Goal: Transaction & Acquisition: Download file/media

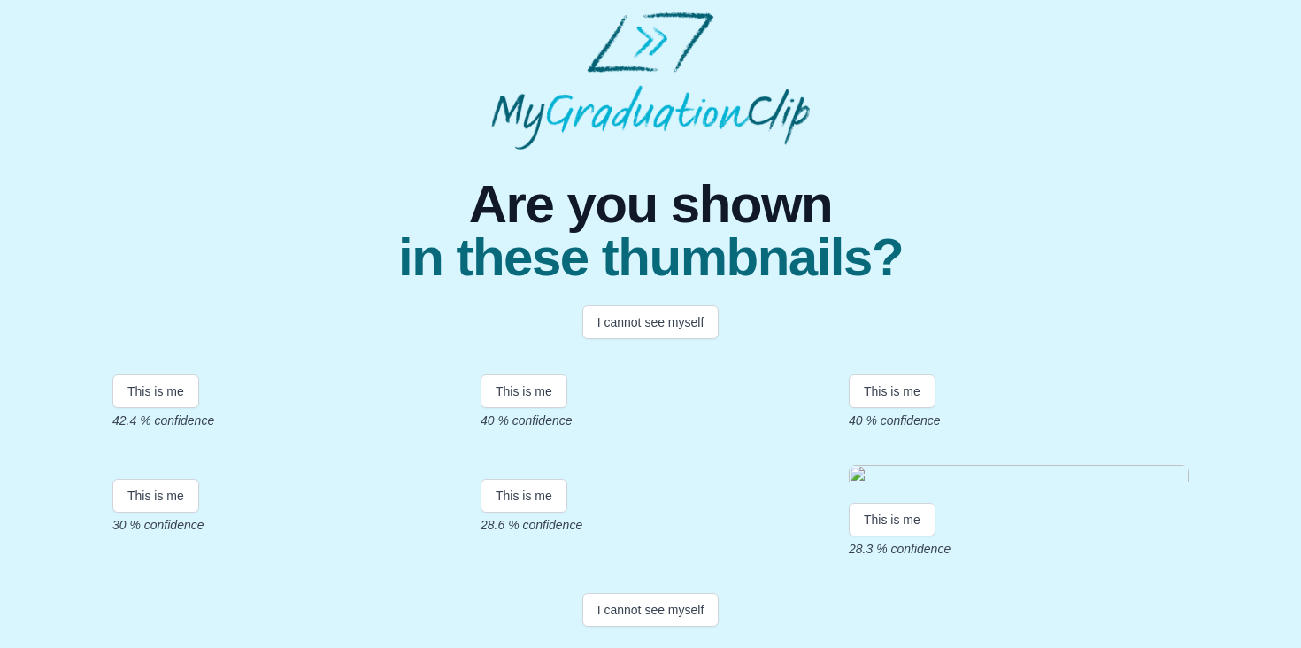
scroll to position [361, 0]
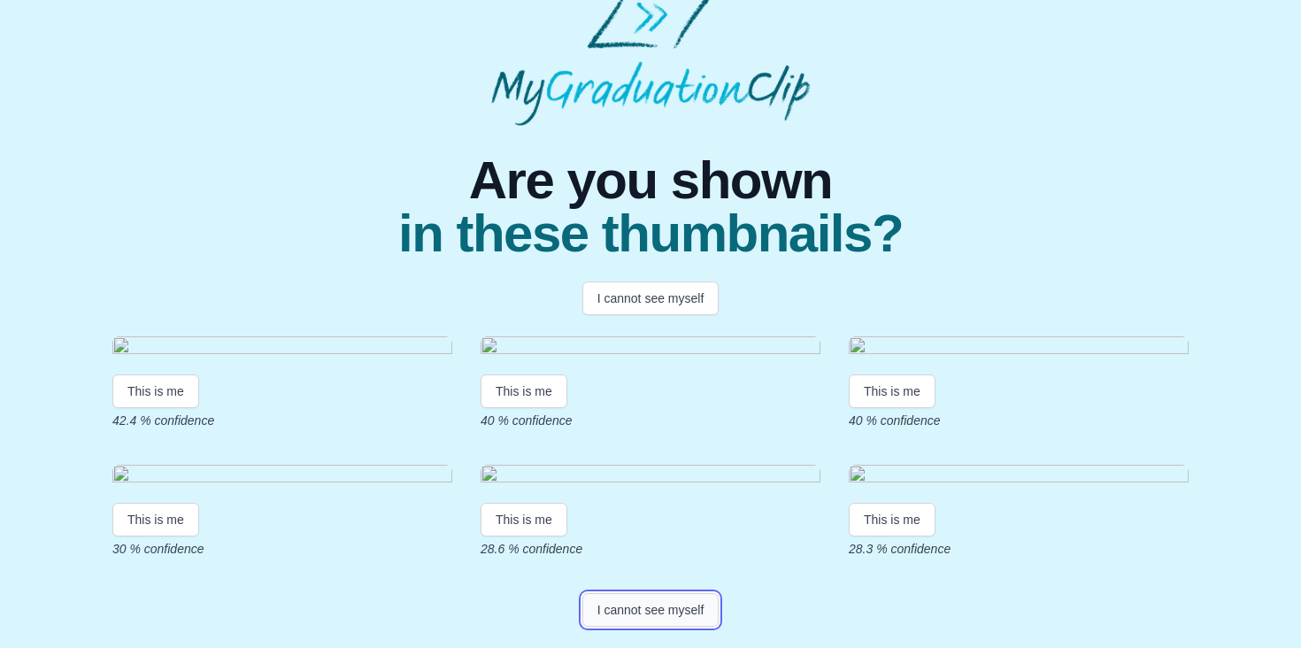
click at [695, 612] on button "I cannot see myself" at bounding box center [650, 610] width 137 height 34
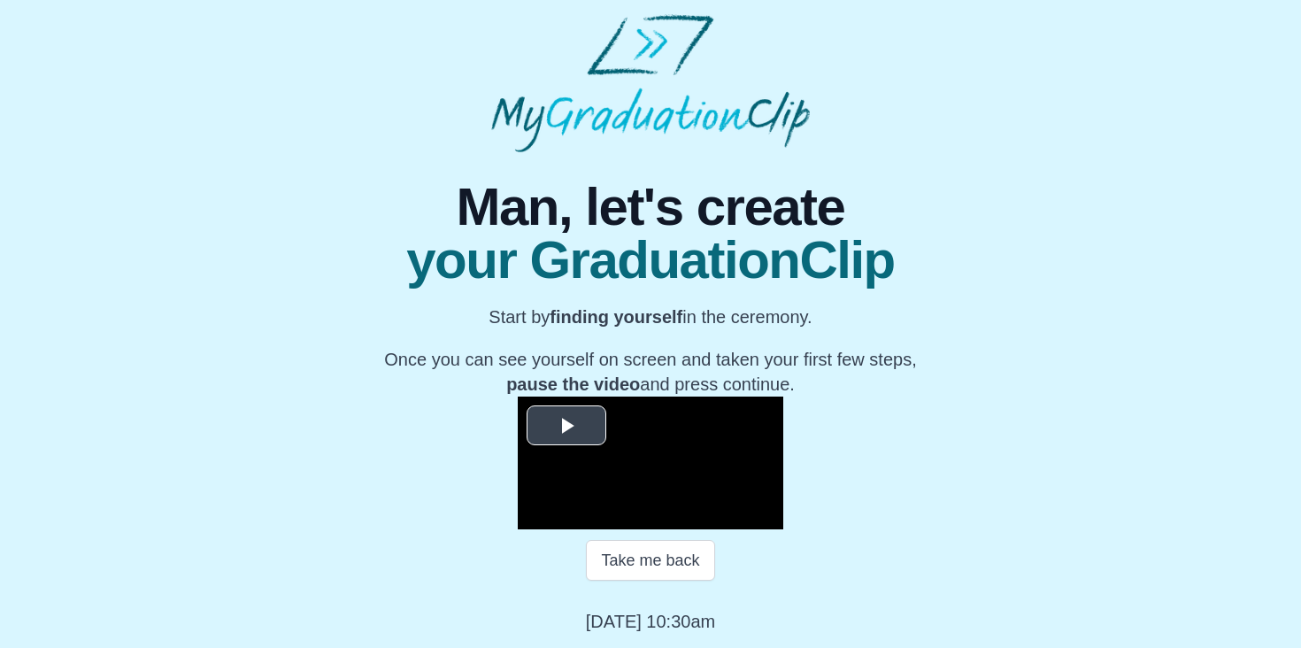
scroll to position [234, 0]
click at [566, 426] on span "Video Player" at bounding box center [566, 426] width 0 height 0
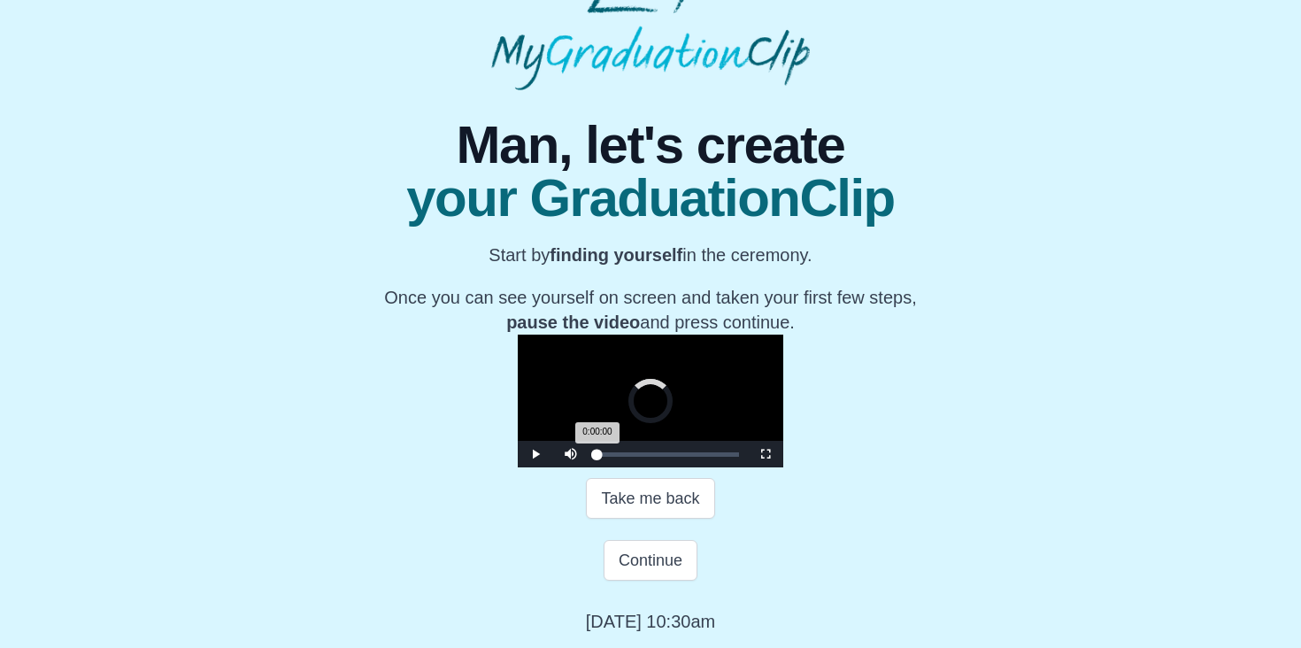
drag, startPoint x: 408, startPoint y: 514, endPoint x: 705, endPoint y: 516, distance: 296.5
click at [705, 457] on div "Loaded : 0% 0:46:34 0:00:00 Progress : 0%" at bounding box center [668, 454] width 142 height 4
drag, startPoint x: 707, startPoint y: 515, endPoint x: 752, endPoint y: 515, distance: 45.1
click at [739, 457] on div "Loaded : 0% 0:54:00 0:46:59 Progress : 0%" at bounding box center [668, 454] width 142 height 4
click at [748, 467] on div "Loaded : 0% 0:57:02 0:54:07 Progress : 0%" at bounding box center [668, 454] width 159 height 27
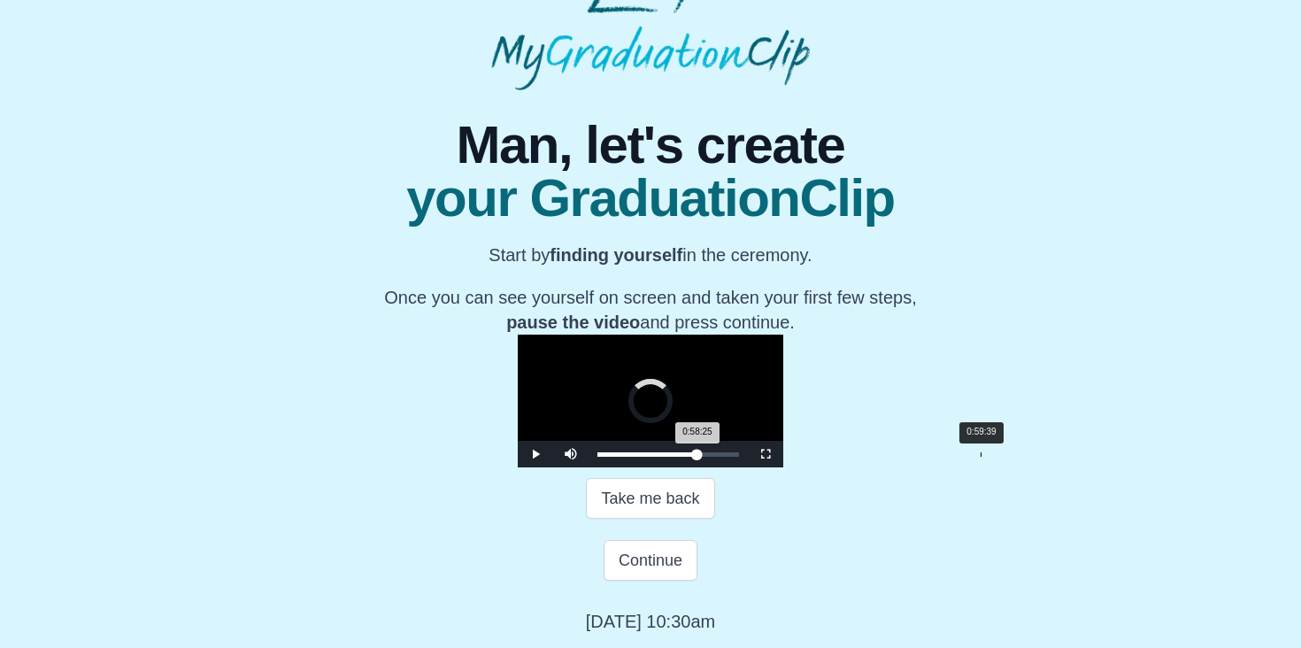
drag, startPoint x: 777, startPoint y: 517, endPoint x: 789, endPoint y: 517, distance: 11.5
click at [739, 457] on div "Loaded : 0% 0:59:39 0:58:25 Progress : 0%" at bounding box center [668, 454] width 142 height 4
click at [700, 457] on div "0:59:39 Progress : 0%" at bounding box center [648, 454] width 103 height 4
click at [748, 467] on div "Loaded : 0% 1:03:06 1:03:06 Progress : 0%" at bounding box center [668, 454] width 159 height 27
click at [748, 467] on div "Loaded : 0% 1:04:20 1:04:20 Progress : 0%" at bounding box center [668, 454] width 159 height 27
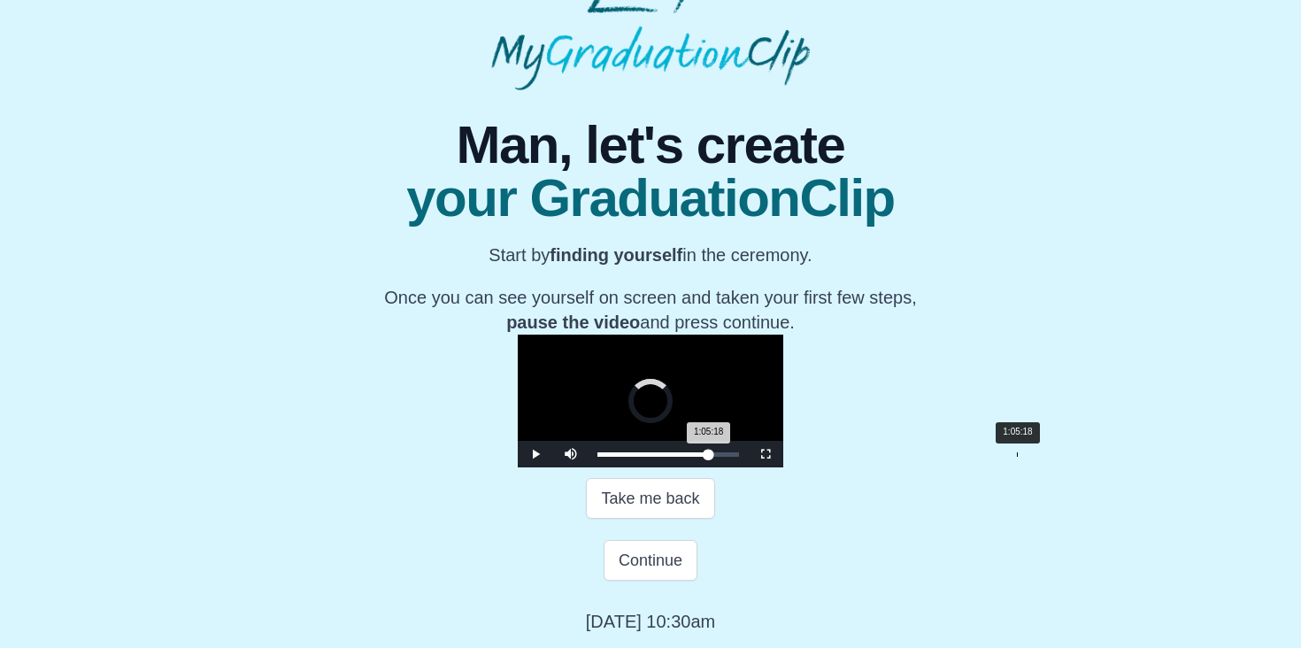
click at [739, 457] on div "Loaded : 0% 1:05:18 1:05:18 Progress : 0%" at bounding box center [668, 454] width 142 height 4
drag, startPoint x: 826, startPoint y: 514, endPoint x: 715, endPoint y: 518, distance: 110.7
click at [690, 457] on div "0:53:52 Progress : 0%" at bounding box center [643, 454] width 93 height 4
click at [681, 457] on div "0:48:13 Progress : 0%" at bounding box center [638, 454] width 83 height 4
click at [725, 457] on div "Loaded : 0% 0:49:44 0:48:38 Progress : 0%" at bounding box center [668, 454] width 142 height 4
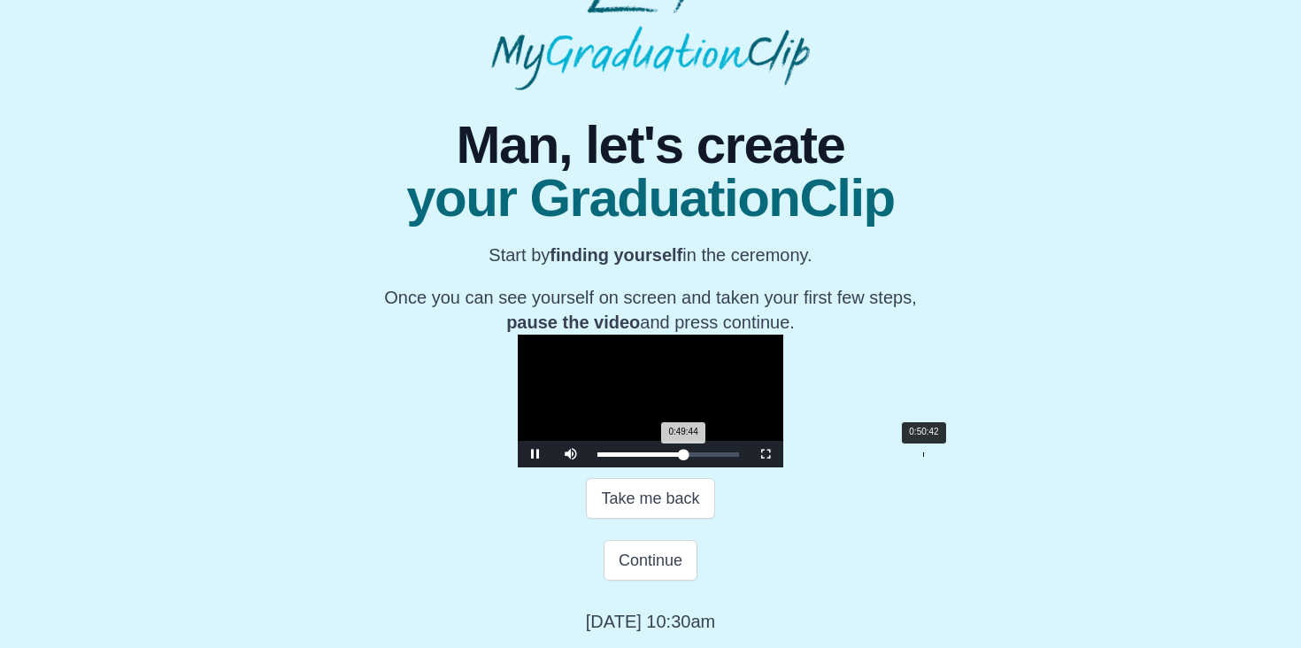
click at [923, 457] on div "0:50:42" at bounding box center [923, 454] width 1 height 4
click at [685, 457] on div "0:51:15 Progress : 0%" at bounding box center [641, 454] width 88 height 4
click at [686, 457] on div "0:51:16 Progress : 0%" at bounding box center [641, 454] width 89 height 4
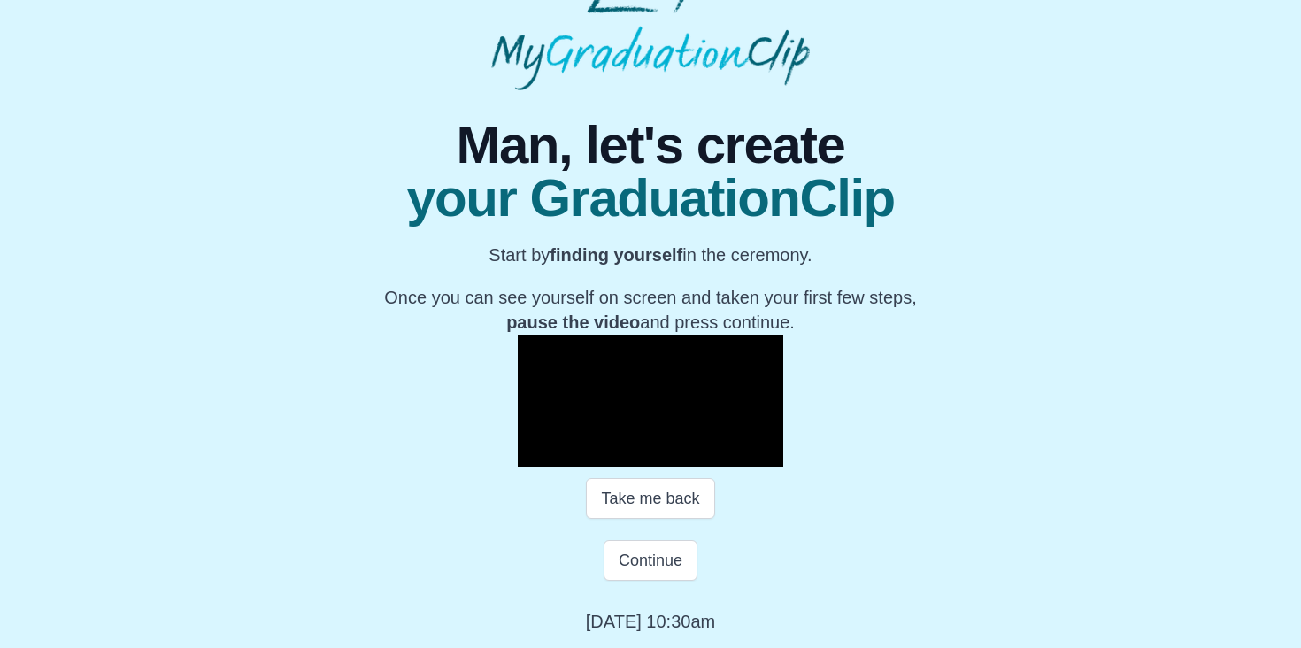
click at [687, 457] on div "0:51:49 Progress : 0%" at bounding box center [641, 454] width 89 height 4
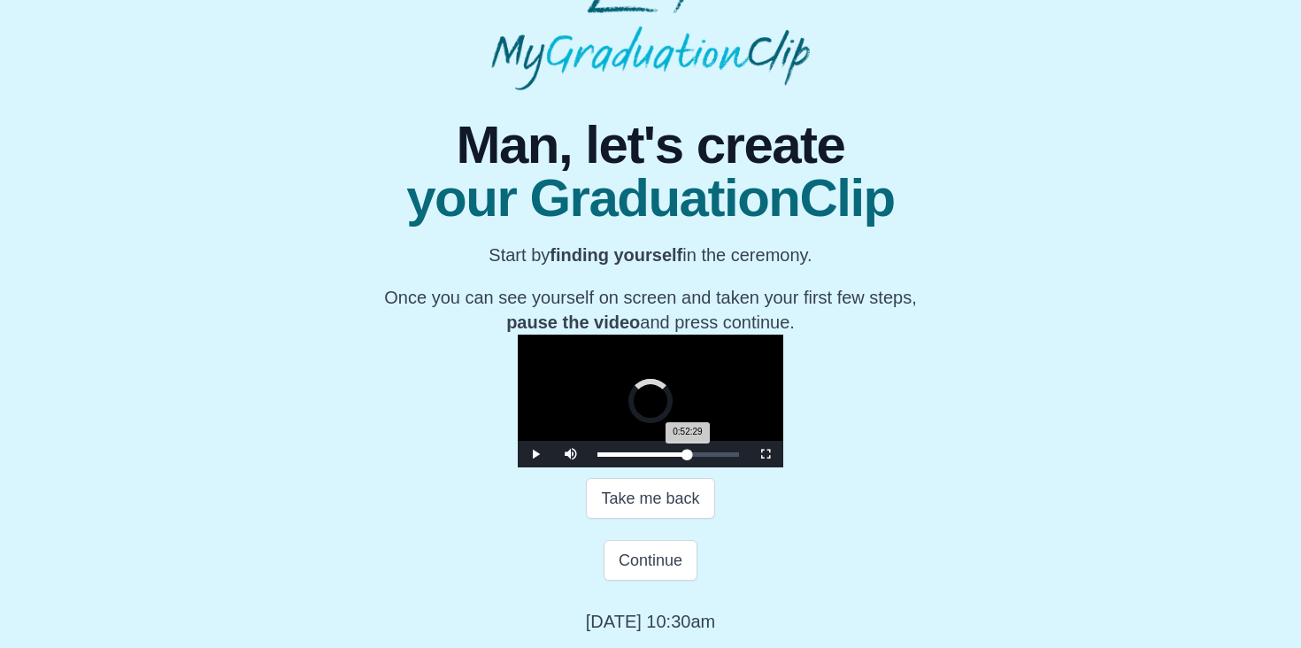
click at [688, 457] on div "0:52:29 Progress : 0%" at bounding box center [642, 454] width 90 height 4
click at [688, 457] on div "0:52:30 Progress : 0%" at bounding box center [642, 454] width 90 height 4
click at [689, 457] on div "0:53:03 Progress : 0%" at bounding box center [643, 454] width 92 height 4
click at [691, 457] on div "0:54:17 Progress : 0%" at bounding box center [644, 454] width 94 height 4
click at [692, 457] on div "0:54:42 Progress : 0%" at bounding box center [644, 454] width 95 height 4
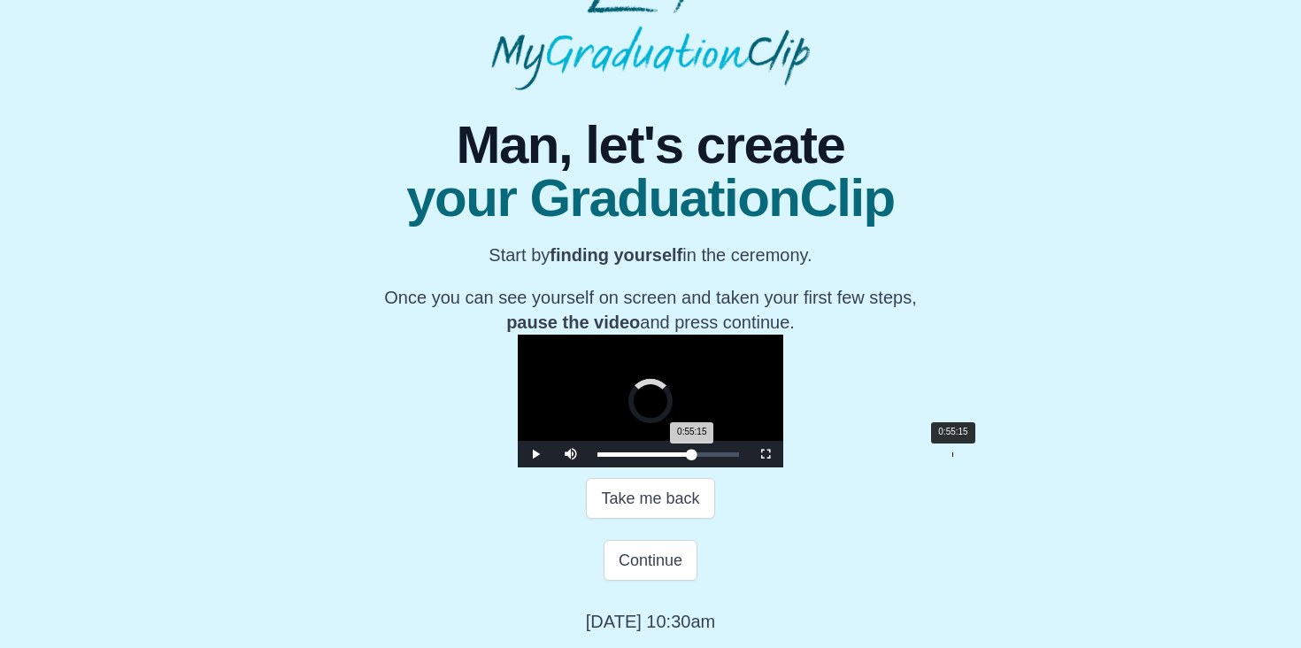
click at [692, 457] on div "0:55:15 Progress : 0%" at bounding box center [644, 454] width 95 height 4
click at [693, 457] on div "0:55:17 Progress : 0%" at bounding box center [645, 454] width 96 height 4
click at [694, 457] on div "0:55:41 Progress : 0%" at bounding box center [645, 454] width 96 height 4
click at [694, 457] on div "0:56:54 Progress : 0%" at bounding box center [645, 454] width 96 height 4
click at [696, 457] on div "0:56:59 Progress : 0%" at bounding box center [646, 454] width 98 height 4
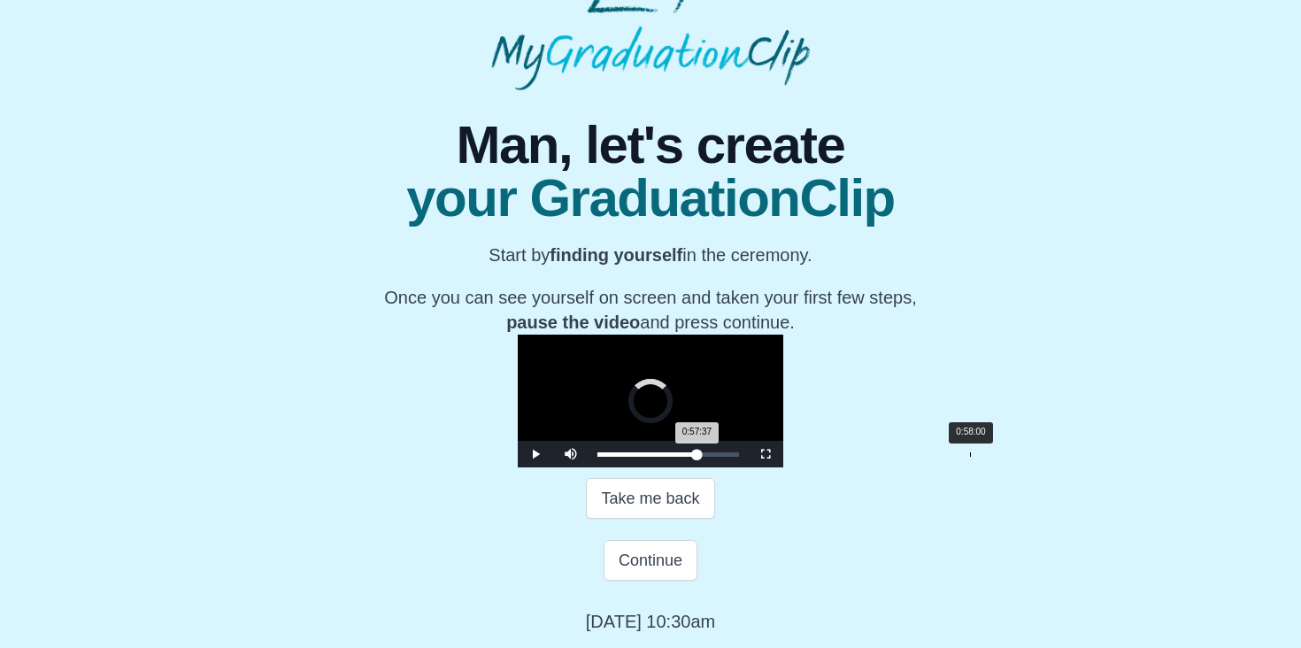
click at [697, 457] on div "0:57:37 Progress : 0%" at bounding box center [646, 454] width 99 height 4
click at [697, 457] on div "0:58:02 Progress : 0%" at bounding box center [647, 454] width 100 height 4
click at [698, 457] on div "0:58:27 Progress : 0%" at bounding box center [647, 454] width 101 height 4
click at [699, 457] on div "0:59:23 Progress : 0%" at bounding box center [648, 454] width 102 height 4
click at [700, 457] on div "0:59:23 Progress : 0%" at bounding box center [648, 454] width 103 height 4
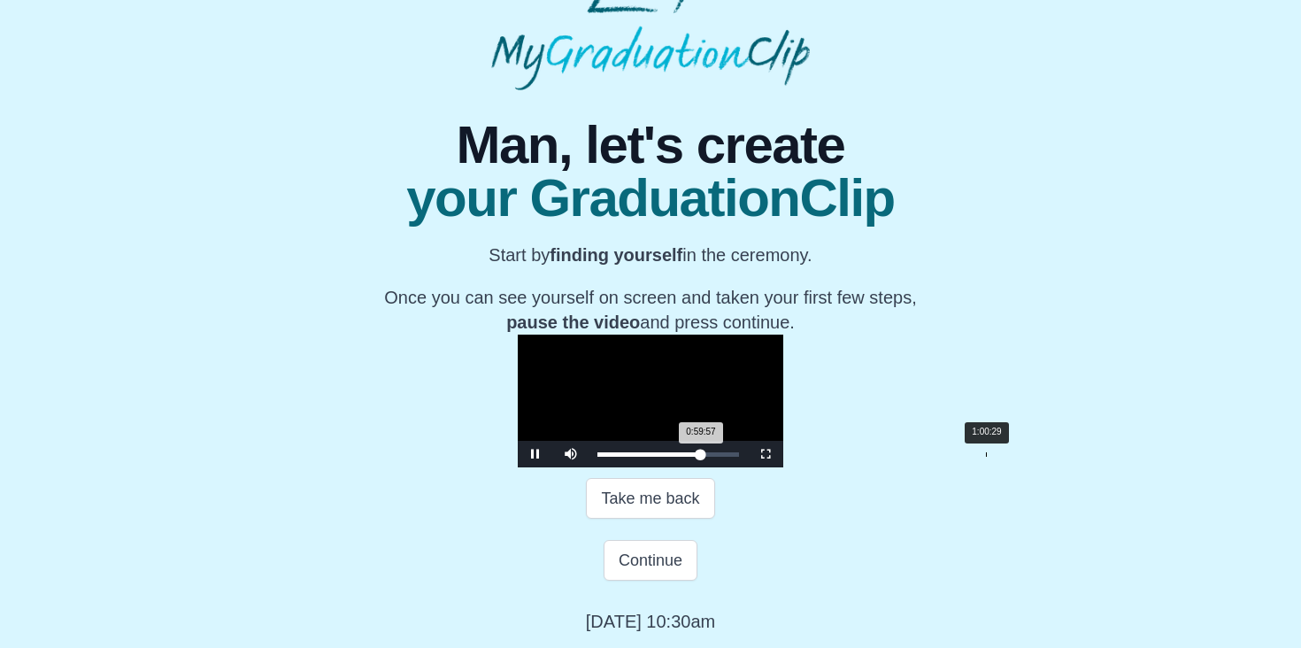
click at [701, 457] on div "0:59:57 Progress : 0%" at bounding box center [649, 454] width 104 height 4
click at [702, 457] on div "1:00:30 Progress : 0%" at bounding box center [649, 454] width 104 height 4
click at [703, 457] on div "1:01:04 Progress : 0%" at bounding box center [649, 454] width 105 height 4
click at [704, 457] on div "1:02:00 Progress : 0%" at bounding box center [650, 454] width 106 height 4
click at [705, 457] on div "1:02:01 Progress : 0%" at bounding box center [650, 454] width 107 height 4
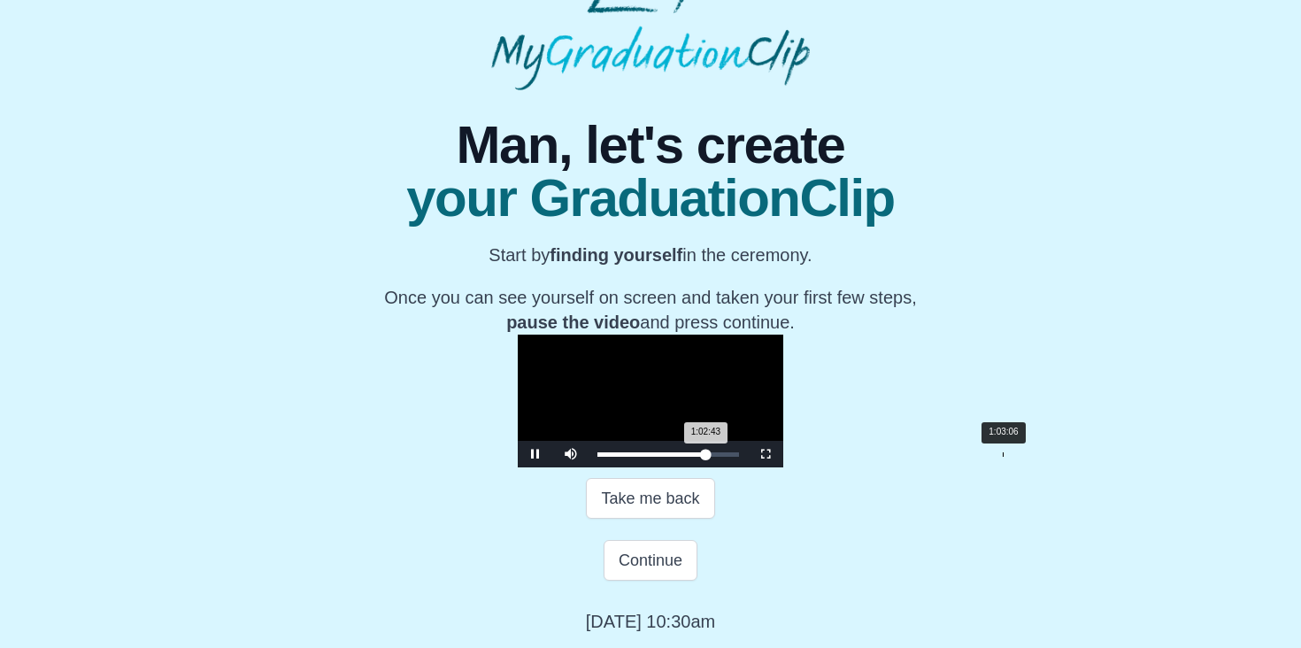
click at [705, 457] on div "1:02:43 Progress : 0%" at bounding box center [651, 454] width 108 height 4
click at [706, 457] on div "1:03:31 Progress : 0%" at bounding box center [651, 454] width 109 height 4
click at [707, 457] on div "1:03:32 Progress : 0%" at bounding box center [652, 454] width 110 height 4
click at [708, 457] on div "1:04:37 Progress : 0%" at bounding box center [652, 454] width 111 height 4
click at [709, 457] on div "1:05:10 Progress : 0%" at bounding box center [653, 454] width 112 height 4
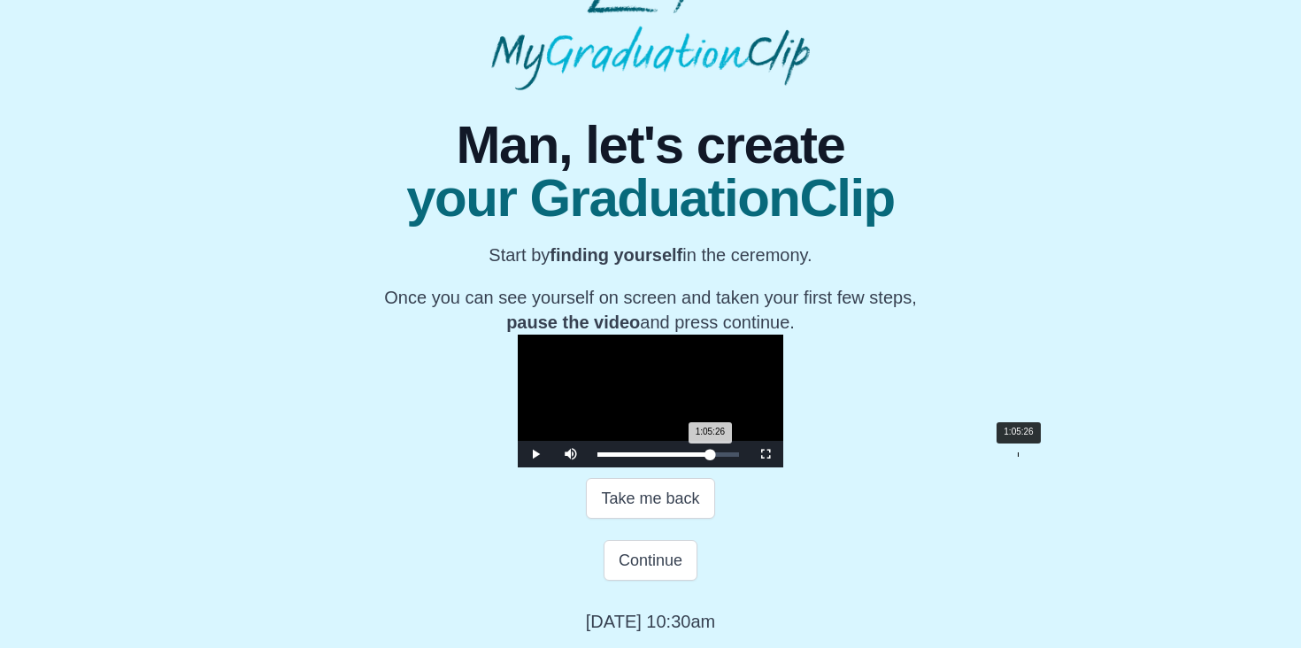
click at [711, 457] on div "1:05:26 Progress : 0%" at bounding box center [653, 454] width 113 height 4
click at [711, 457] on div "1:05:28 Progress : 0%" at bounding box center [653, 454] width 113 height 4
click at [712, 457] on div "1:06:16 Progress : 0%" at bounding box center [654, 454] width 114 height 4
click at [712, 457] on div "1:06:49 Progress : 0%" at bounding box center [654, 454] width 114 height 4
click at [712, 457] on div "1:06:50 Progress : 0%" at bounding box center [654, 454] width 115 height 4
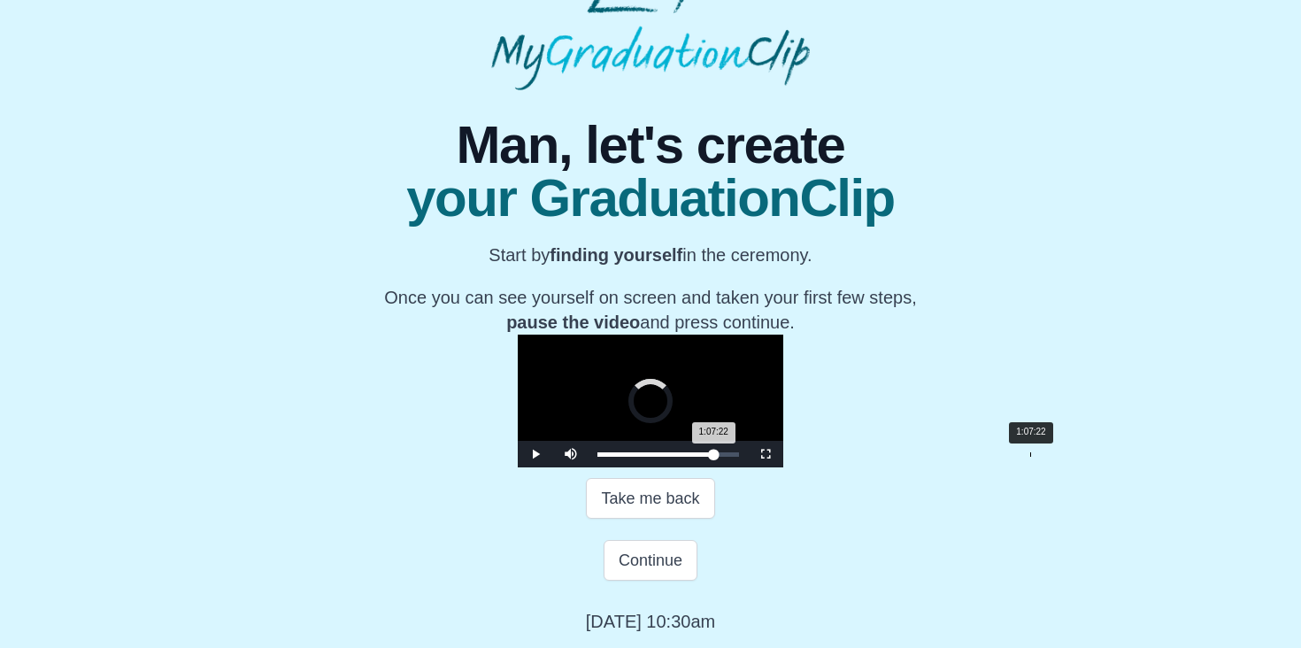
click at [713, 457] on div "1:07:22 Progress : 0%" at bounding box center [655, 454] width 116 height 4
click at [714, 457] on div "1:07:24 Progress : 0%" at bounding box center [655, 454] width 117 height 4
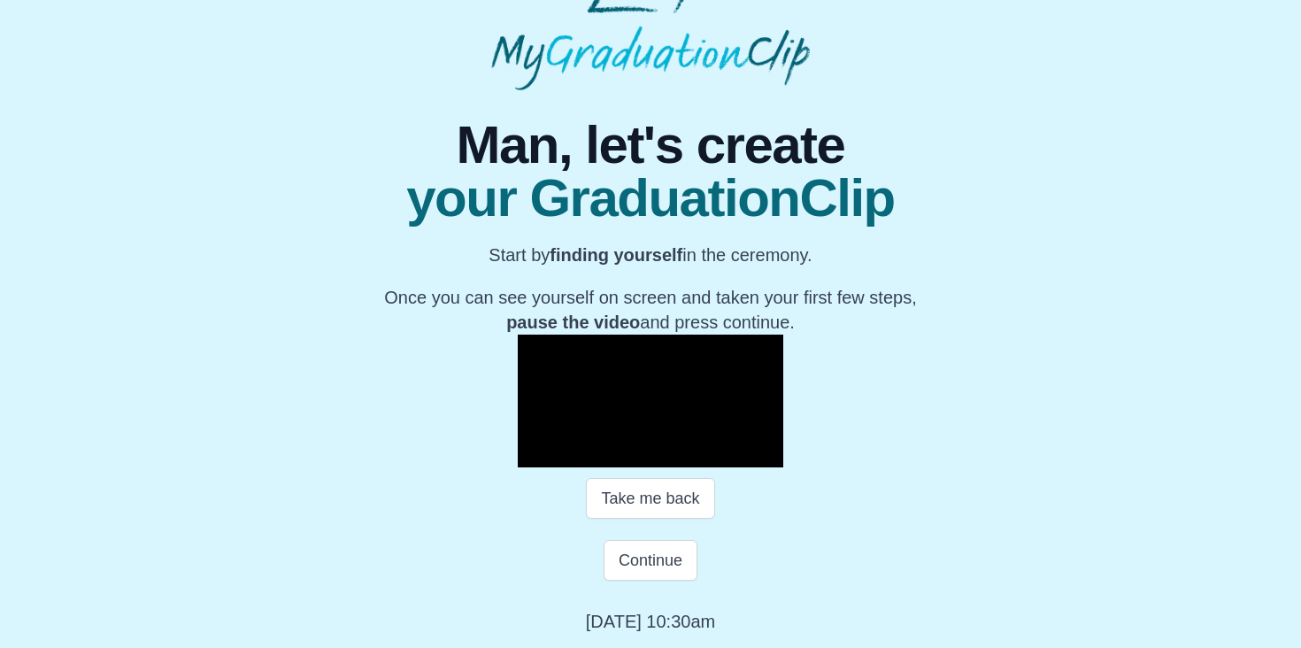
scroll to position [228, 0]
click at [535, 454] on span "Video Player" at bounding box center [535, 454] width 0 height 0
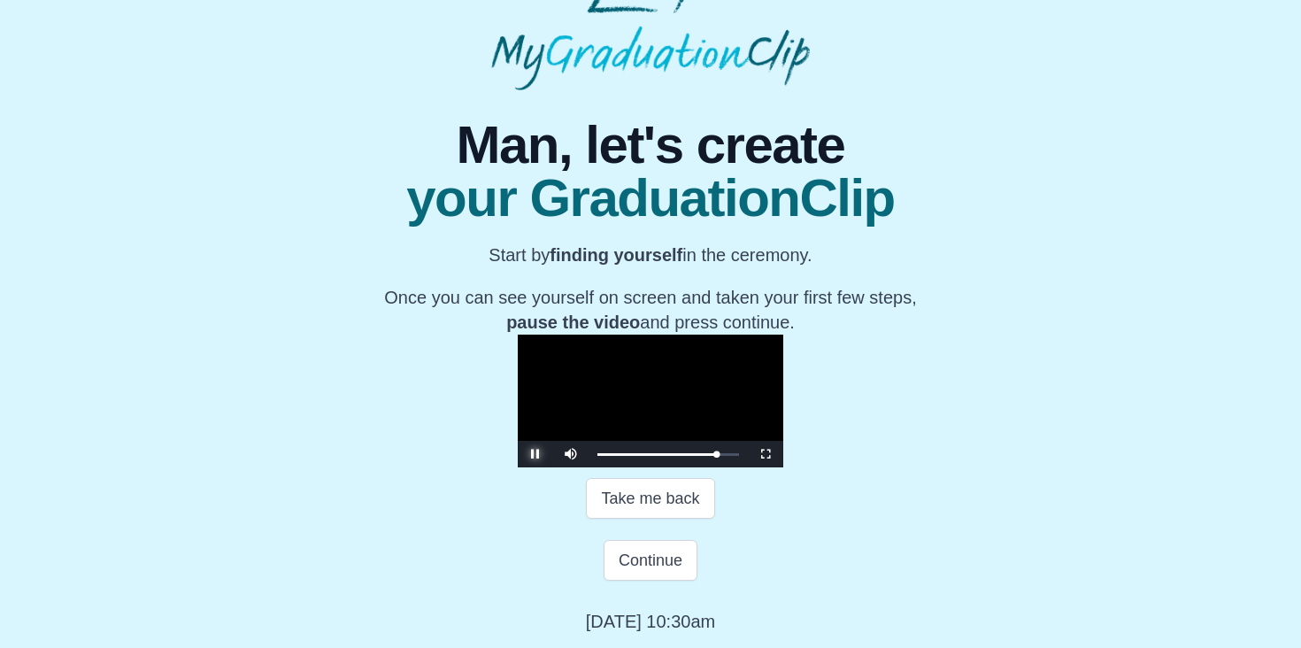
click at [535, 454] on span "Video Player" at bounding box center [535, 454] width 0 height 0
click at [716, 457] on div "1:08:20 Progress : 0%" at bounding box center [656, 454] width 119 height 4
click at [350, 529] on div "Take me back" at bounding box center [651, 498] width 651 height 62
click at [535, 454] on span "Video Player" at bounding box center [535, 454] width 0 height 0
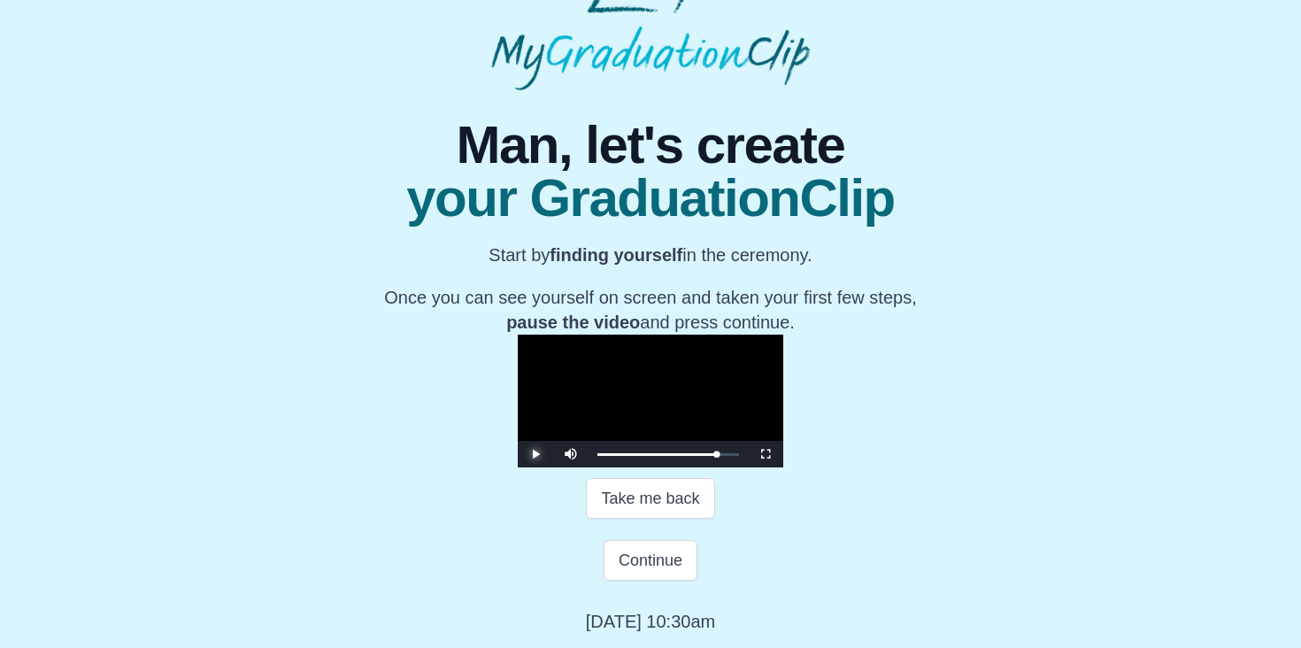
click at [535, 454] on span "Video Player" at bounding box center [535, 454] width 0 height 0
click at [716, 457] on div "1:08:42 Progress : 0%" at bounding box center [656, 454] width 119 height 4
click at [535, 454] on span "Video Player" at bounding box center [535, 454] width 0 height 0
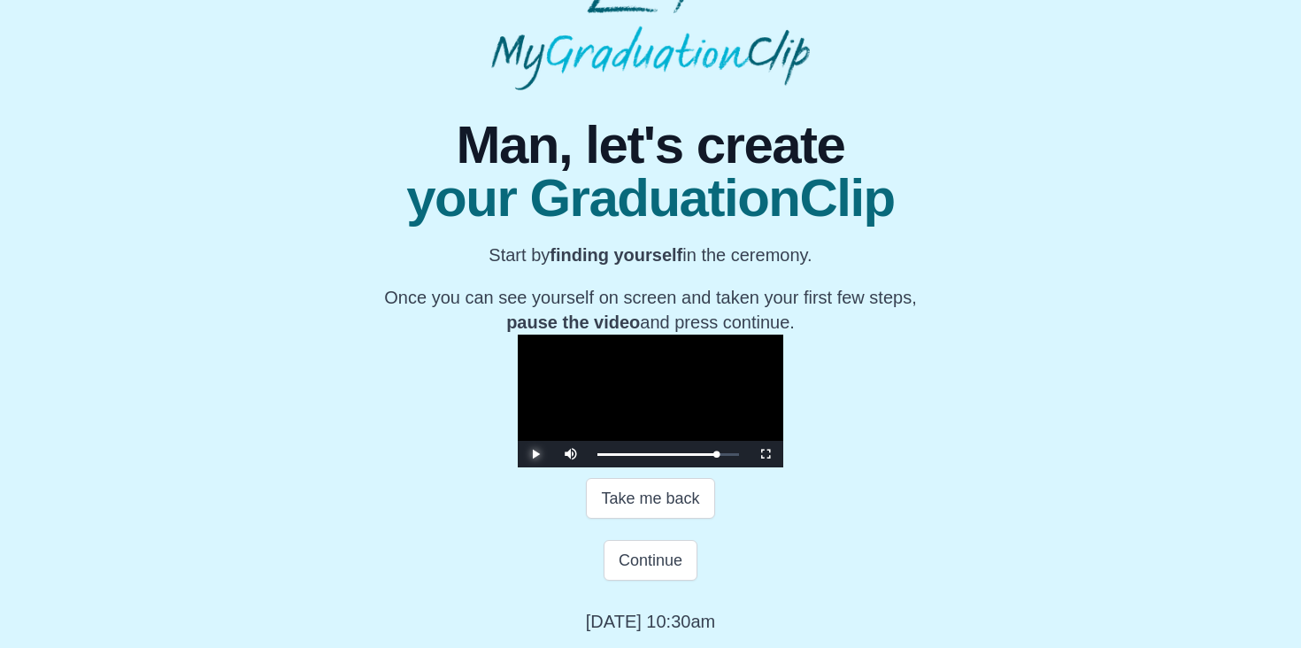
click at [535, 454] on span "Video Player" at bounding box center [535, 454] width 0 height 0
click at [666, 581] on button "Continue" at bounding box center [651, 560] width 94 height 41
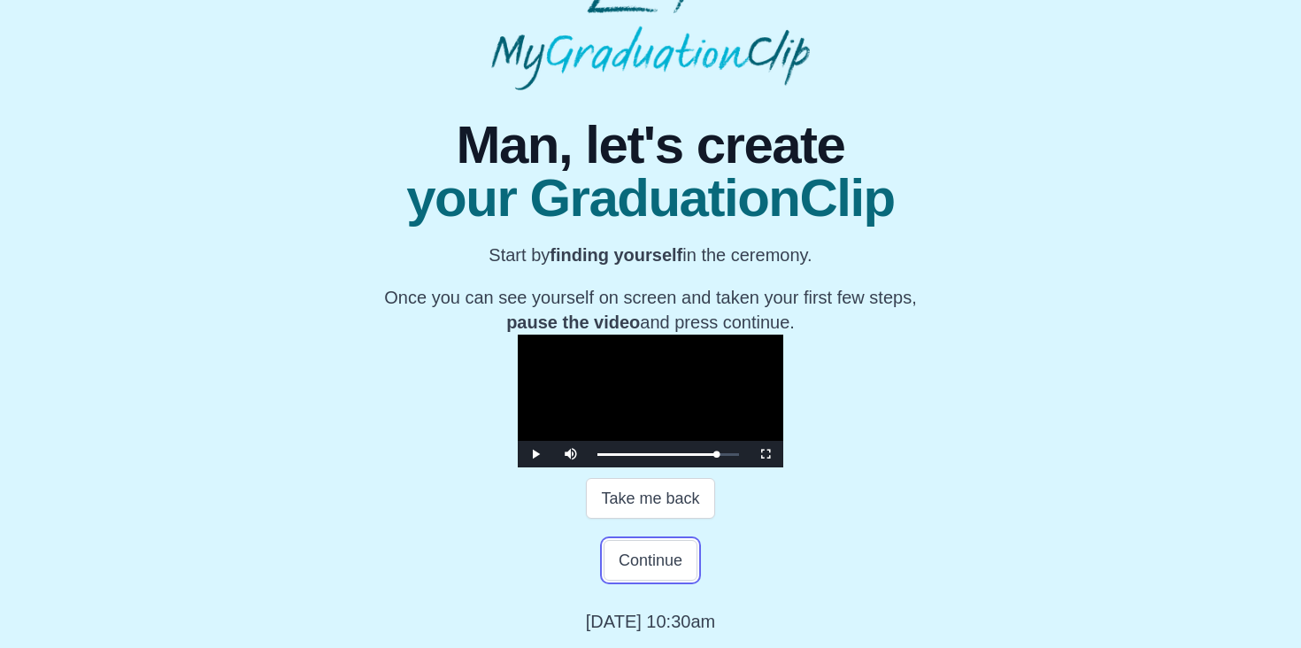
scroll to position [296, 0]
click at [676, 572] on button "Continue" at bounding box center [651, 560] width 94 height 41
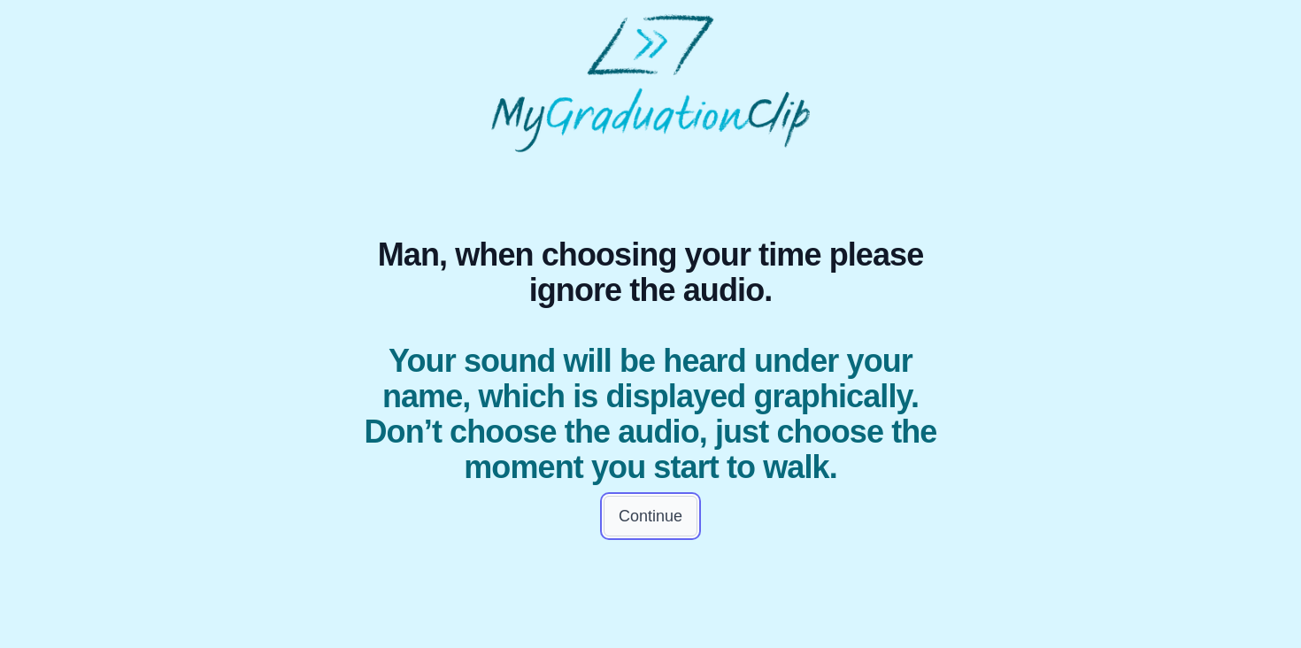
click at [685, 511] on button "Continue" at bounding box center [651, 516] width 94 height 41
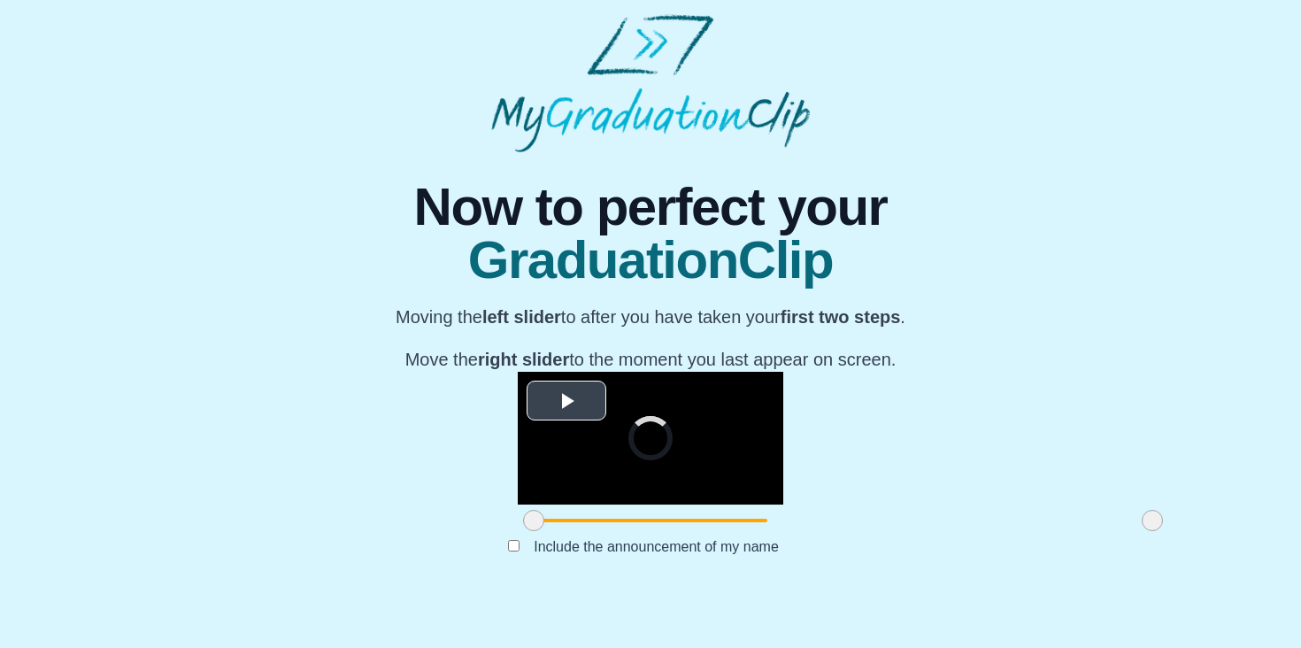
scroll to position [191, 0]
click at [566, 401] on span "Video Player" at bounding box center [566, 401] width 0 height 0
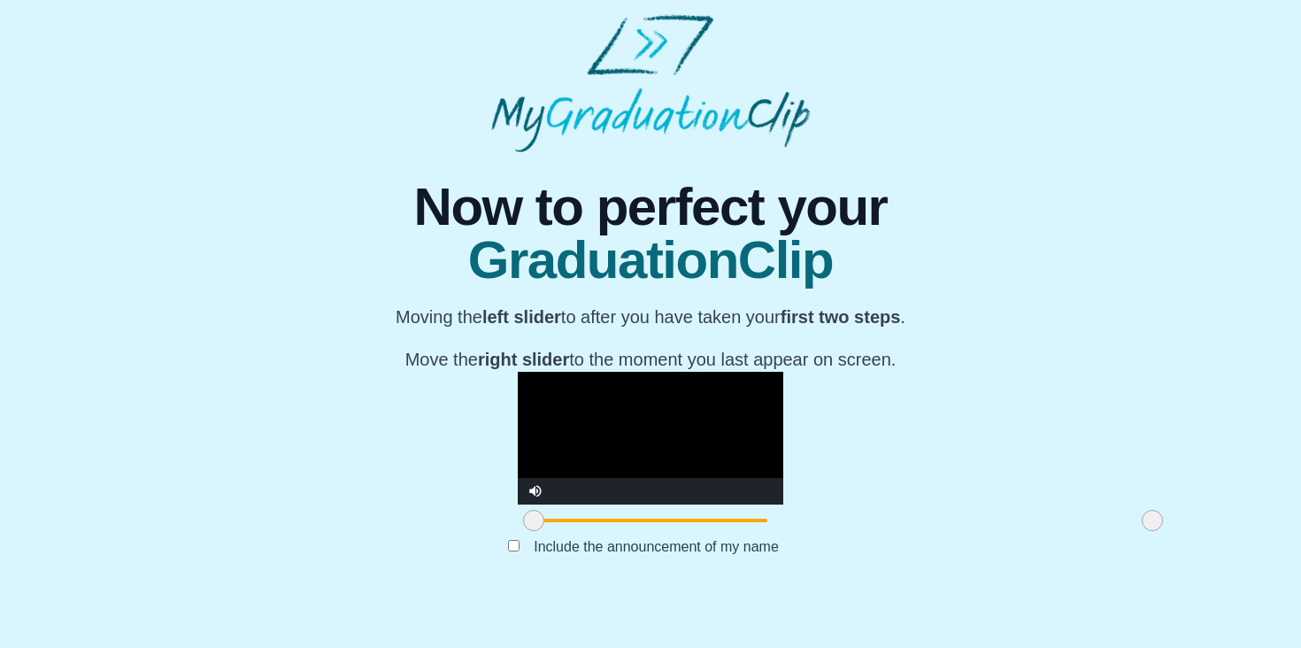
click at [518, 389] on video "Video Player" at bounding box center [651, 438] width 266 height 133
drag, startPoint x: 340, startPoint y: 561, endPoint x: 492, endPoint y: 574, distance: 152.7
click at [670, 536] on div at bounding box center [686, 520] width 32 height 32
drag, startPoint x: 482, startPoint y: 558, endPoint x: 466, endPoint y: 545, distance: 20.7
click at [518, 536] on div "**********" at bounding box center [651, 454] width 266 height 165
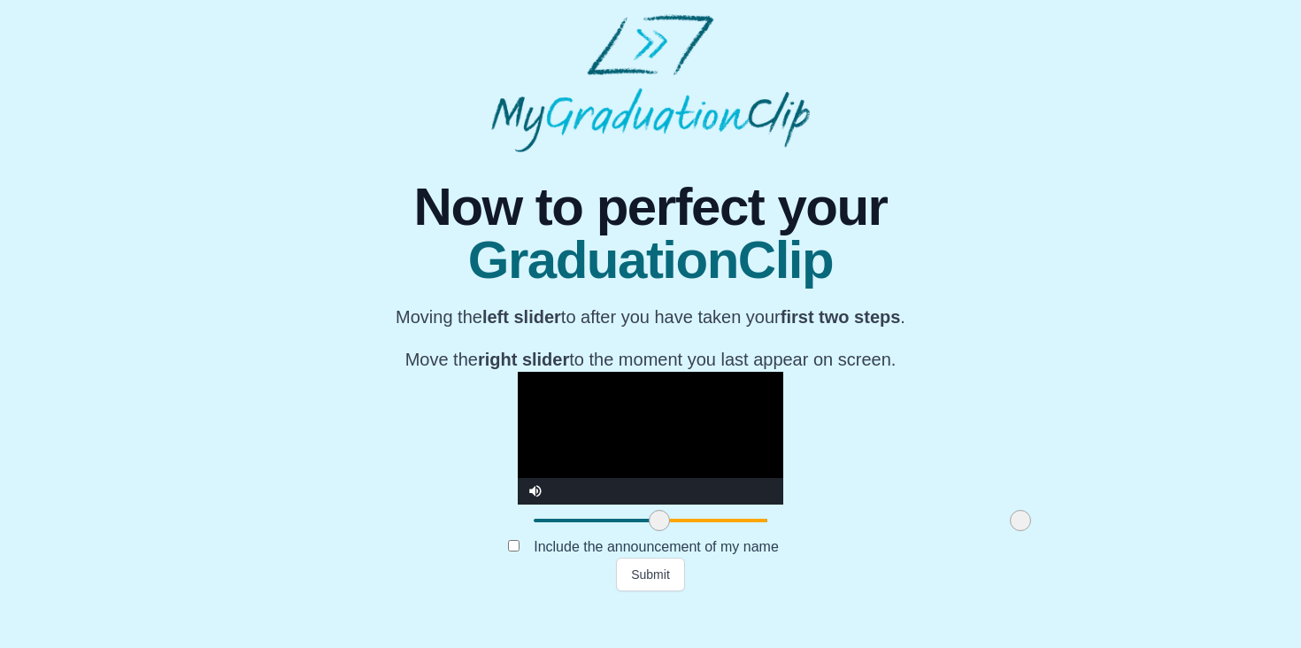
drag, startPoint x: 959, startPoint y: 562, endPoint x: 827, endPoint y: 562, distance: 131.9
click at [1010, 531] on span at bounding box center [1020, 520] width 21 height 21
drag, startPoint x: 465, startPoint y: 563, endPoint x: 489, endPoint y: 556, distance: 25.8
click at [674, 531] on span at bounding box center [684, 520] width 21 height 21
click at [675, 531] on span at bounding box center [685, 520] width 21 height 21
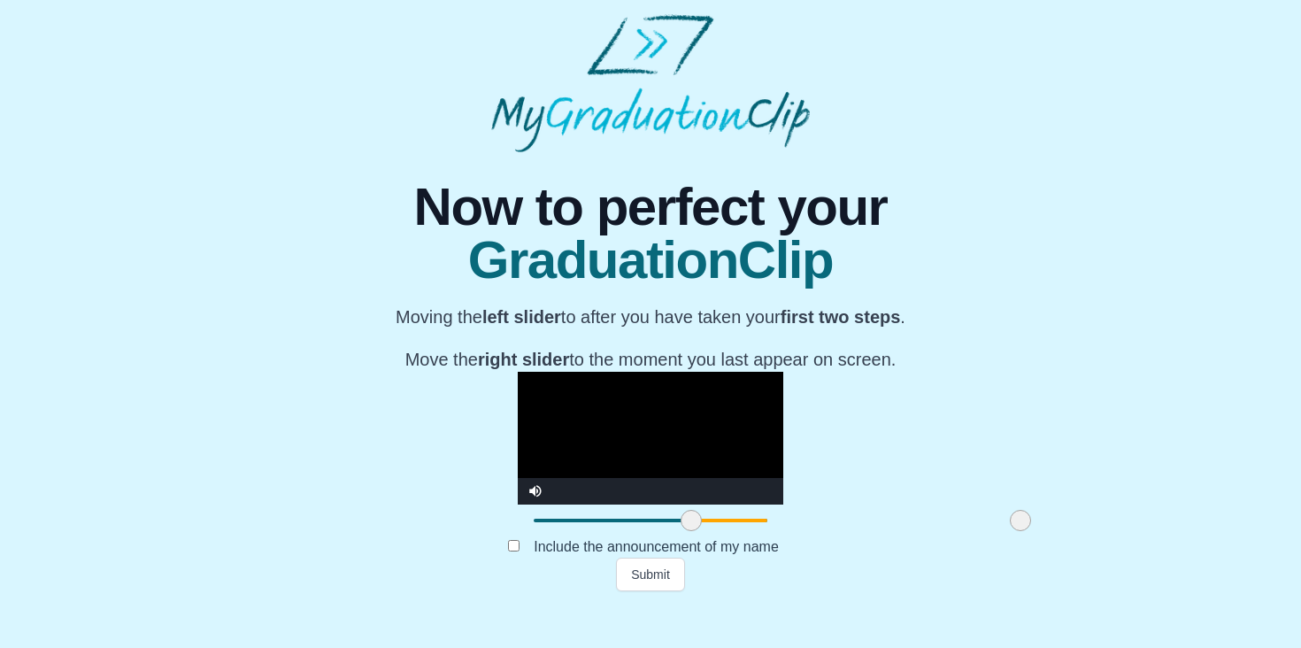
click at [681, 531] on span at bounding box center [691, 520] width 21 height 21
drag, startPoint x: 496, startPoint y: 560, endPoint x: 487, endPoint y: 566, distance: 10.8
click at [672, 531] on span at bounding box center [682, 520] width 21 height 21
click at [666, 531] on span at bounding box center [676, 520] width 21 height 21
drag, startPoint x: 483, startPoint y: 563, endPoint x: 466, endPoint y: 567, distance: 18.2
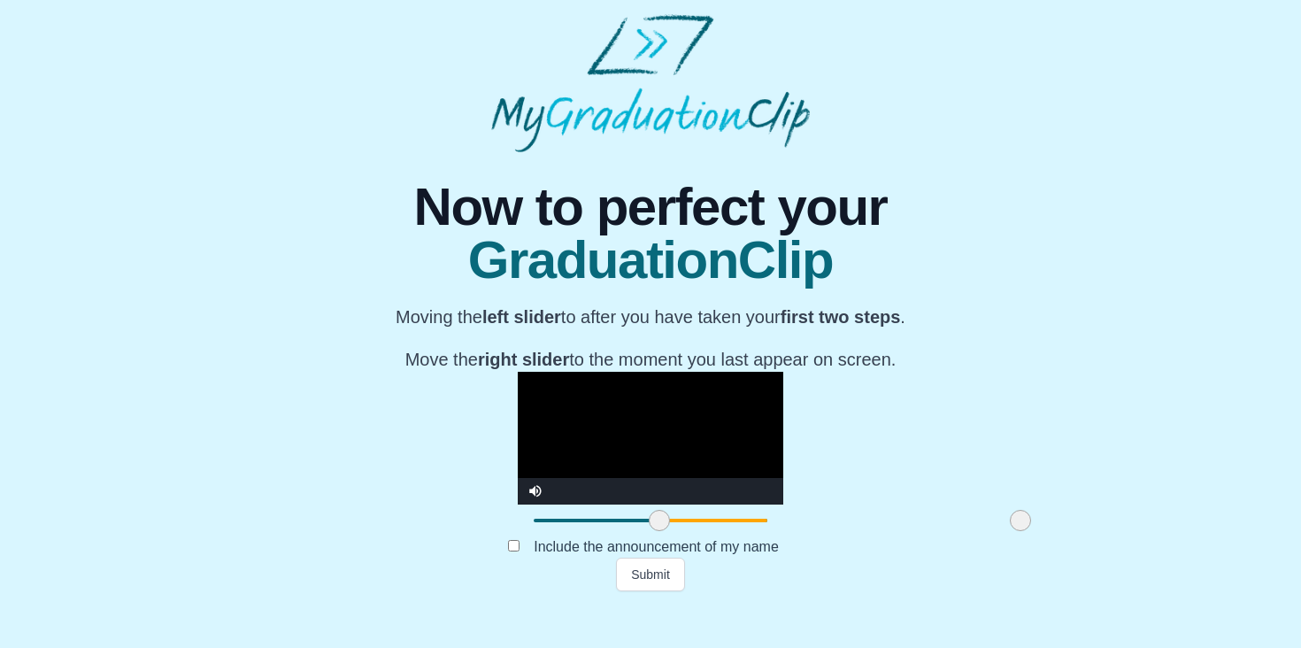
click at [649, 531] on span at bounding box center [659, 520] width 21 height 21
click at [640, 531] on span at bounding box center [650, 520] width 21 height 21
drag, startPoint x: 455, startPoint y: 563, endPoint x: 486, endPoint y: 562, distance: 31.0
click at [671, 531] on span at bounding box center [681, 520] width 21 height 21
click at [1010, 531] on span at bounding box center [1020, 520] width 21 height 21
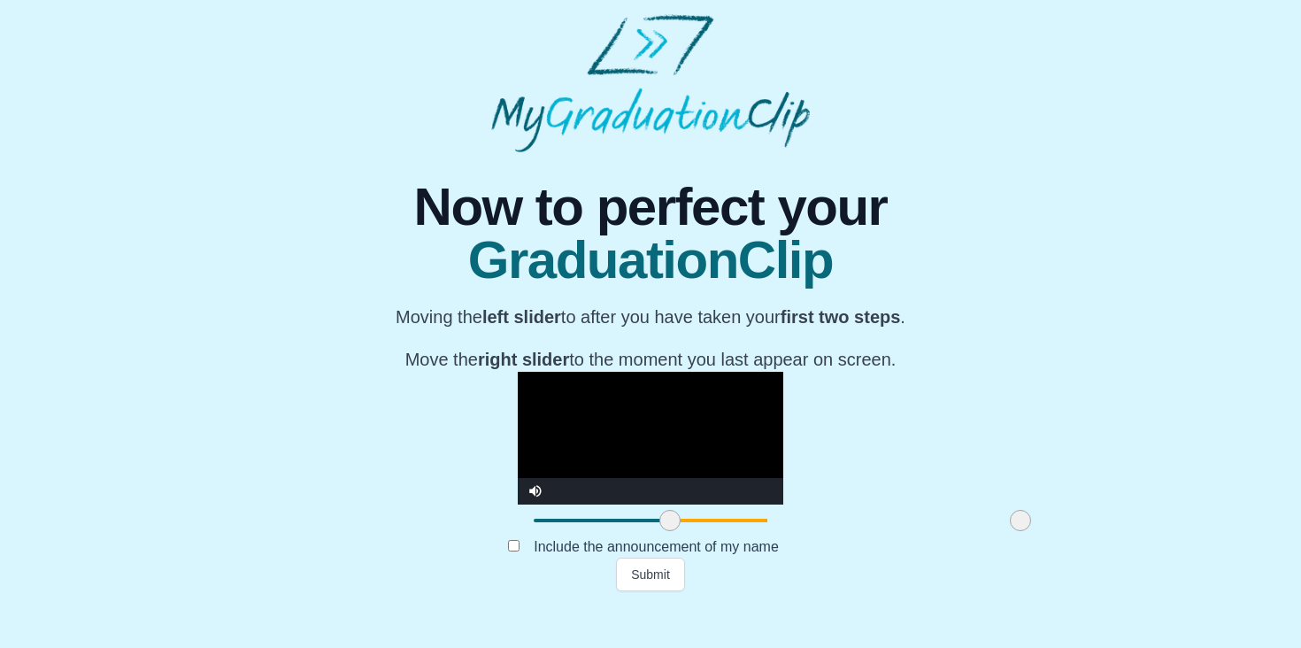
drag, startPoint x: 483, startPoint y: 563, endPoint x: 472, endPoint y: 573, distance: 15.1
click at [654, 536] on div at bounding box center [670, 520] width 32 height 32
click at [623, 591] on button "Submit" at bounding box center [650, 575] width 69 height 34
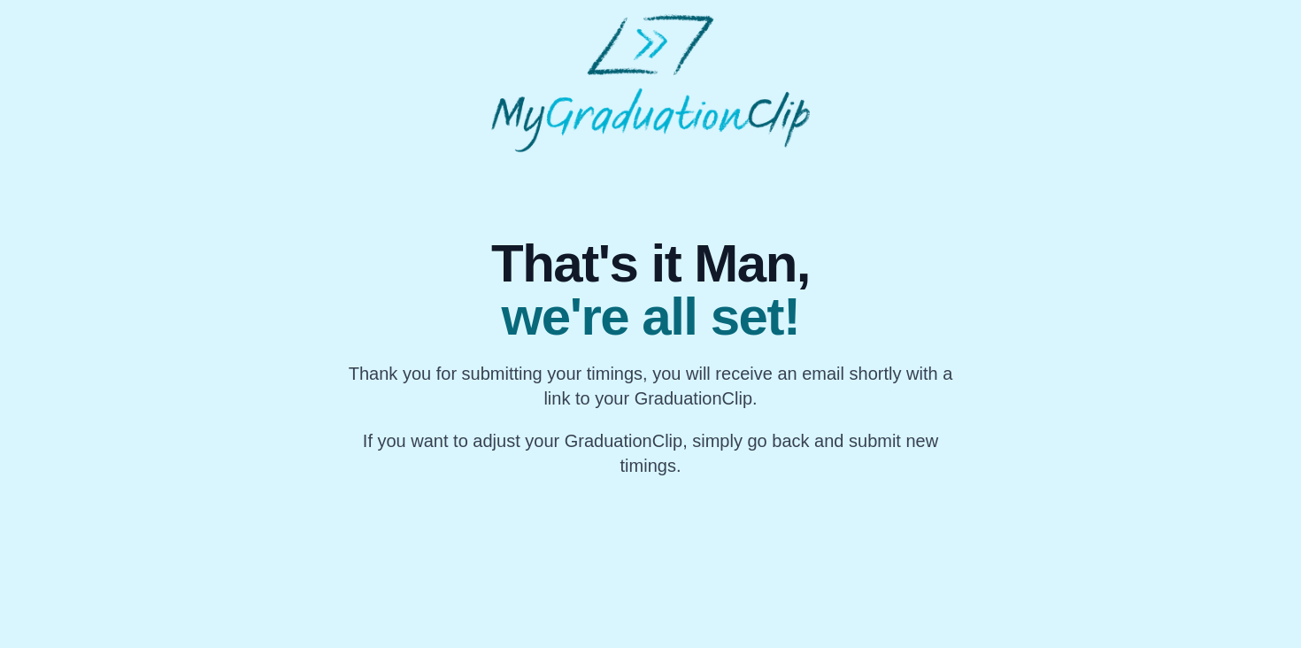
scroll to position [0, 0]
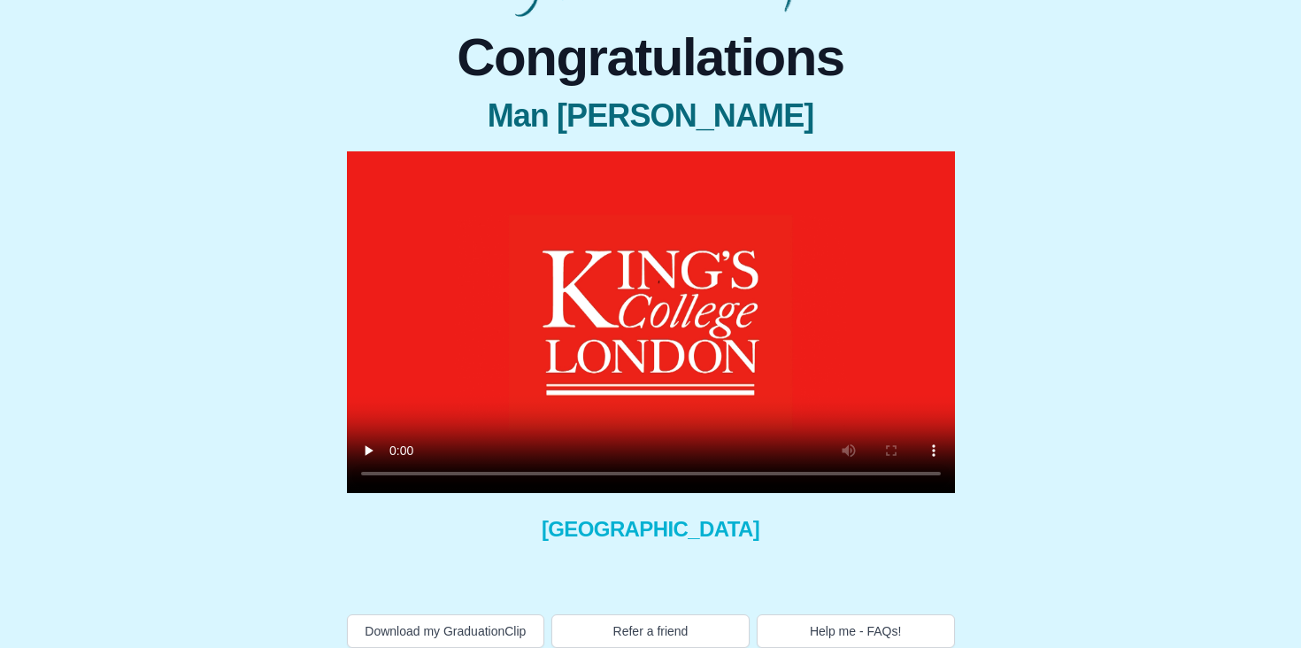
scroll to position [150, 0]
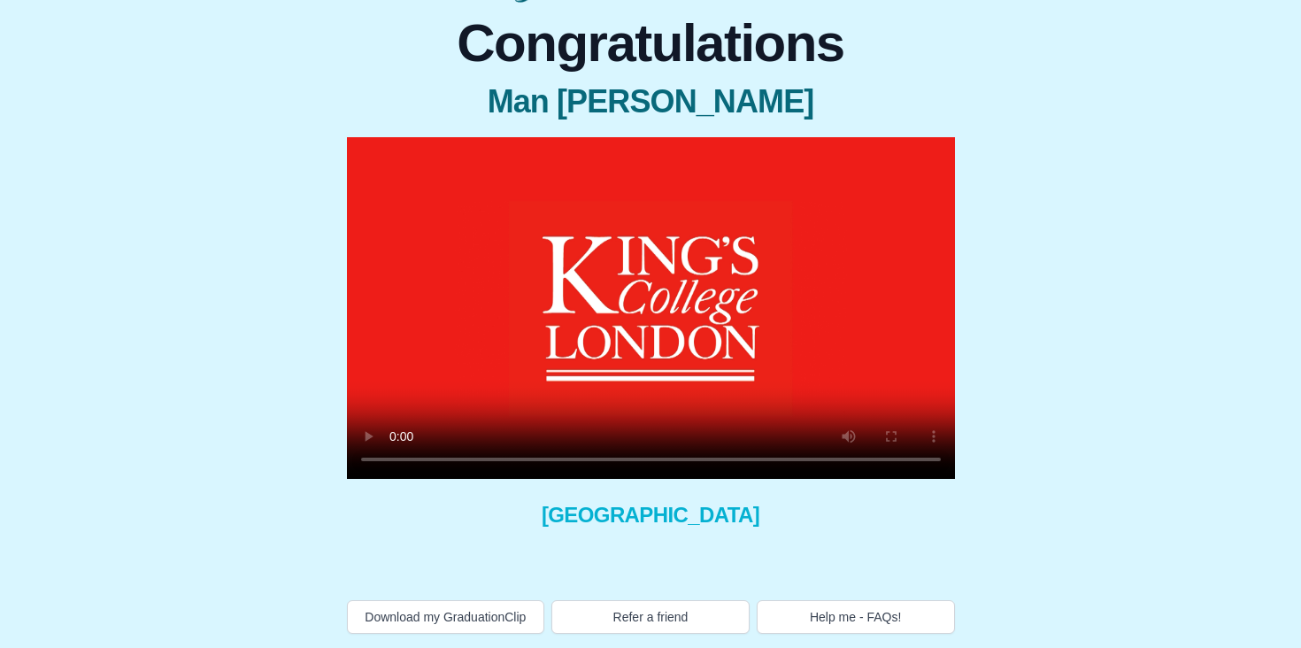
click at [666, 461] on video at bounding box center [651, 308] width 608 height 342
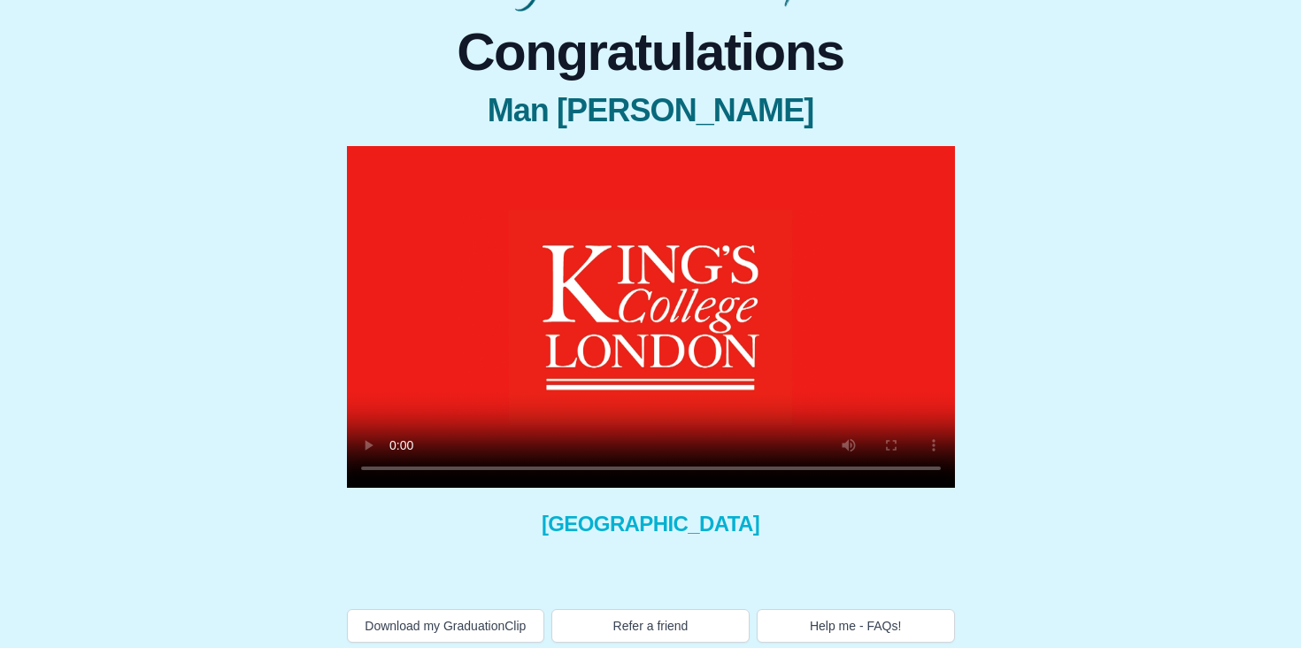
scroll to position [150, 0]
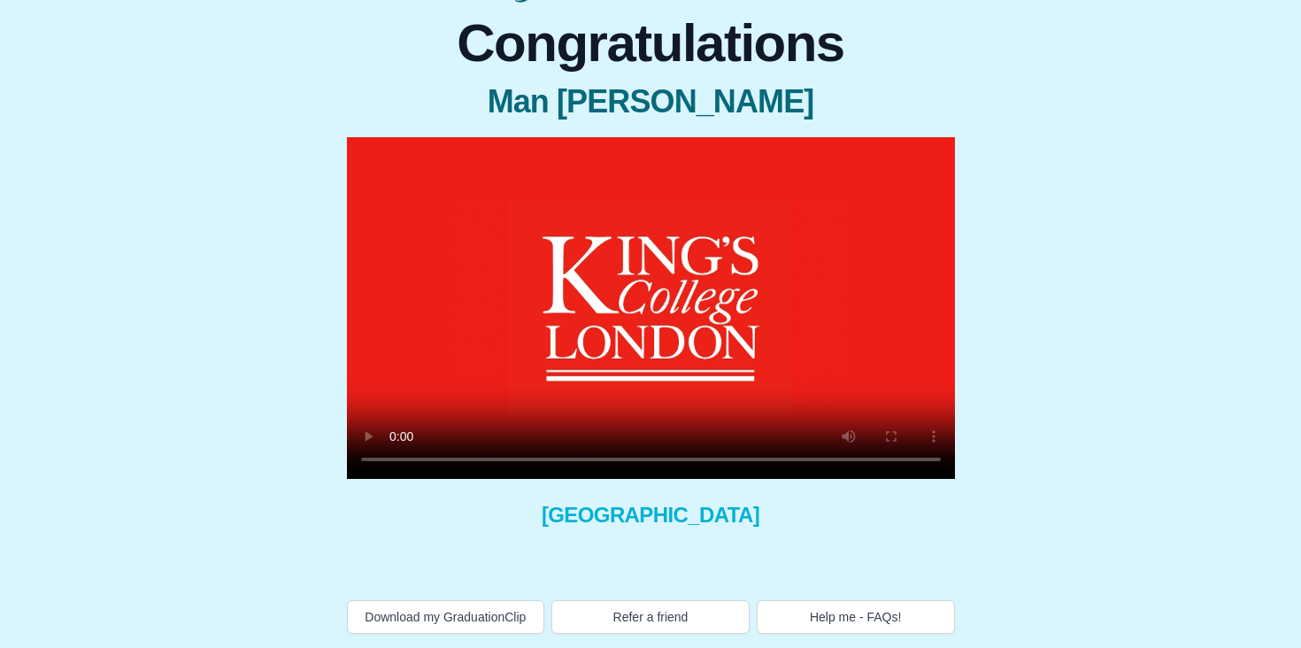
click at [425, 322] on video at bounding box center [651, 308] width 608 height 342
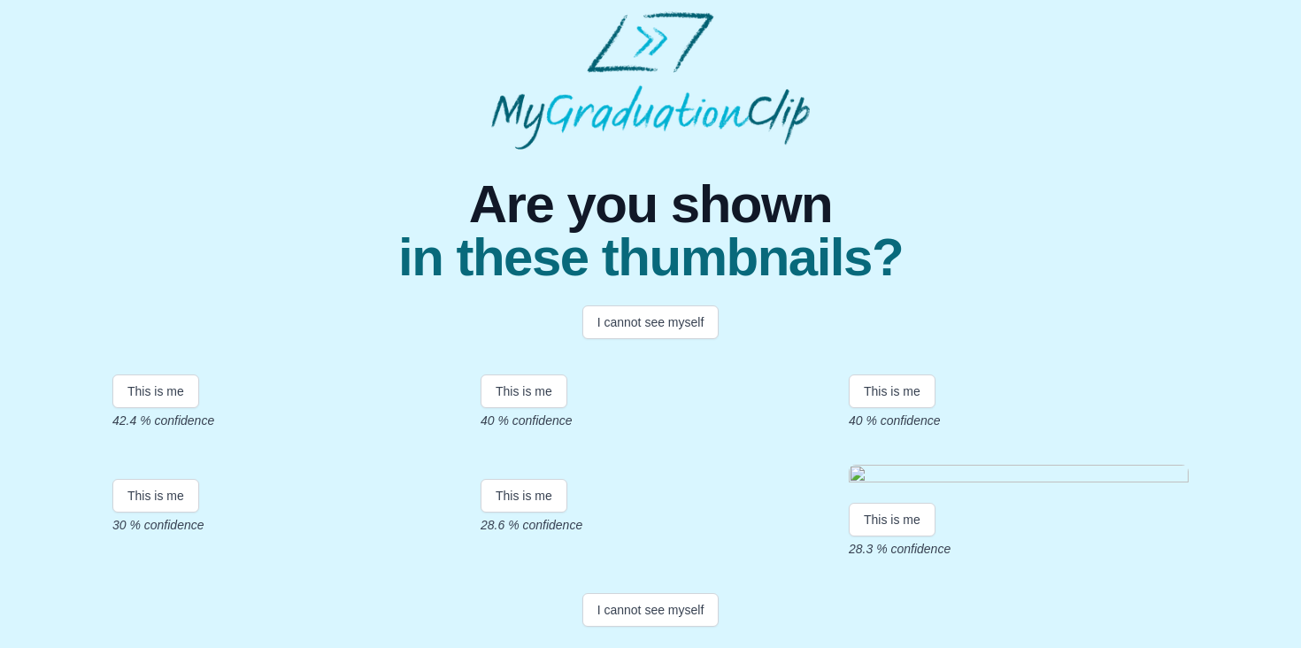
scroll to position [361, 0]
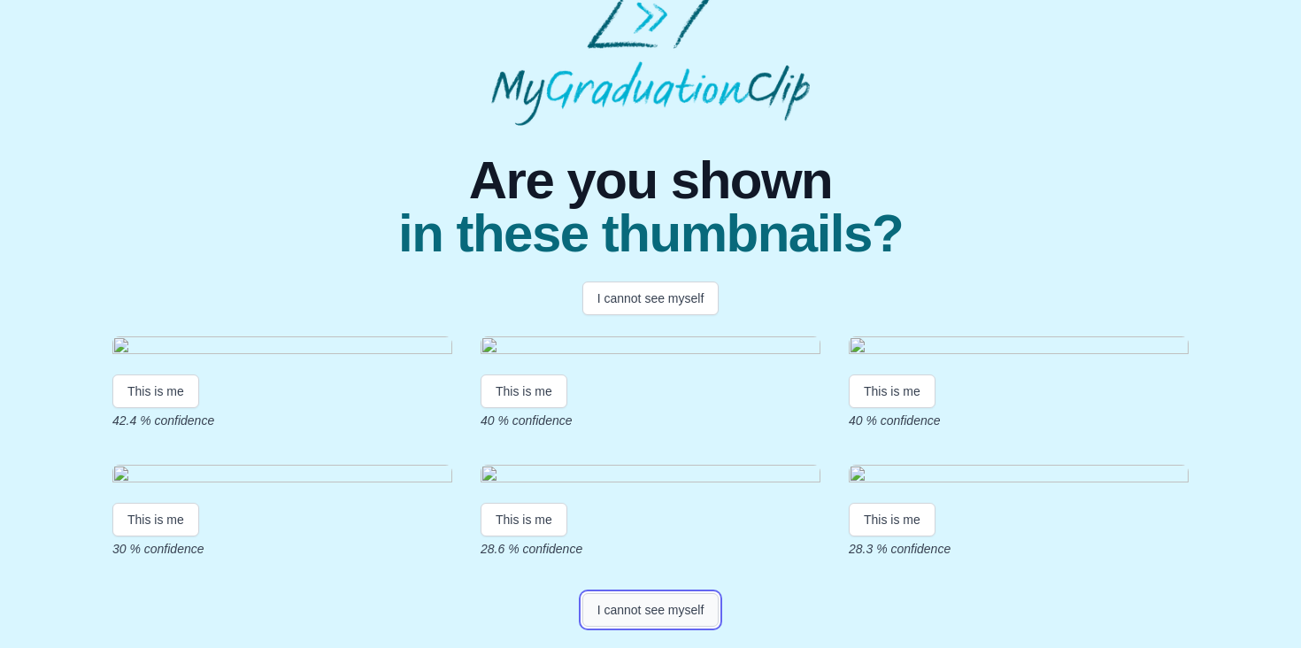
click at [689, 617] on button "I cannot see myself" at bounding box center [650, 610] width 137 height 34
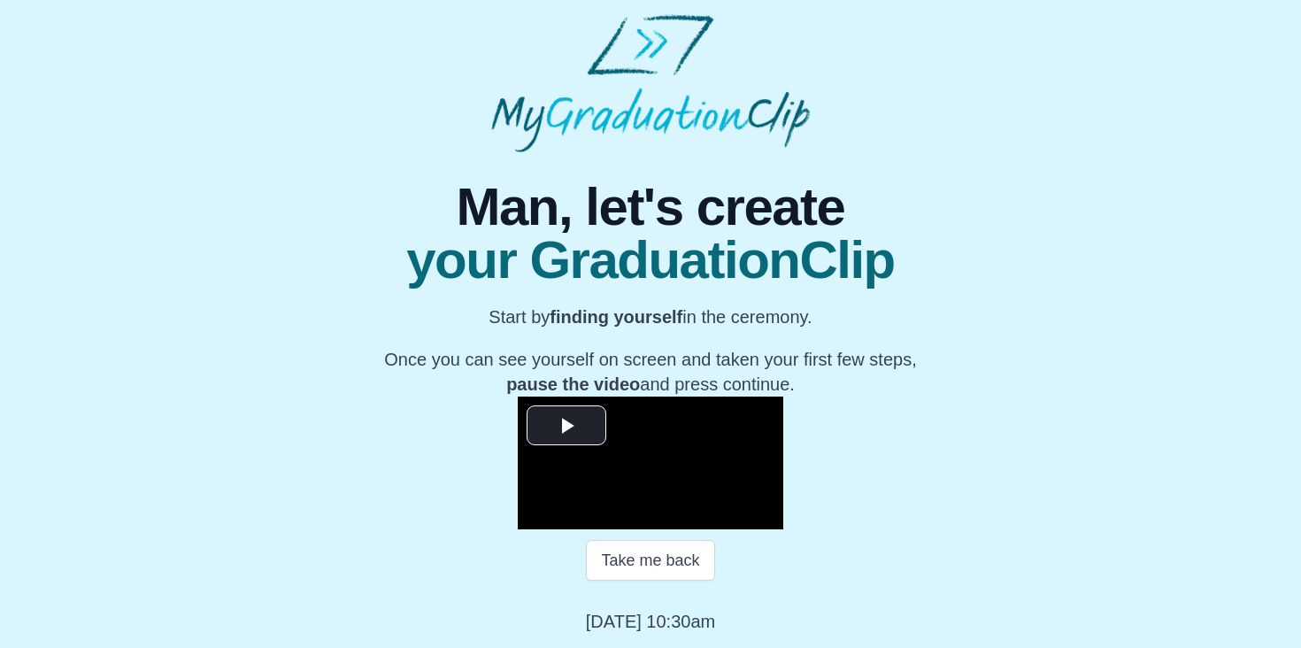
scroll to position [234, 0]
click at [566, 426] on span "Video Player" at bounding box center [566, 426] width 0 height 0
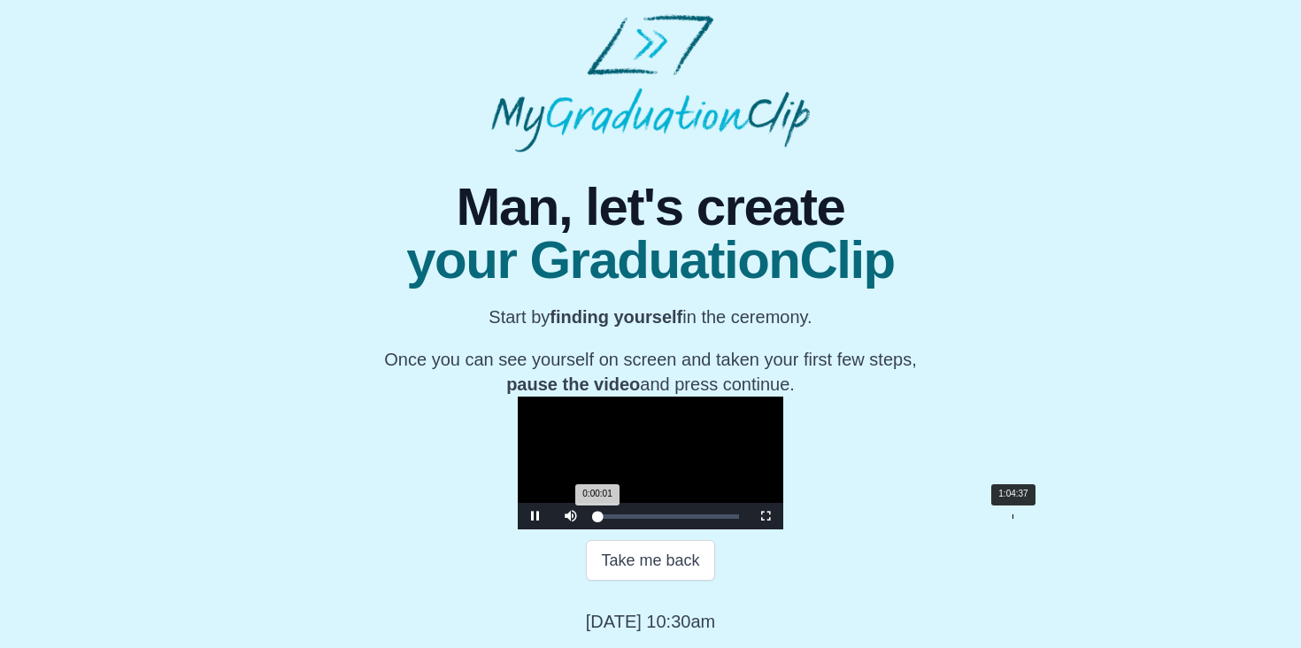
click at [739, 514] on div "Loaded : 0% 1:04:37 0:00:01 Progress : 0%" at bounding box center [668, 516] width 142 height 4
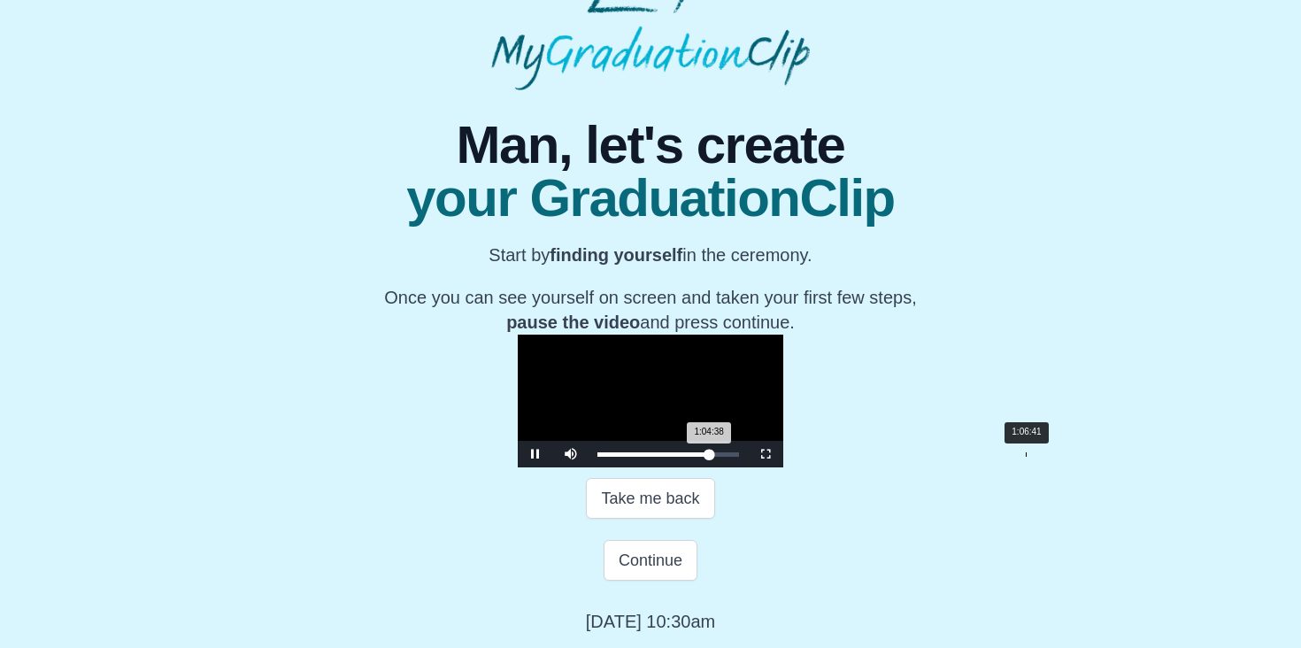
click at [739, 457] on div "Loaded : 0% 1:06:41 1:04:38 Progress : 0%" at bounding box center [668, 454] width 142 height 4
click at [714, 457] on div "1:07:23 Progress : 0%" at bounding box center [655, 454] width 117 height 4
click at [716, 457] on div "1:08:37 Progress : 0%" at bounding box center [656, 454] width 119 height 4
click at [535, 454] on span "Video Player" at bounding box center [535, 454] width 0 height 0
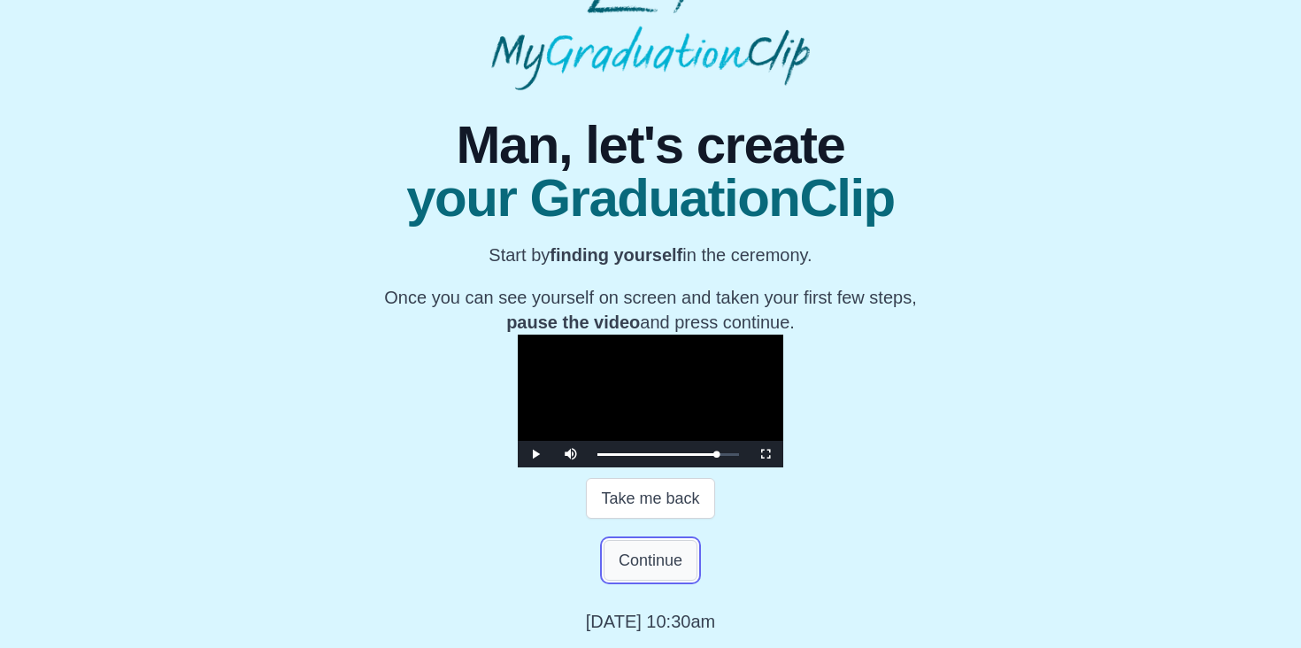
click at [661, 567] on button "Continue" at bounding box center [651, 560] width 94 height 41
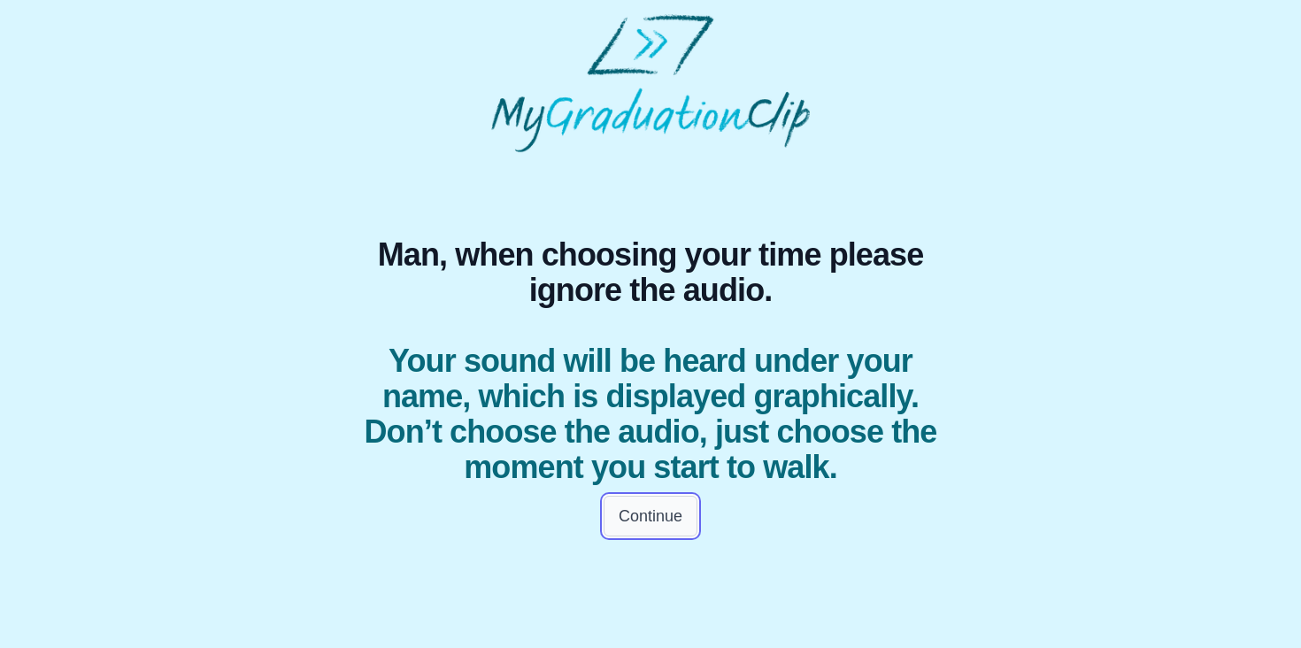
click at [677, 521] on button "Continue" at bounding box center [651, 516] width 94 height 41
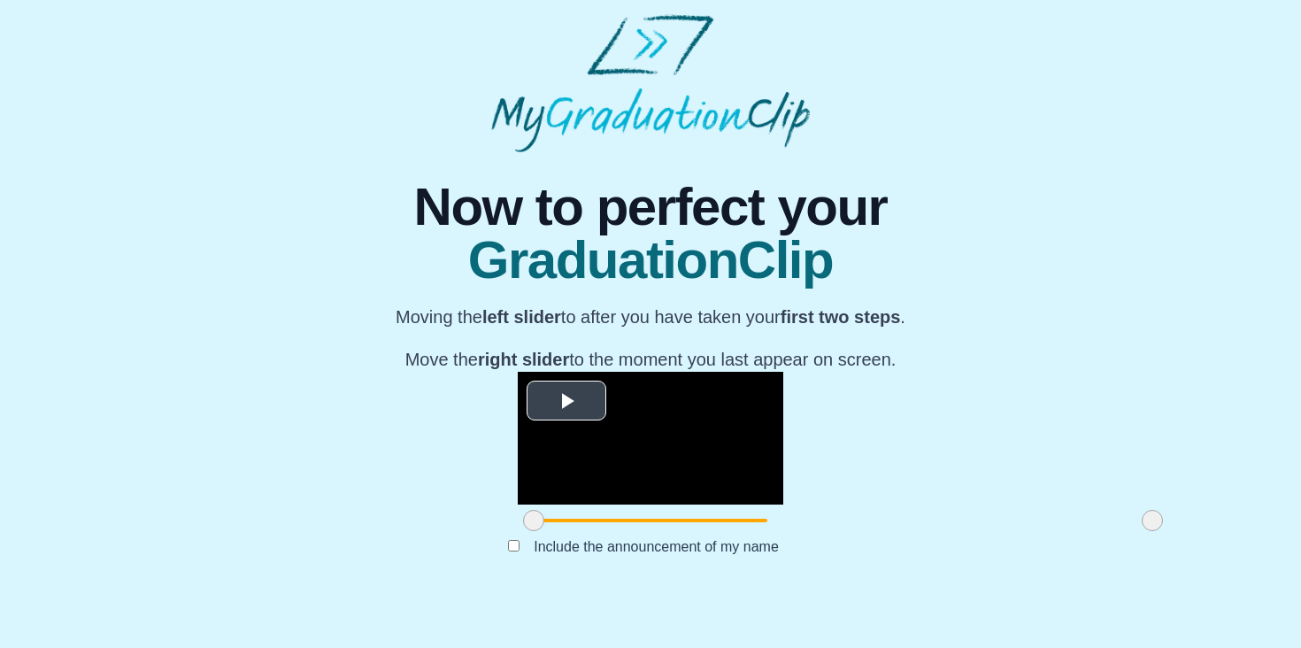
scroll to position [191, 0]
click at [566, 401] on span "Video Player" at bounding box center [566, 401] width 0 height 0
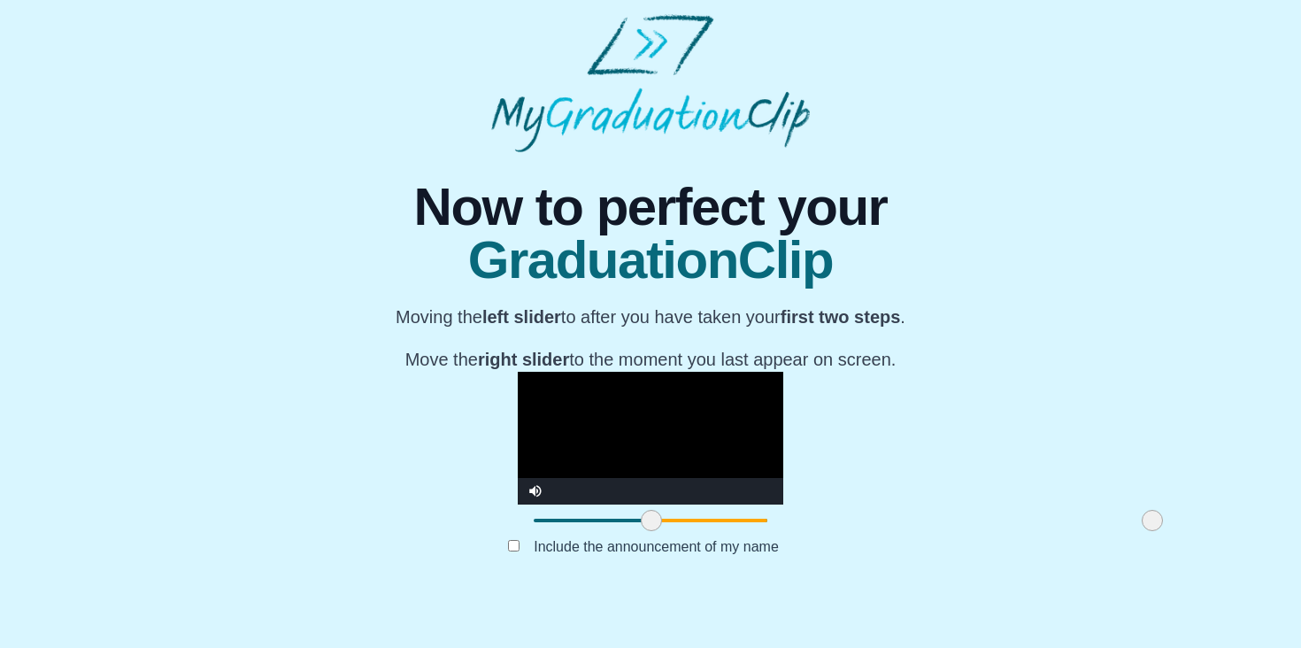
drag, startPoint x: 344, startPoint y: 563, endPoint x: 462, endPoint y: 551, distance: 118.3
click at [635, 536] on div at bounding box center [651, 520] width 32 height 32
drag, startPoint x: 953, startPoint y: 565, endPoint x: 825, endPoint y: 575, distance: 128.8
click at [1008, 536] on div at bounding box center [1024, 520] width 32 height 32
click at [631, 561] on label "Include the announcement of my name" at bounding box center [656, 546] width 273 height 29
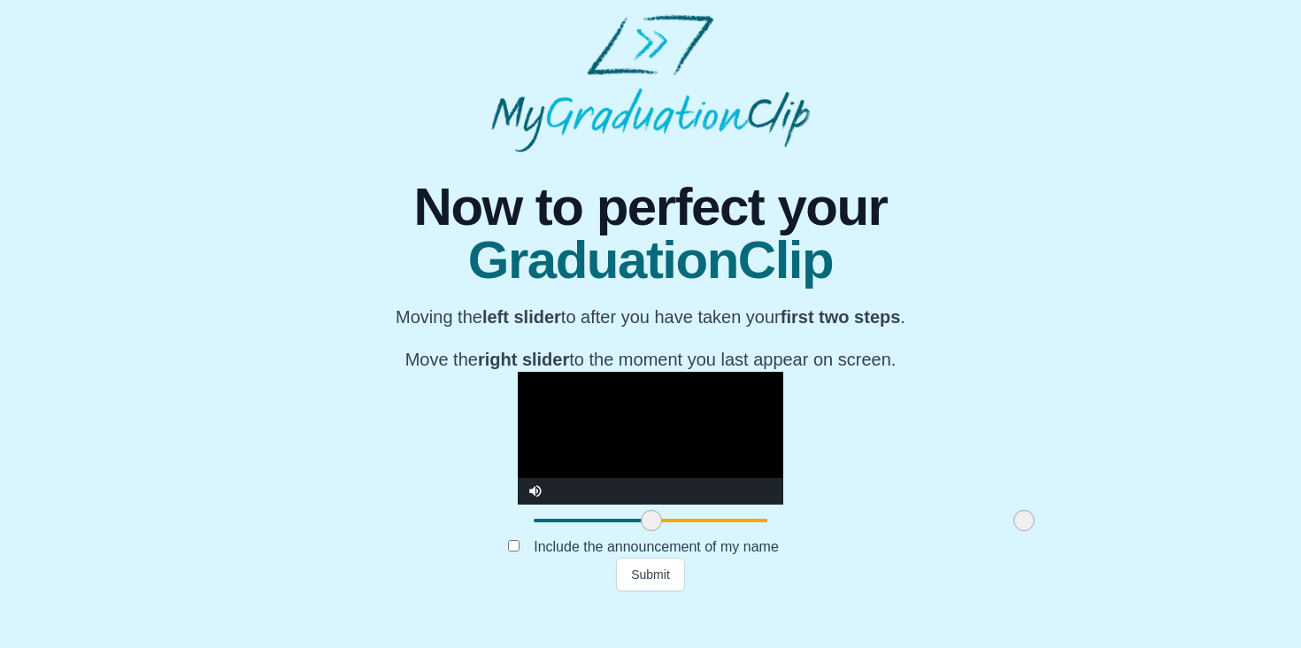
click at [641, 531] on span at bounding box center [651, 520] width 21 height 21
click at [648, 591] on button "Submit" at bounding box center [650, 575] width 69 height 34
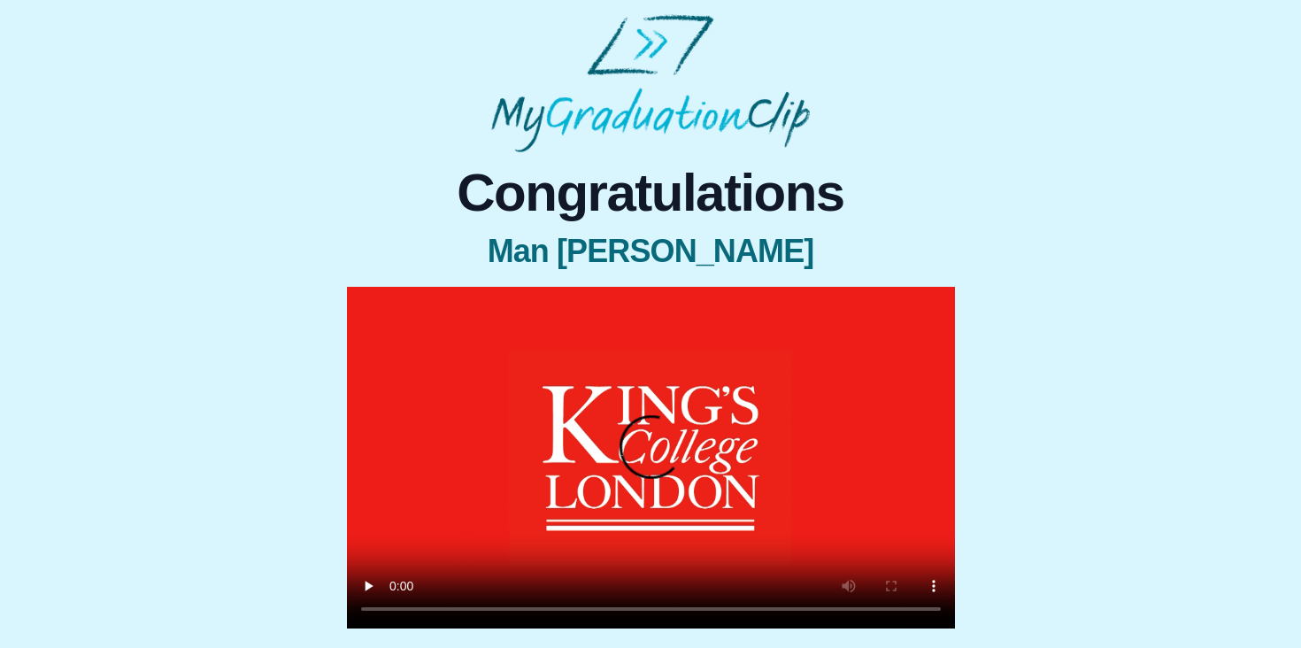
scroll to position [64, 0]
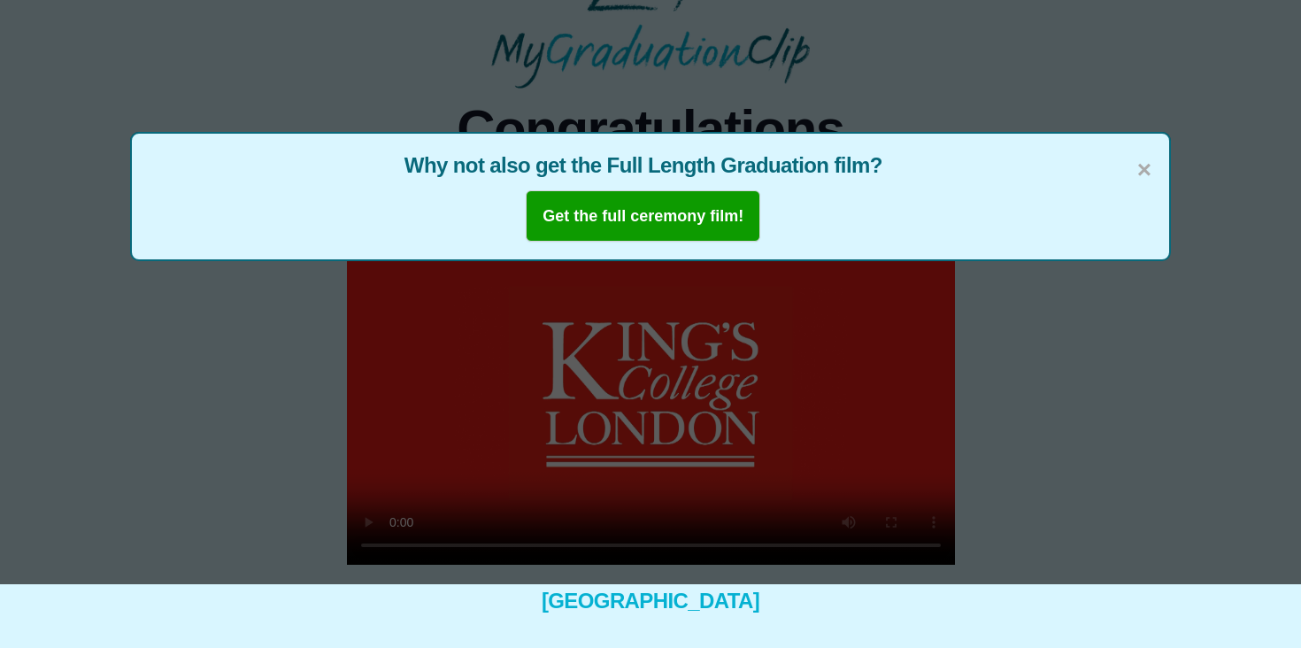
click at [505, 402] on div "× Why not also get the Full Length Graduation film? Get the full ceremony film!" at bounding box center [650, 260] width 1301 height 648
click at [1150, 166] on span "×" at bounding box center [1144, 169] width 14 height 37
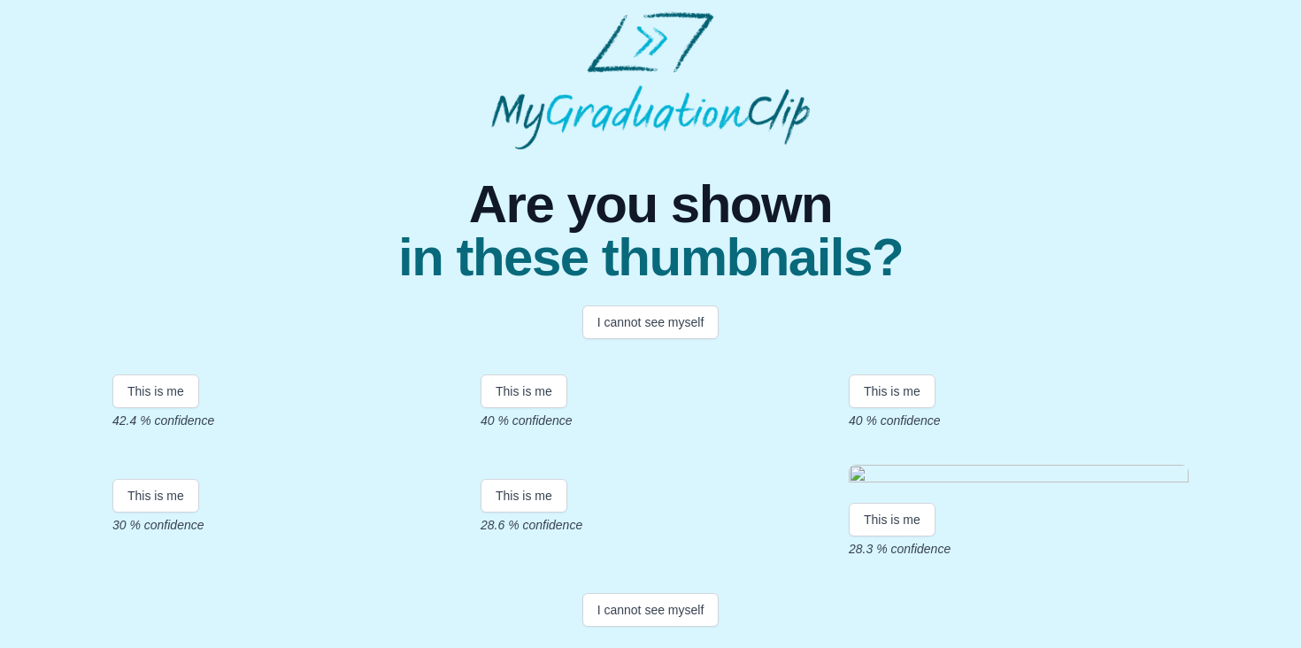
scroll to position [361, 0]
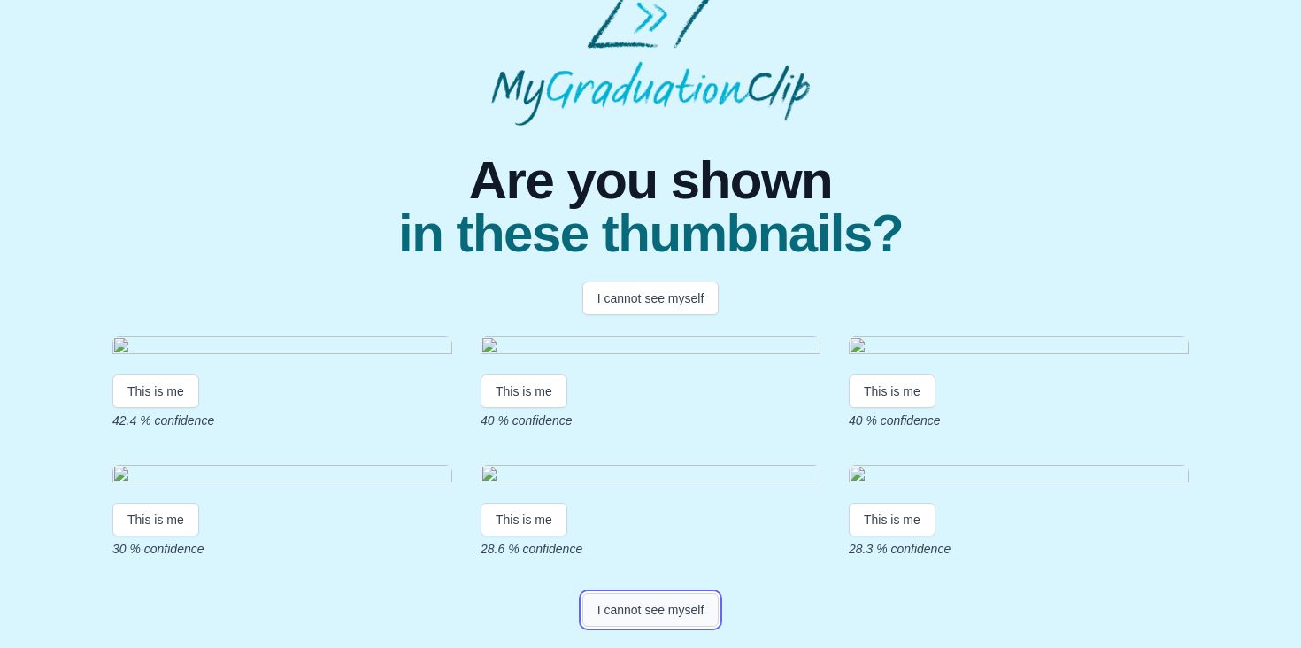
click at [658, 609] on button "I cannot see myself" at bounding box center [650, 610] width 137 height 34
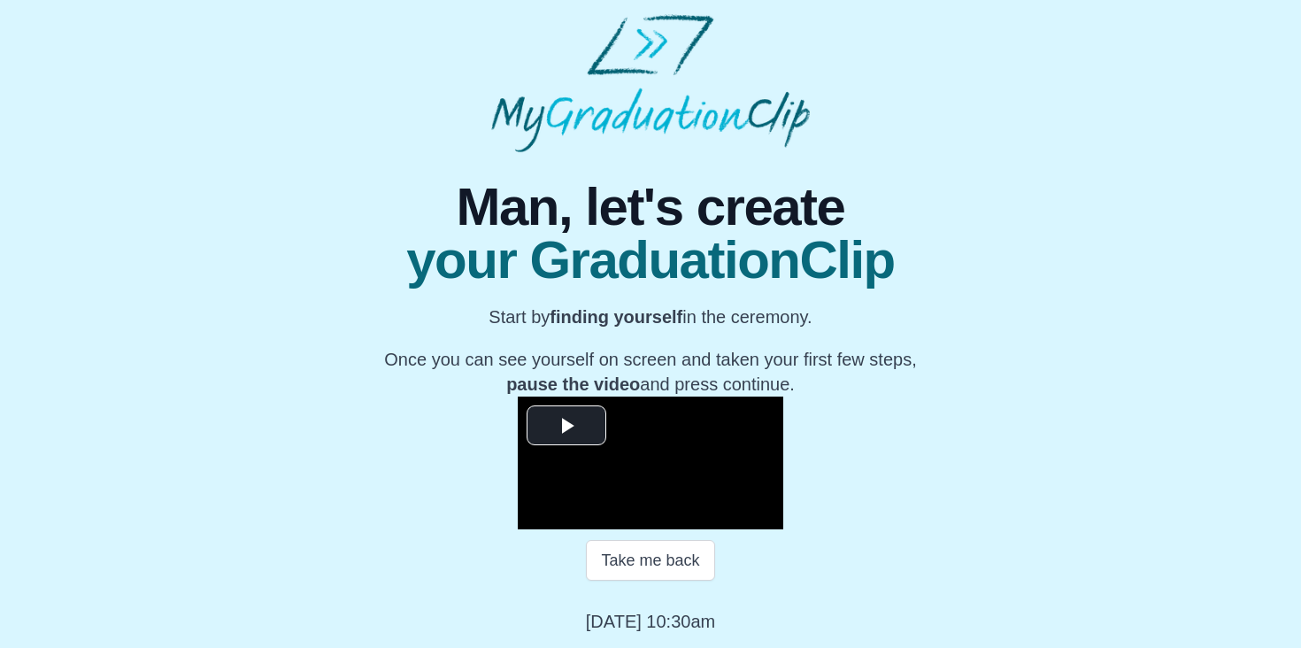
scroll to position [234, 0]
click at [566, 426] on span "Video Player" at bounding box center [566, 426] width 0 height 0
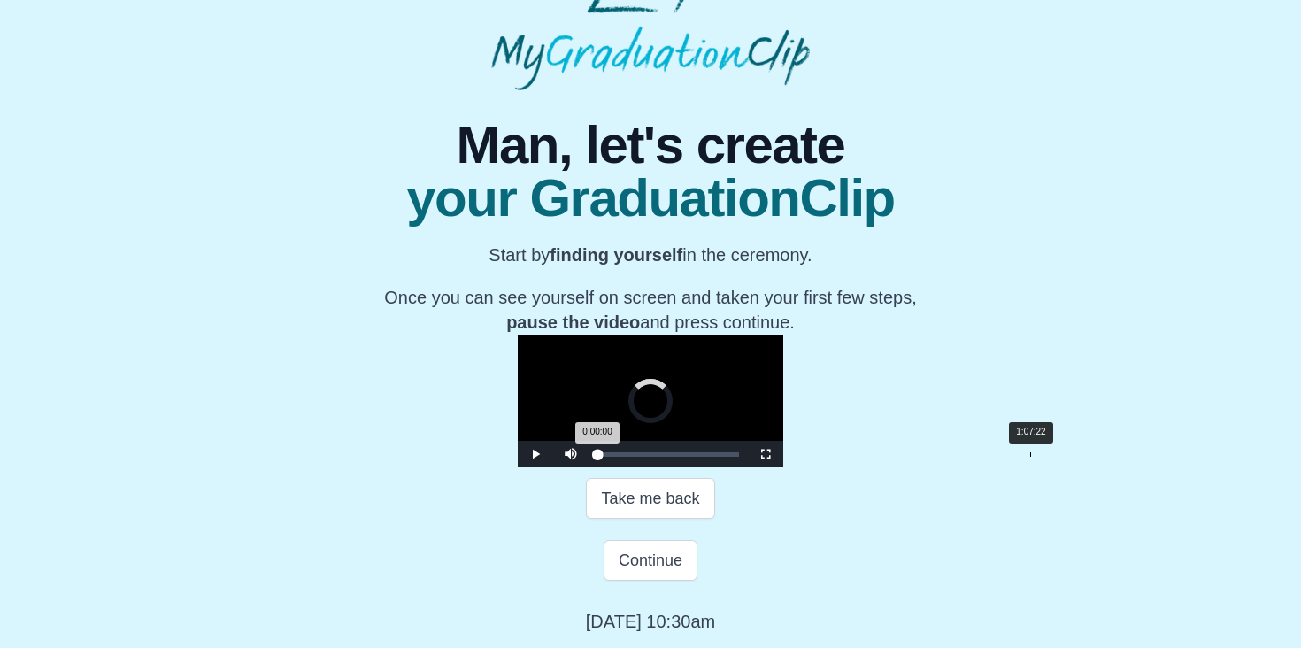
click at [1030, 457] on div "1:07:22" at bounding box center [1030, 454] width 1 height 4
click at [739, 457] on div "Loaded : 0% 1:08:37 1:08:37 Progress : 0%" at bounding box center [668, 454] width 142 height 4
click at [535, 454] on span "Video Player" at bounding box center [535, 454] width 0 height 0
click at [651, 581] on button "Continue" at bounding box center [651, 560] width 94 height 41
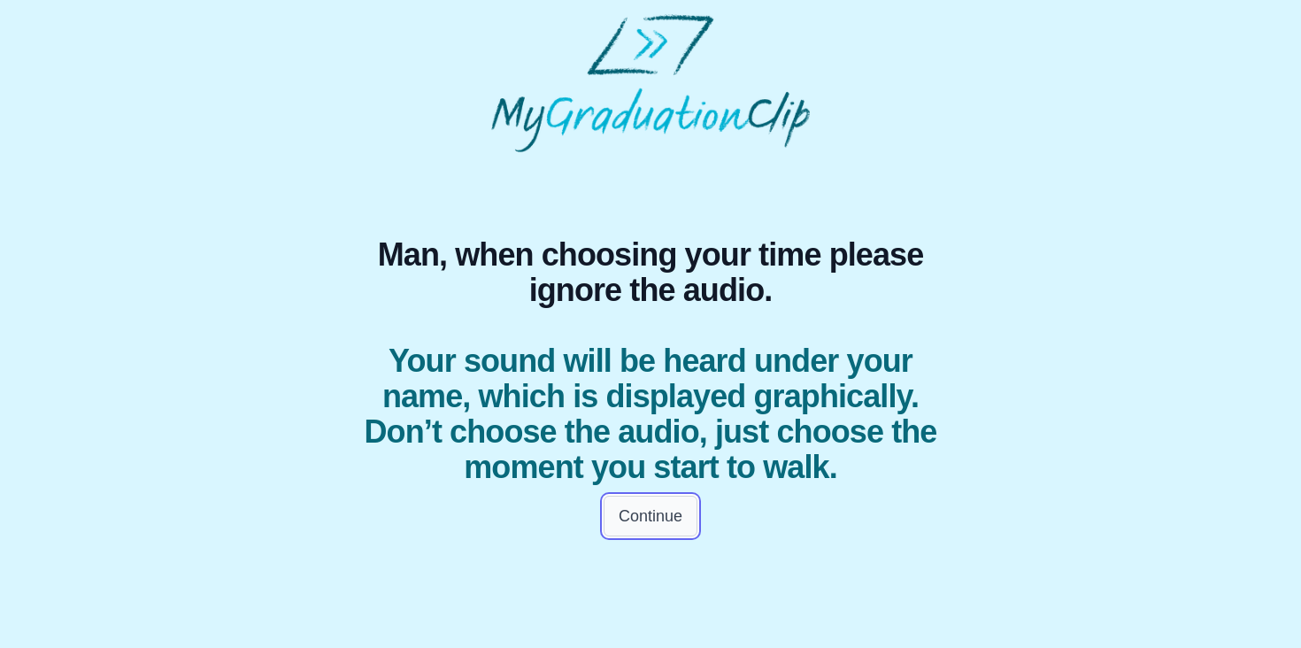
click at [679, 524] on button "Continue" at bounding box center [651, 516] width 94 height 41
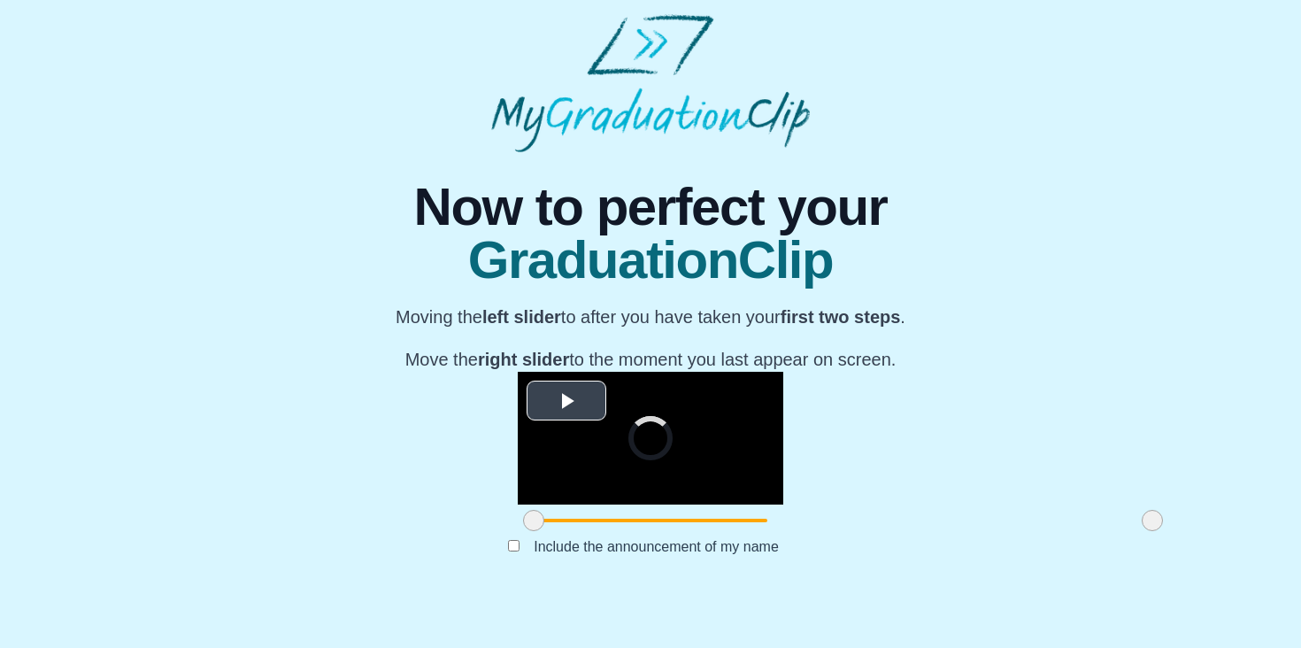
scroll to position [191, 0]
drag, startPoint x: 338, startPoint y: 561, endPoint x: 512, endPoint y: 543, distance: 175.3
click at [518, 536] on div "**********" at bounding box center [651, 454] width 266 height 165
drag, startPoint x: 513, startPoint y: 562, endPoint x: 530, endPoint y: 559, distance: 17.0
click at [714, 531] on span at bounding box center [724, 520] width 21 height 21
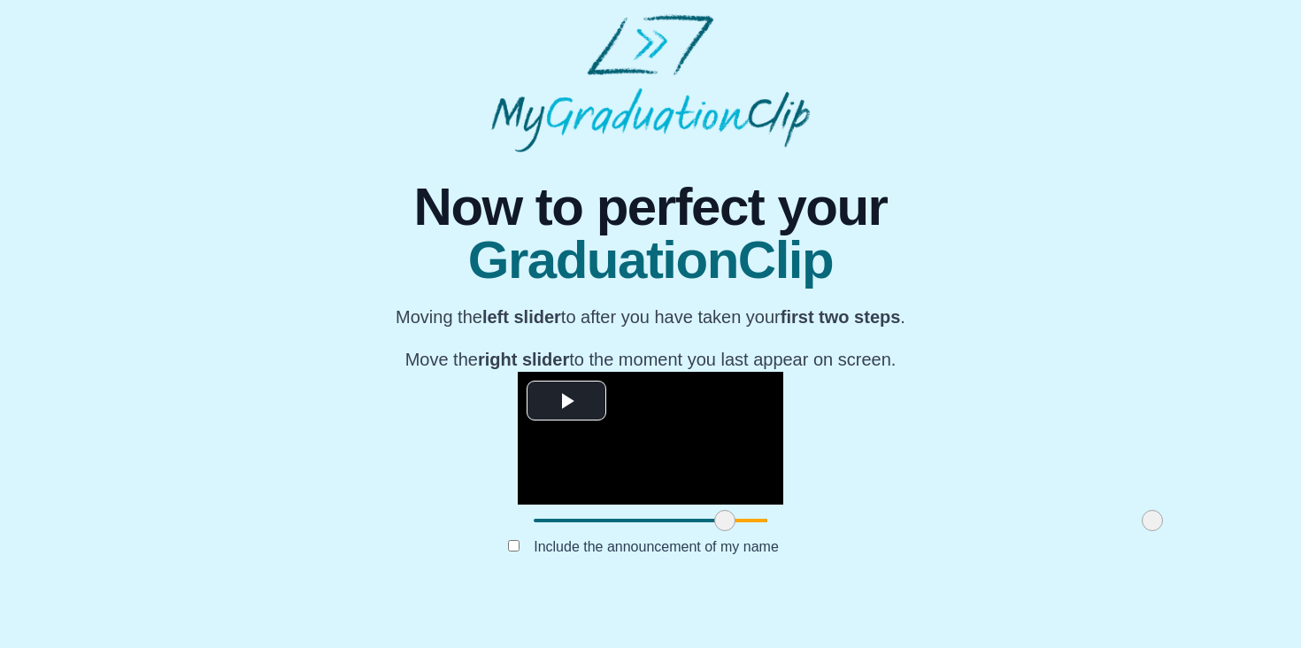
click at [714, 531] on span at bounding box center [724, 520] width 21 height 21
click at [717, 531] on span at bounding box center [727, 520] width 21 height 21
click at [543, 561] on label "Include the announcement of my name" at bounding box center [656, 546] width 273 height 29
drag, startPoint x: 960, startPoint y: 564, endPoint x: 868, endPoint y: 566, distance: 92.1
click at [1050, 531] on span at bounding box center [1060, 520] width 21 height 21
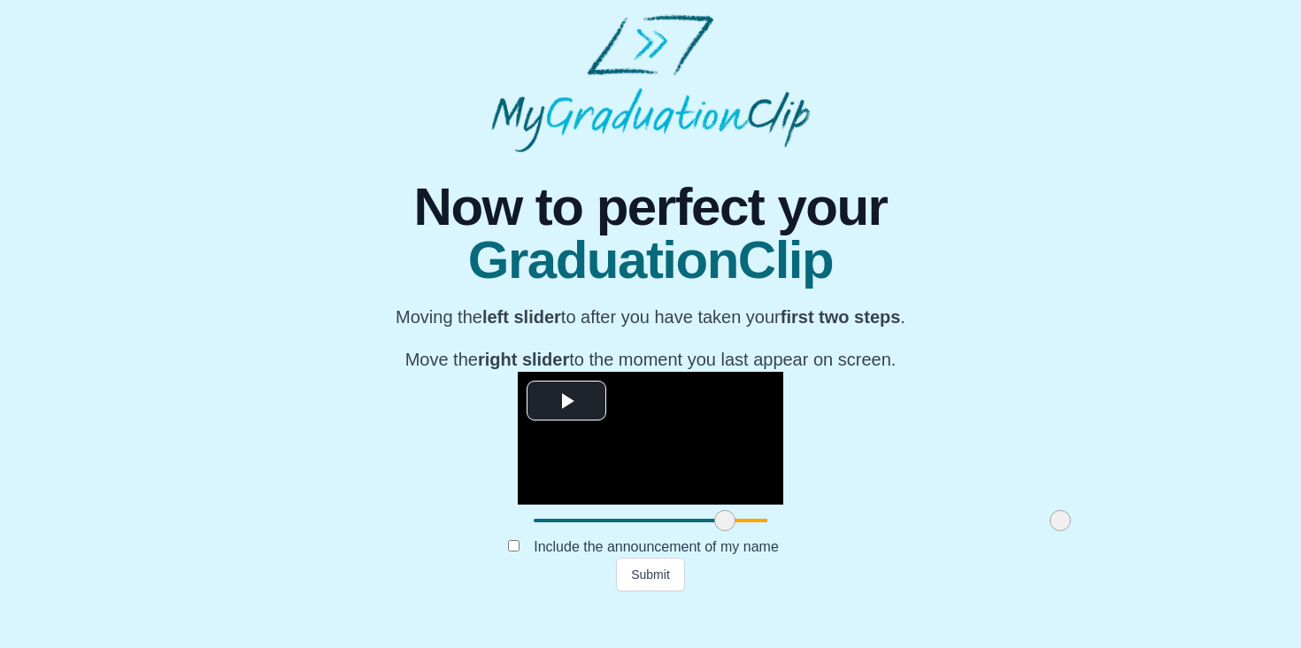
click at [714, 531] on span at bounding box center [724, 520] width 21 height 21
drag, startPoint x: 533, startPoint y: 562, endPoint x: 547, endPoint y: 567, distance: 15.1
click at [728, 531] on span at bounding box center [738, 520] width 21 height 21
click at [566, 401] on span "Video Player" at bounding box center [566, 401] width 0 height 0
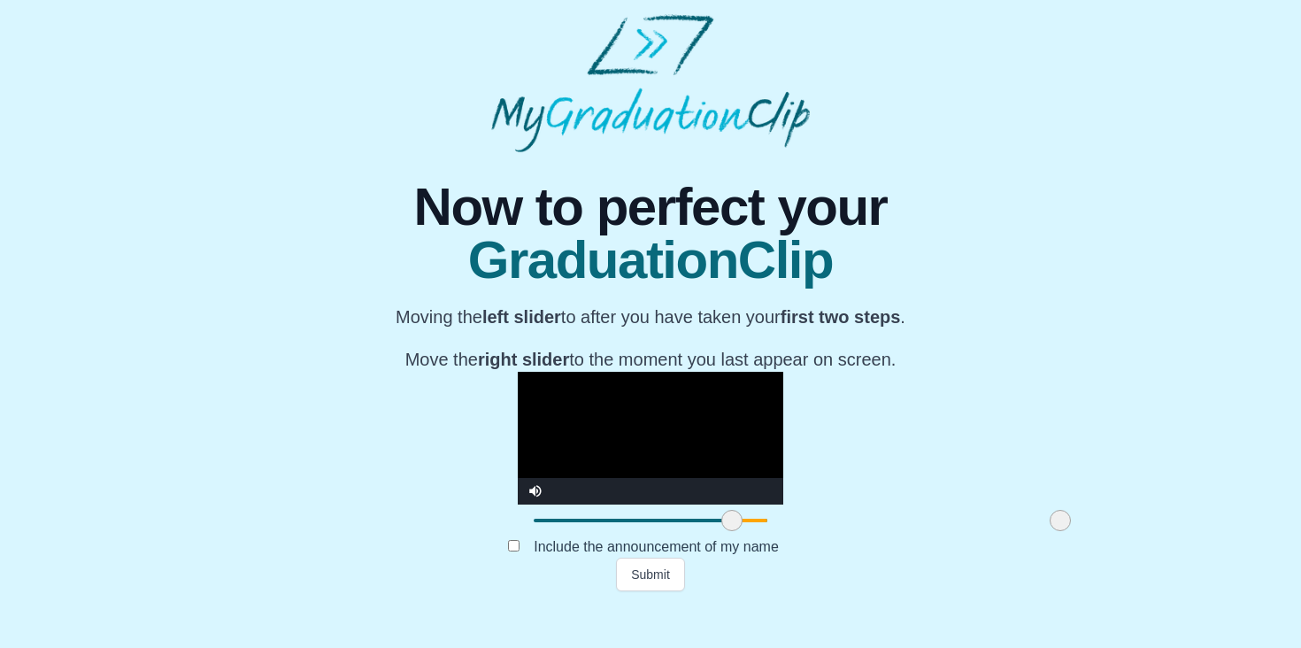
click at [721, 531] on span at bounding box center [731, 520] width 21 height 21
click at [626, 591] on button "Submit" at bounding box center [650, 575] width 69 height 34
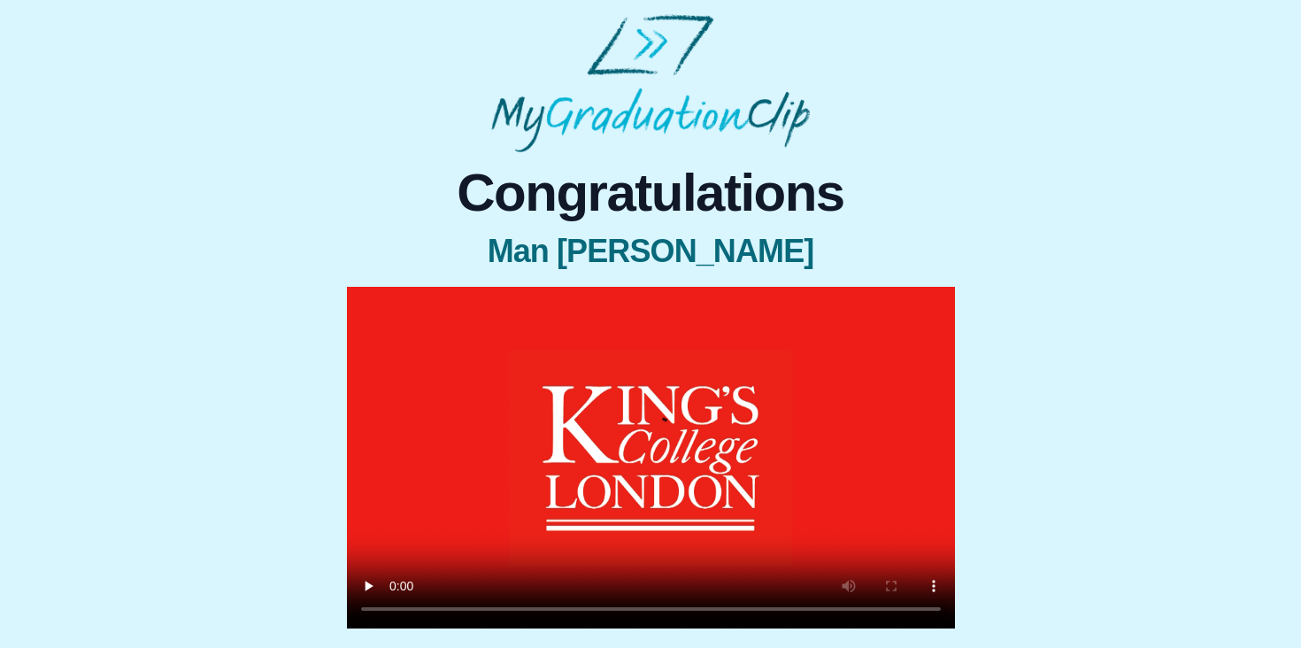
scroll to position [6, 0]
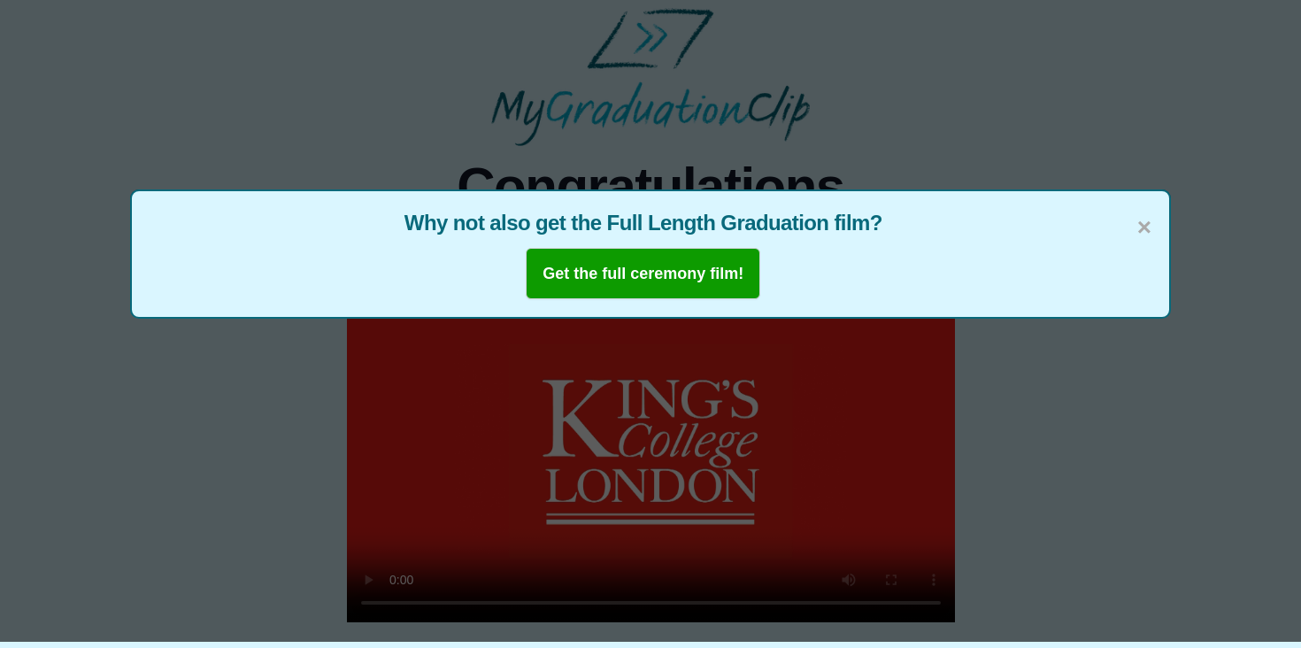
click at [474, 599] on div "× Why not also get the Full Length Graduation film? Get the full ceremony film!" at bounding box center [650, 318] width 1301 height 648
click at [1140, 227] on span "×" at bounding box center [1144, 227] width 14 height 37
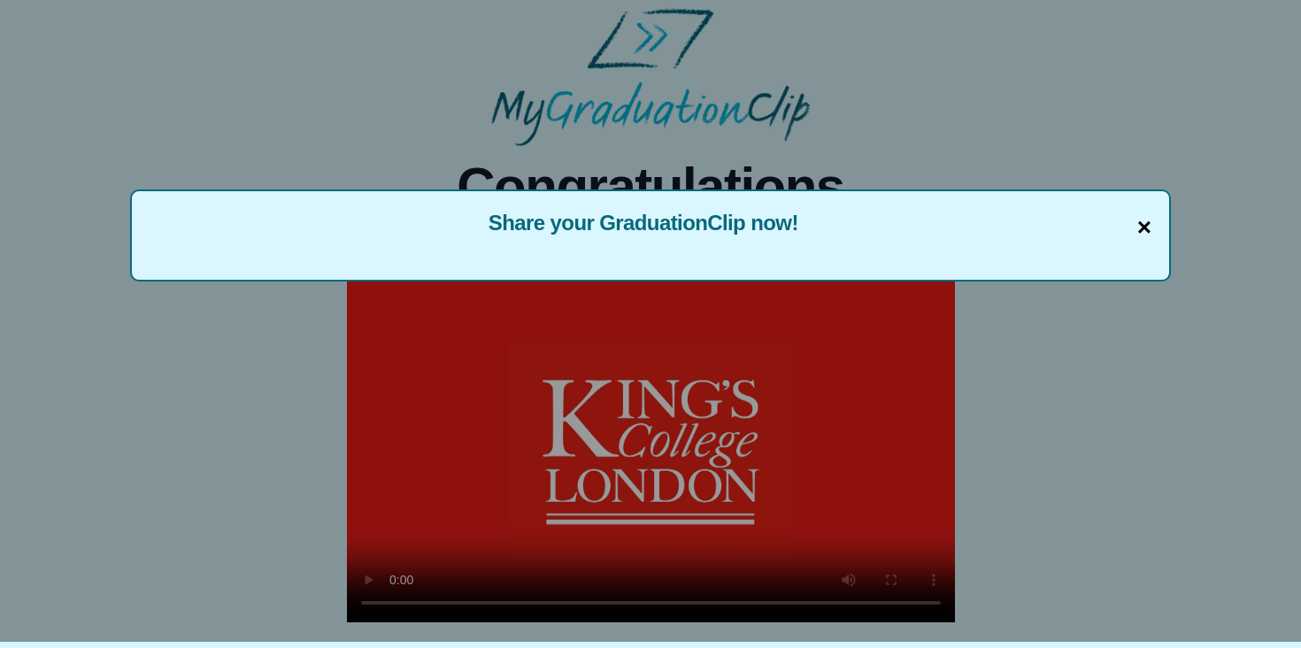
click at [1137, 234] on span "×" at bounding box center [1144, 227] width 14 height 37
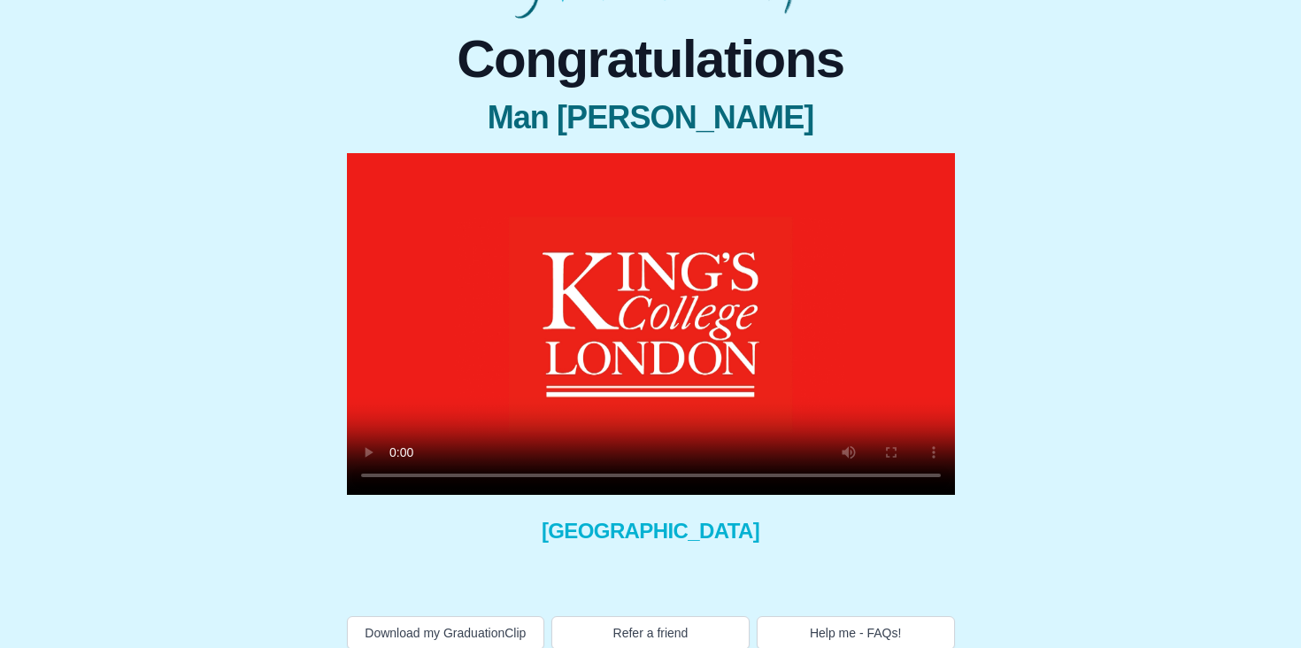
scroll to position [150, 0]
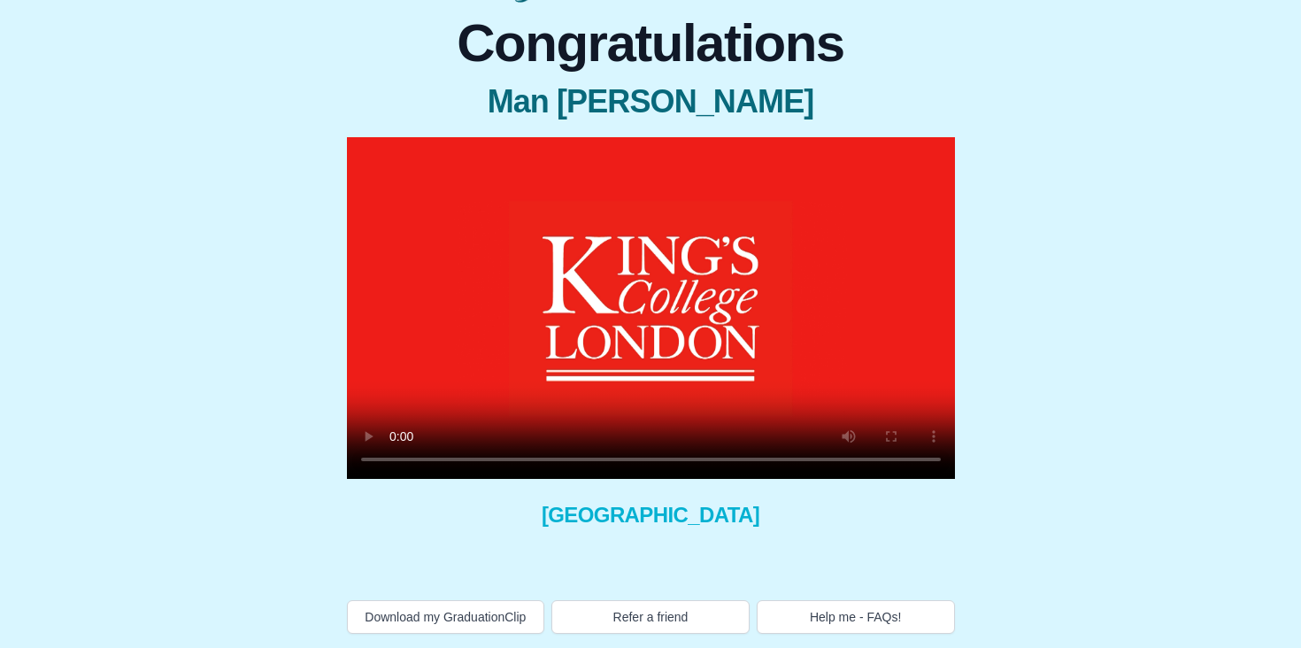
click at [553, 374] on video at bounding box center [651, 308] width 608 height 342
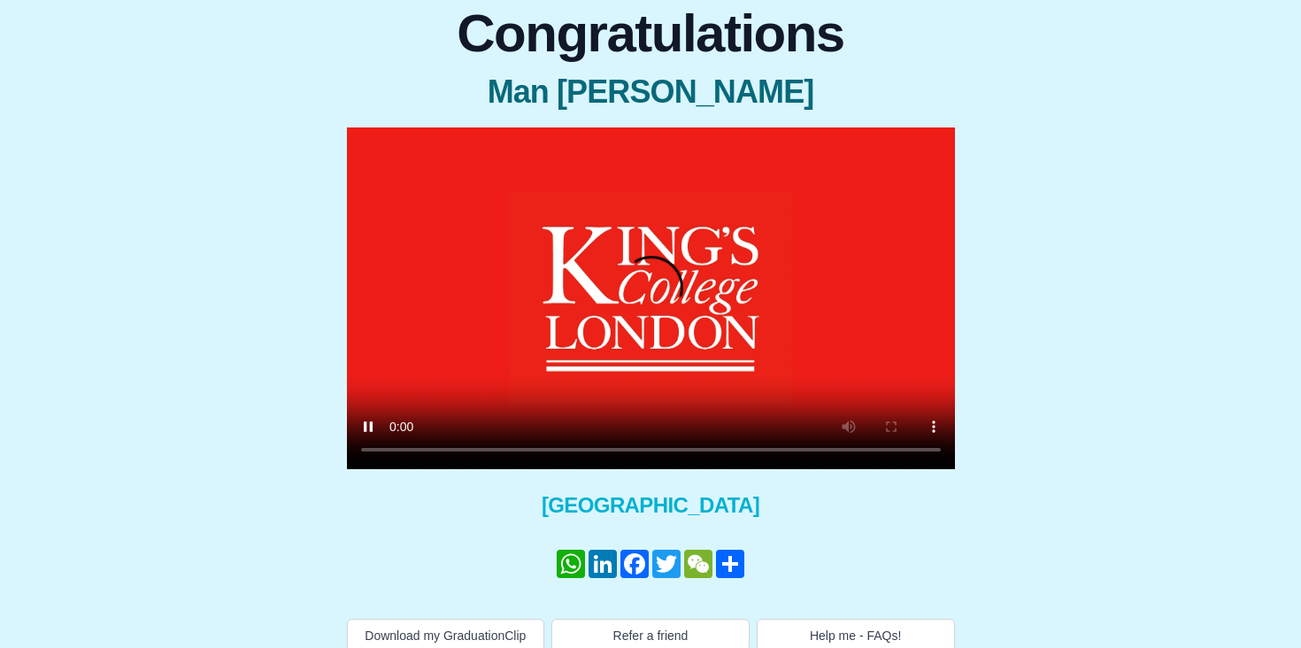
scroll to position [178, 0]
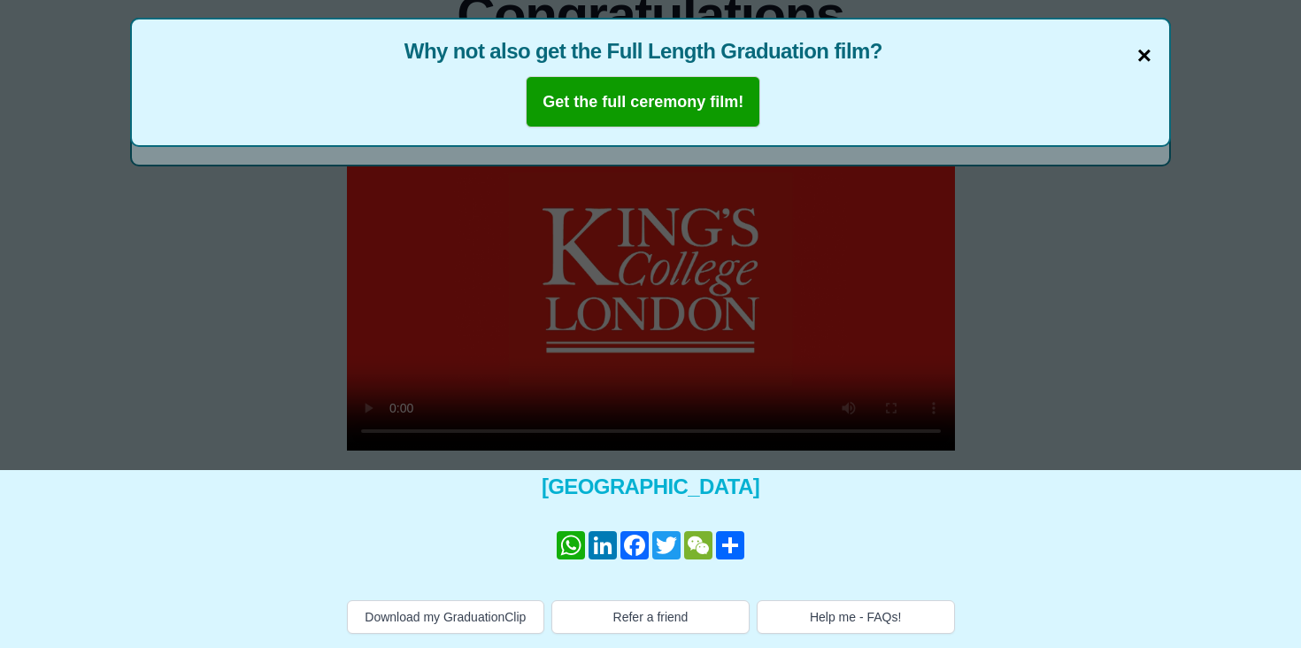
click at [1149, 55] on span "×" at bounding box center [1144, 55] width 14 height 37
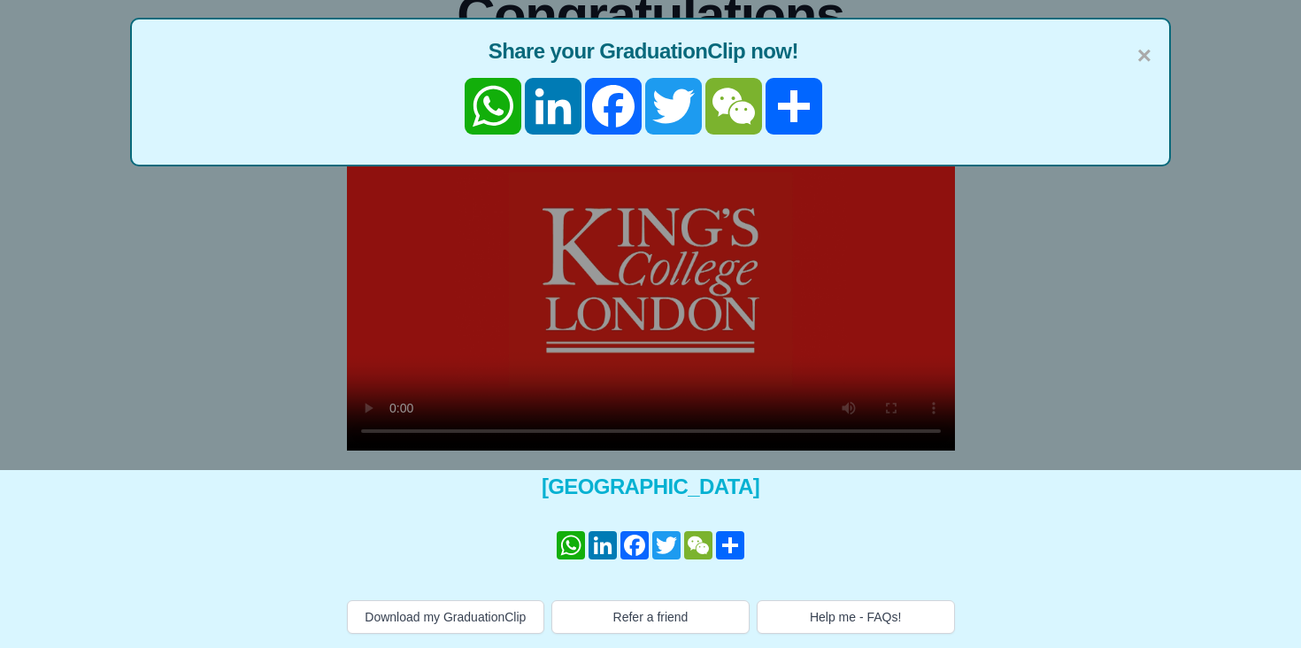
click at [1131, 45] on span "Share your GraduationClip now!" at bounding box center [651, 51] width 1002 height 28
click at [1137, 52] on span "×" at bounding box center [1144, 55] width 14 height 37
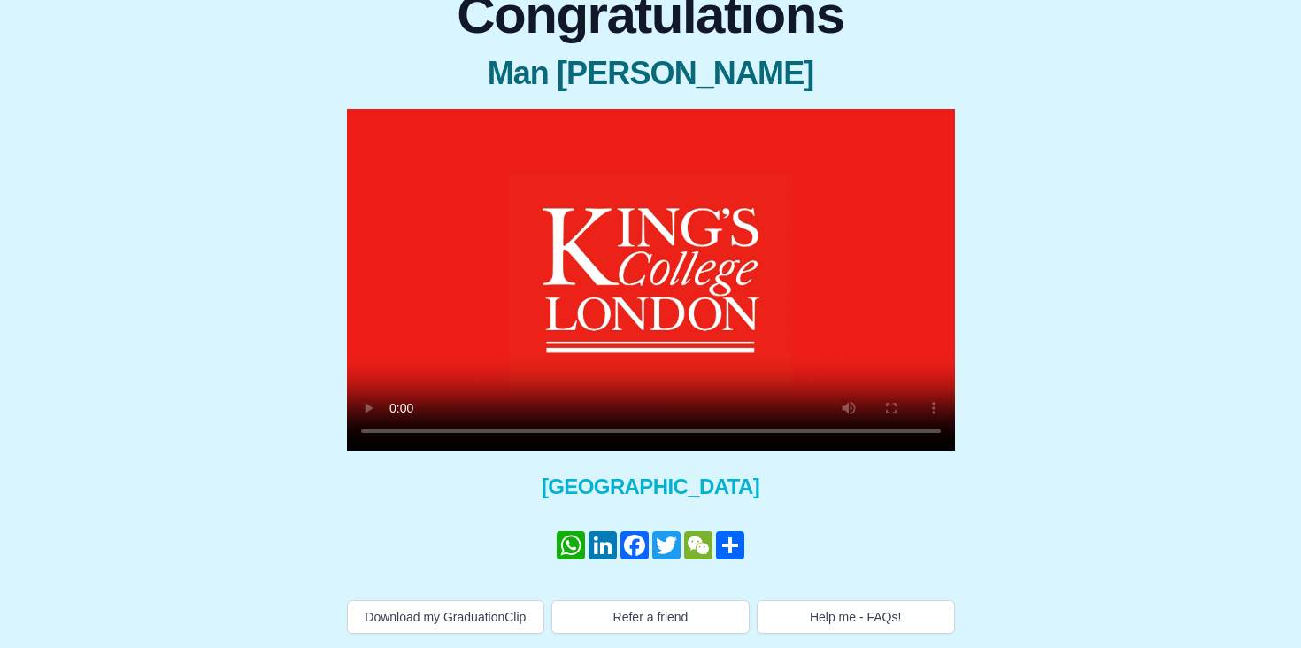
click at [678, 314] on video at bounding box center [651, 280] width 608 height 342
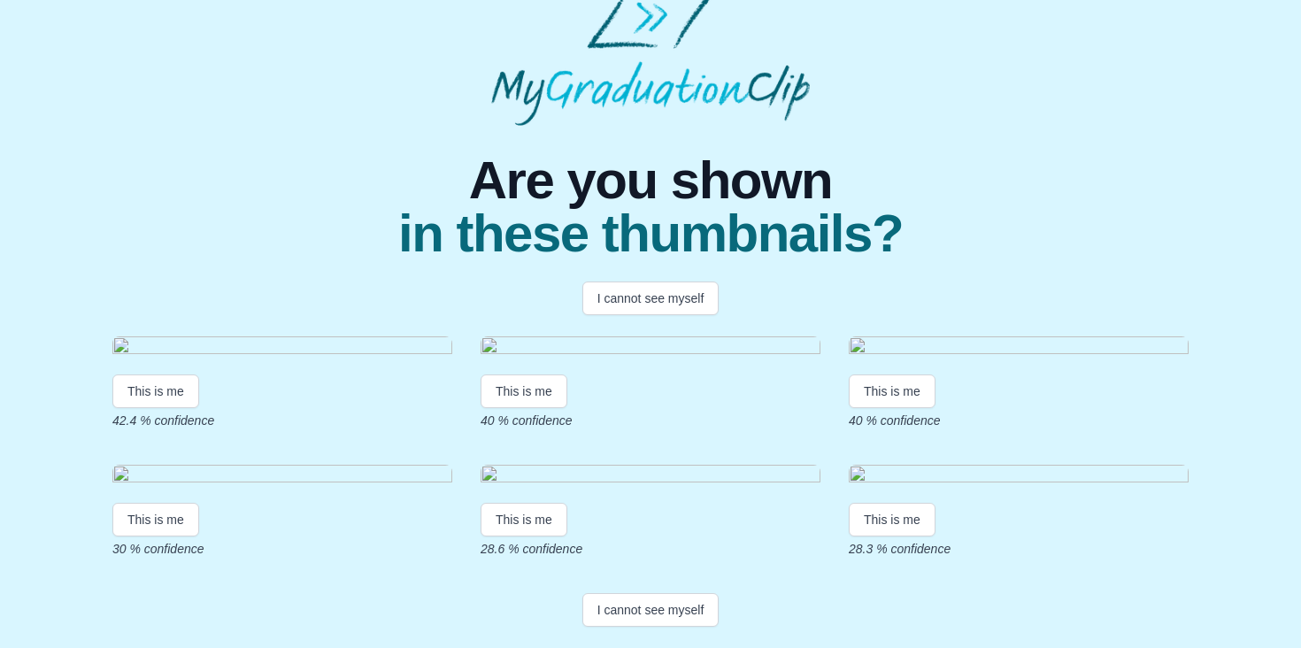
scroll to position [250, 0]
click at [644, 281] on button "I cannot see myself" at bounding box center [650, 298] width 137 height 34
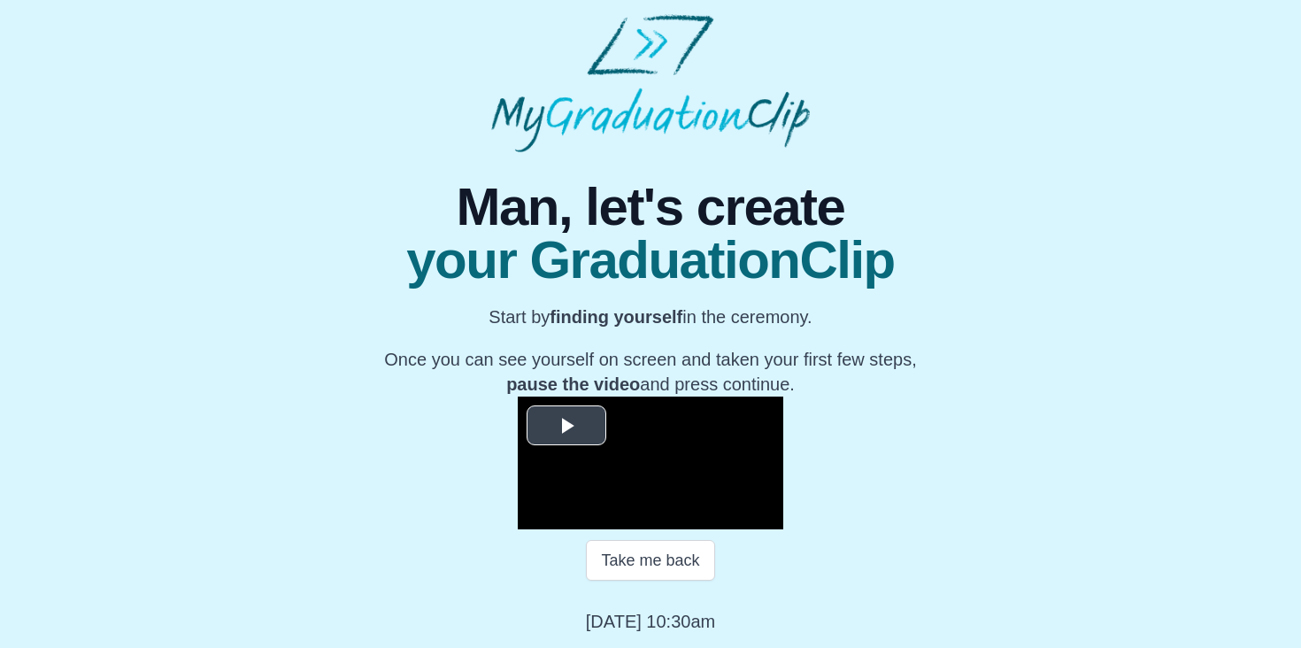
scroll to position [234, 0]
click at [566, 426] on span "Video Player" at bounding box center [566, 426] width 0 height 0
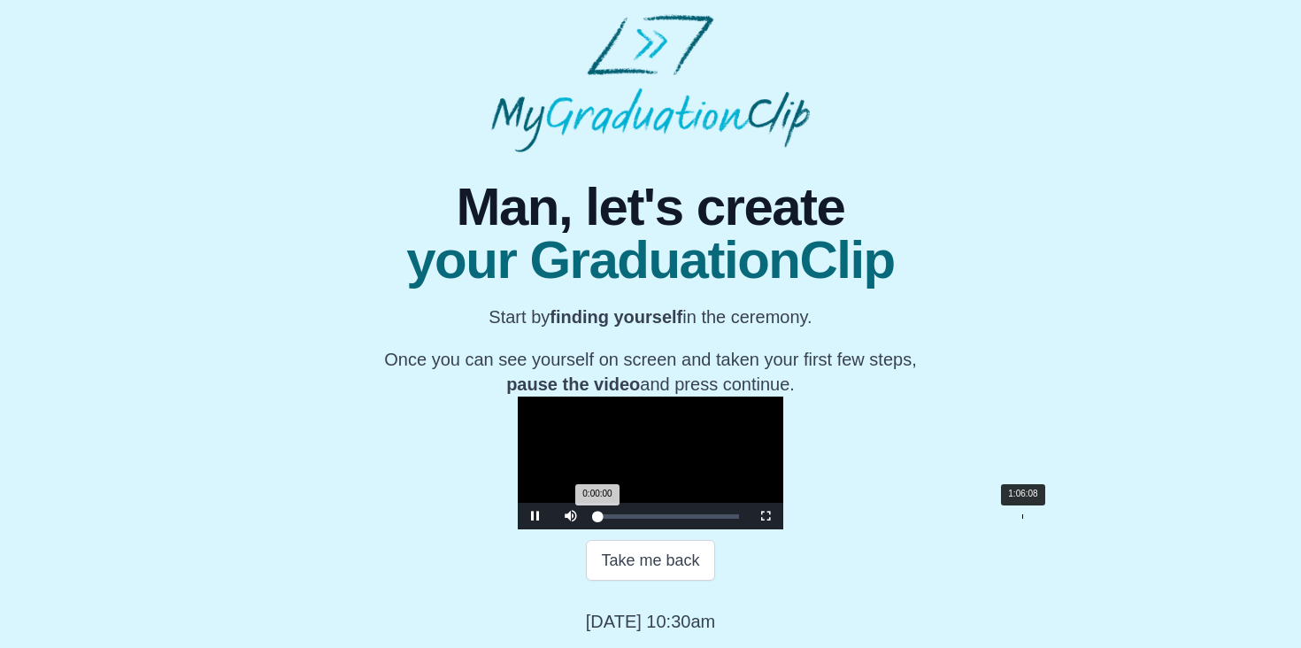
click at [748, 512] on div "Loaded : 0% 1:06:08 0:00:00 Progress : 0%" at bounding box center [668, 516] width 159 height 27
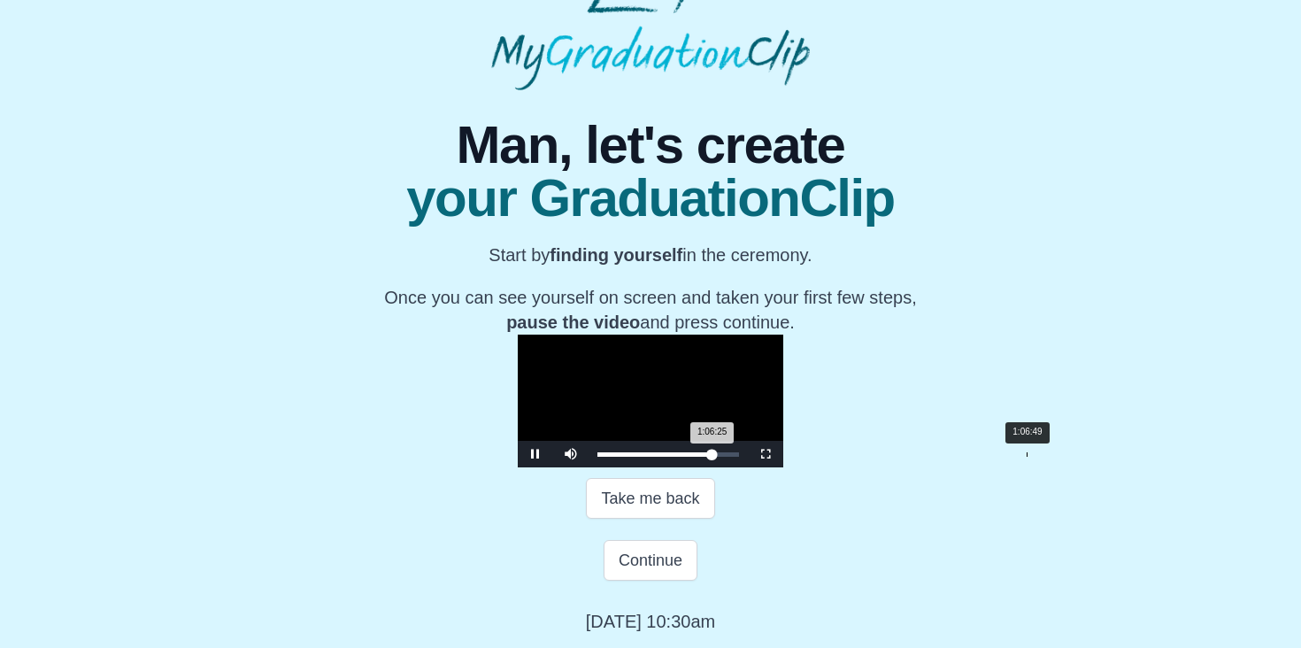
click at [712, 457] on div "1:06:25 Progress : 0%" at bounding box center [654, 454] width 115 height 4
click at [748, 467] on div "Loaded : 0% 1:08:20 1:06:50 Progress : 0%" at bounding box center [668, 454] width 159 height 27
click at [716, 457] on div "1:08:37 Progress : 0%" at bounding box center [656, 454] width 119 height 4
click at [535, 454] on span "Video Player" at bounding box center [535, 454] width 0 height 0
click at [671, 581] on button "Continue" at bounding box center [651, 560] width 94 height 41
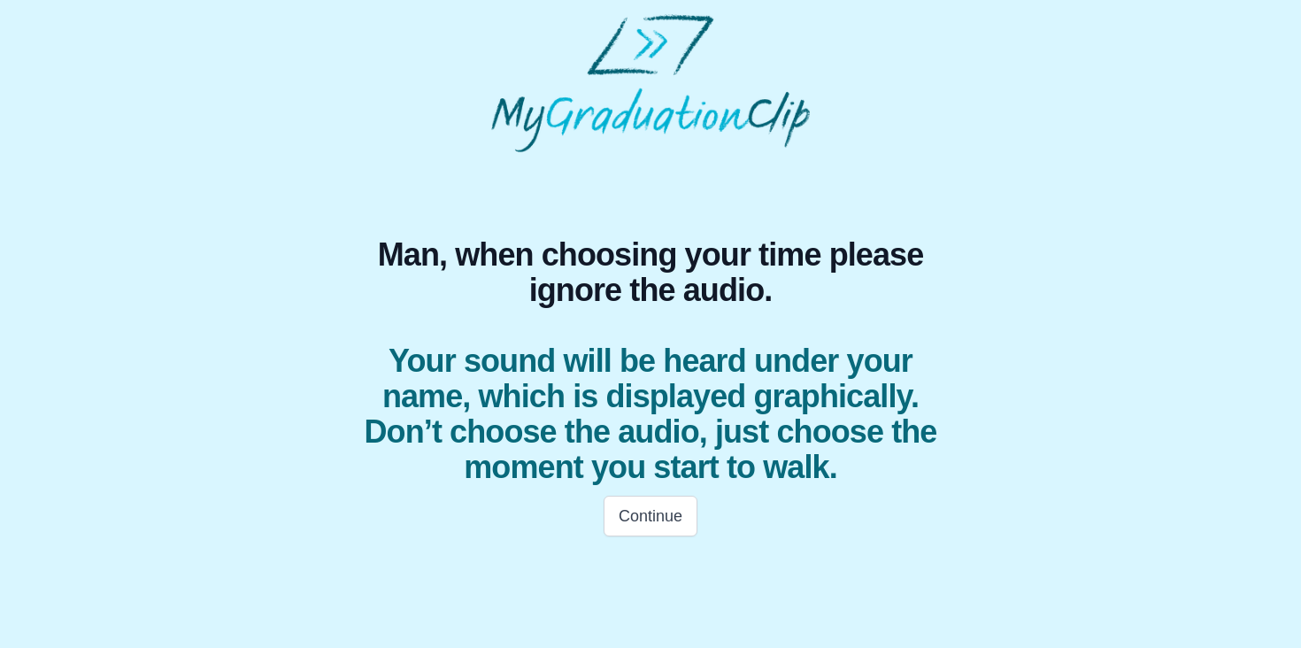
scroll to position [0, 0]
click at [666, 517] on button "Continue" at bounding box center [651, 516] width 94 height 41
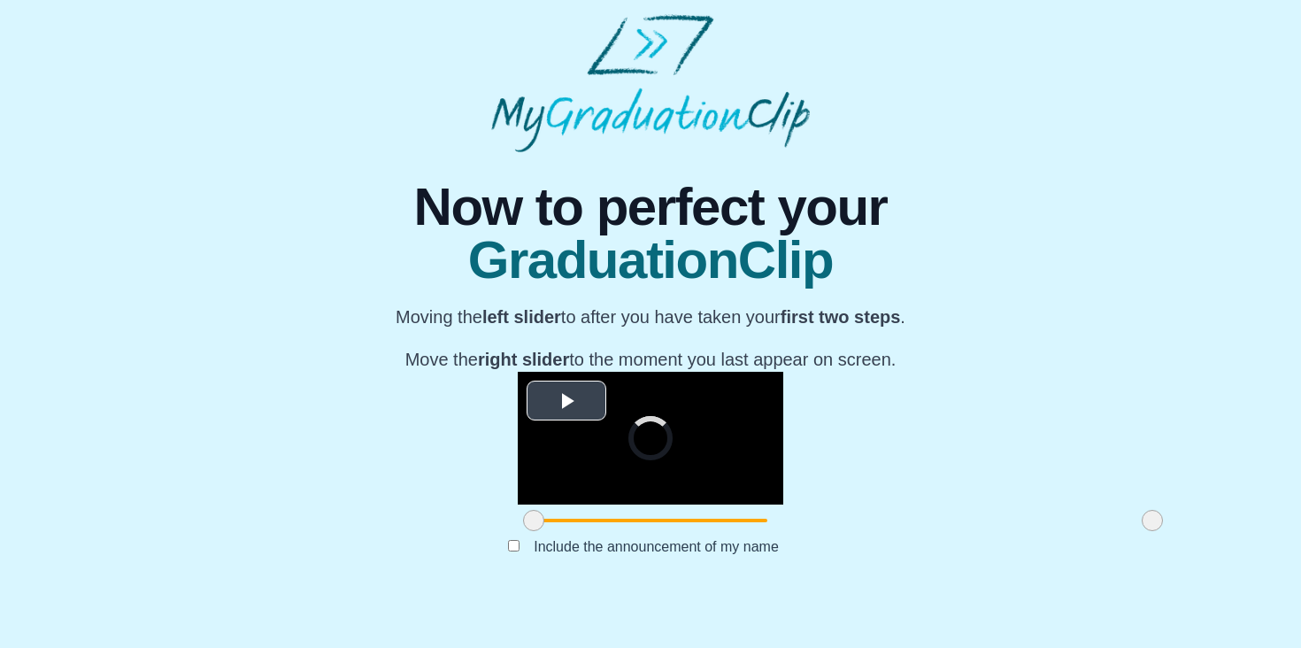
scroll to position [191, 0]
drag, startPoint x: 339, startPoint y: 571, endPoint x: 516, endPoint y: 571, distance: 177.0
click at [700, 531] on span at bounding box center [710, 520] width 21 height 21
drag, startPoint x: 517, startPoint y: 563, endPoint x: 534, endPoint y: 559, distance: 17.2
click at [717, 531] on span at bounding box center [727, 520] width 21 height 21
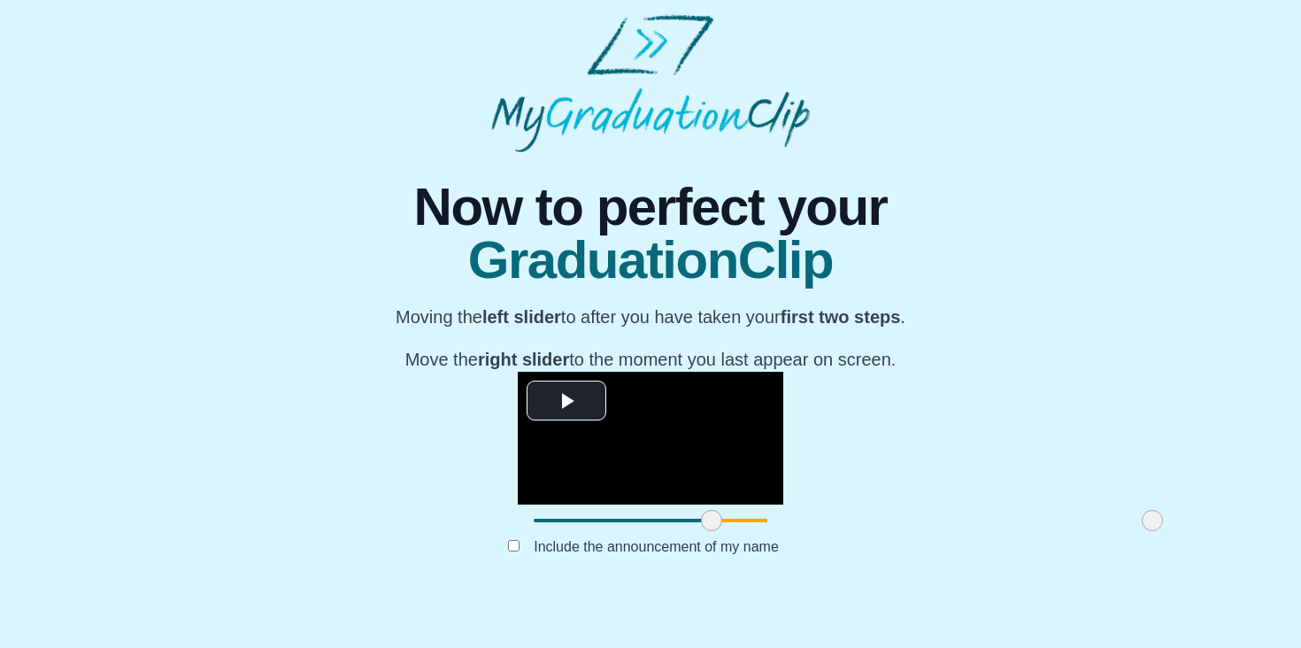
drag, startPoint x: 534, startPoint y: 566, endPoint x: 518, endPoint y: 566, distance: 16.0
click at [701, 531] on span at bounding box center [711, 520] width 21 height 21
click at [560, 561] on label "Include the announcement of my name" at bounding box center [656, 546] width 273 height 29
drag, startPoint x: 958, startPoint y: 554, endPoint x: 859, endPoint y: 558, distance: 99.2
click at [1043, 531] on span at bounding box center [1053, 520] width 21 height 21
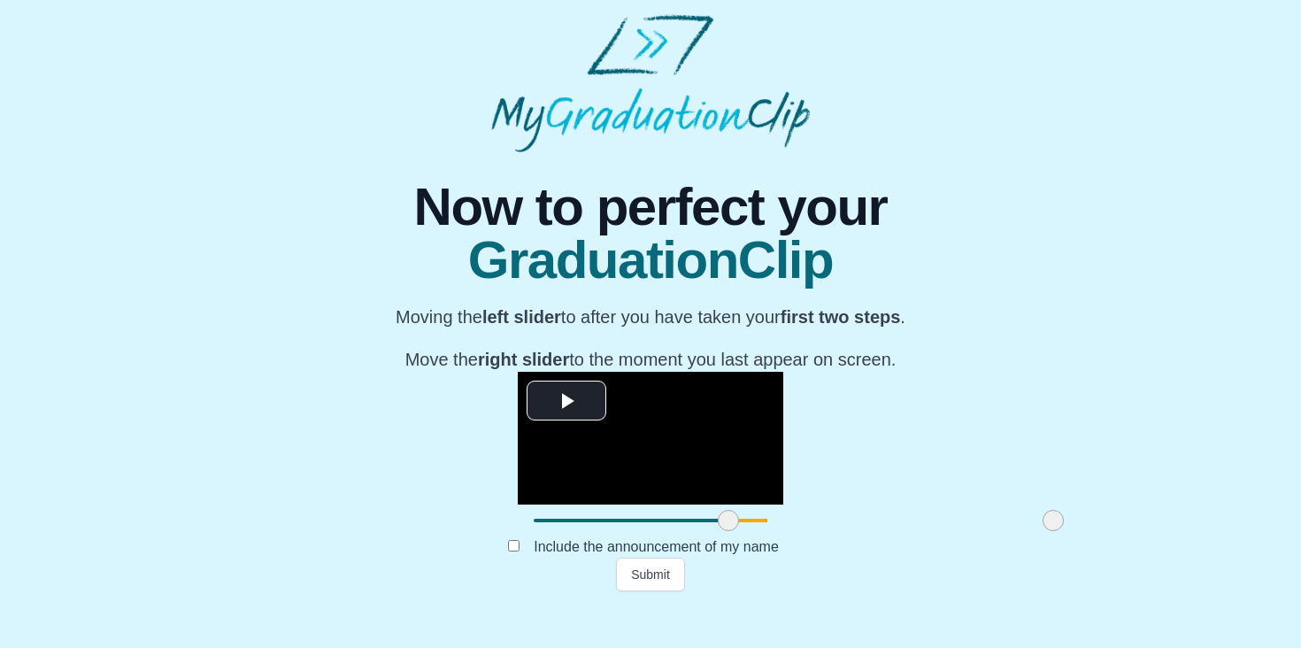
drag, startPoint x: 518, startPoint y: 561, endPoint x: 534, endPoint y: 560, distance: 16.0
click at [718, 531] on span at bounding box center [728, 520] width 21 height 21
drag, startPoint x: 538, startPoint y: 562, endPoint x: 526, endPoint y: 562, distance: 12.4
click at [705, 531] on span at bounding box center [715, 520] width 21 height 21
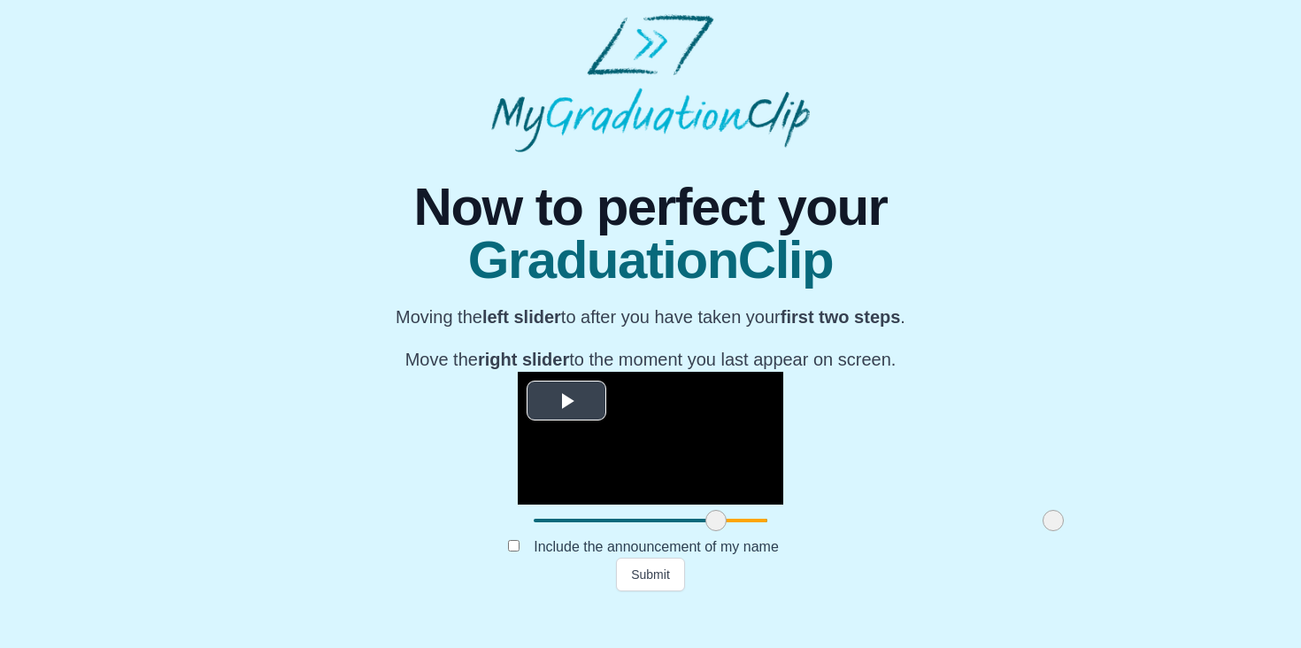
click at [566, 401] on span "Video Player" at bounding box center [566, 401] width 0 height 0
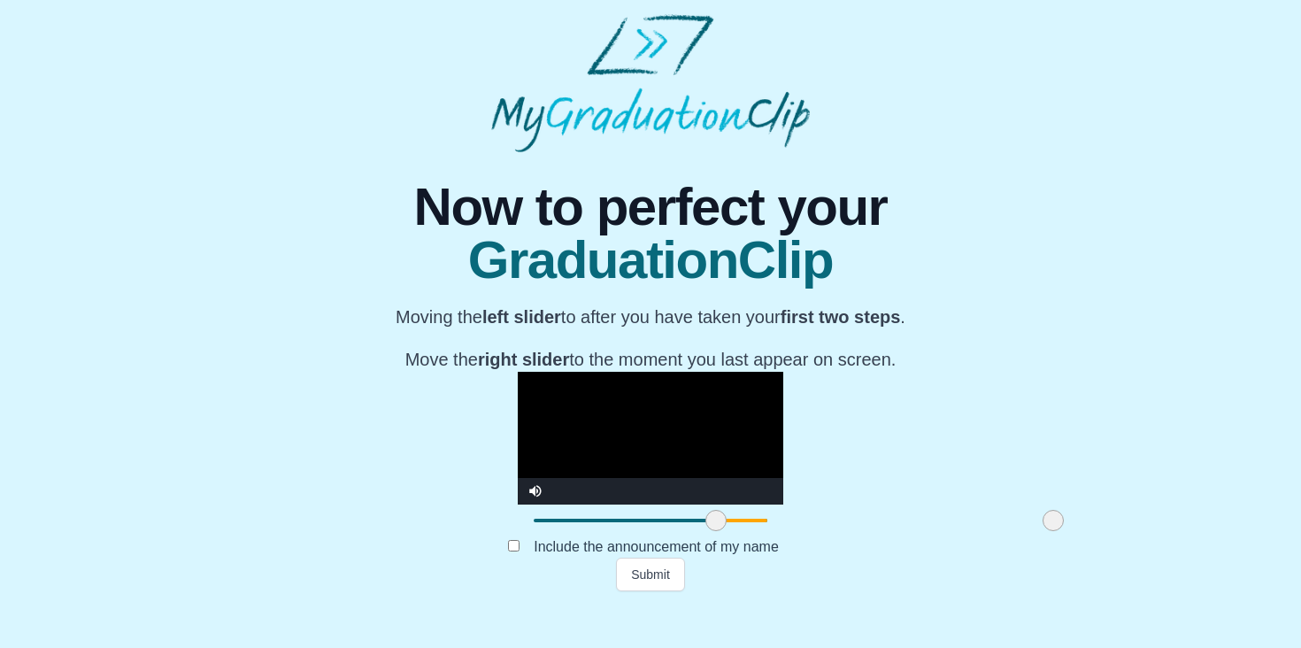
click at [1043, 531] on span at bounding box center [1053, 520] width 21 height 21
click at [702, 531] on span at bounding box center [712, 520] width 21 height 21
click at [707, 531] on span at bounding box center [717, 520] width 21 height 21
click at [706, 531] on span at bounding box center [716, 520] width 21 height 21
click at [705, 531] on span at bounding box center [715, 520] width 21 height 21
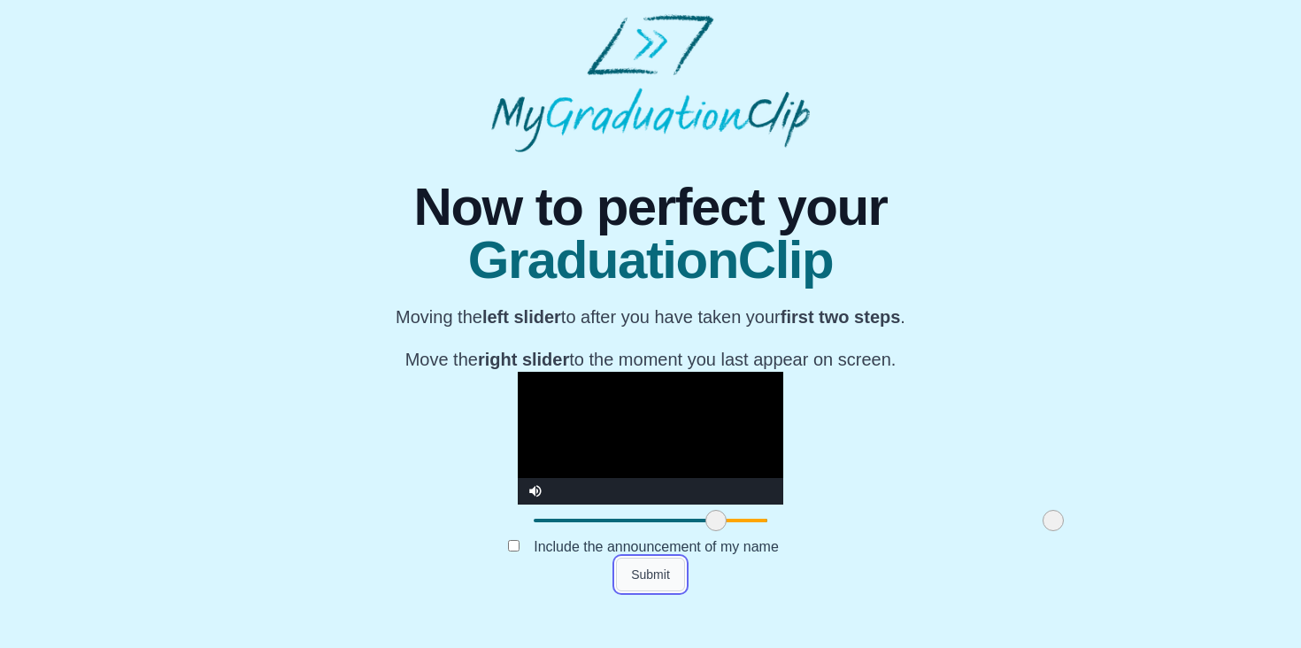
click at [667, 591] on button "Submit" at bounding box center [650, 575] width 69 height 34
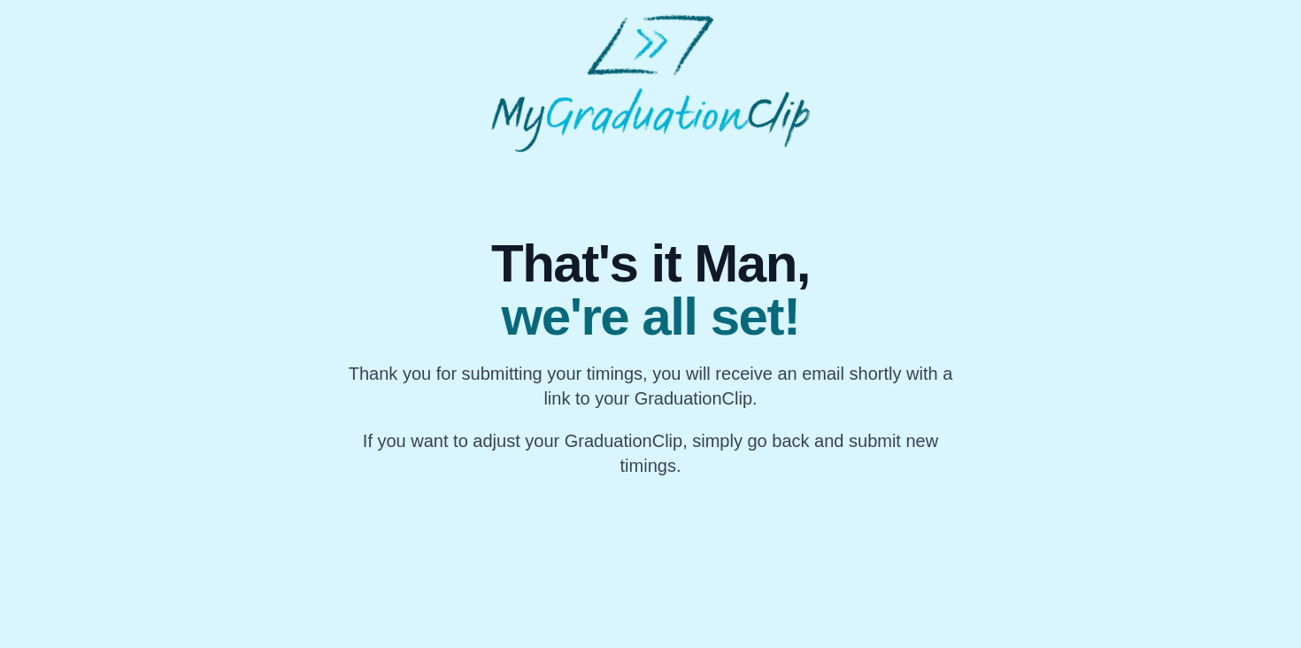
scroll to position [0, 0]
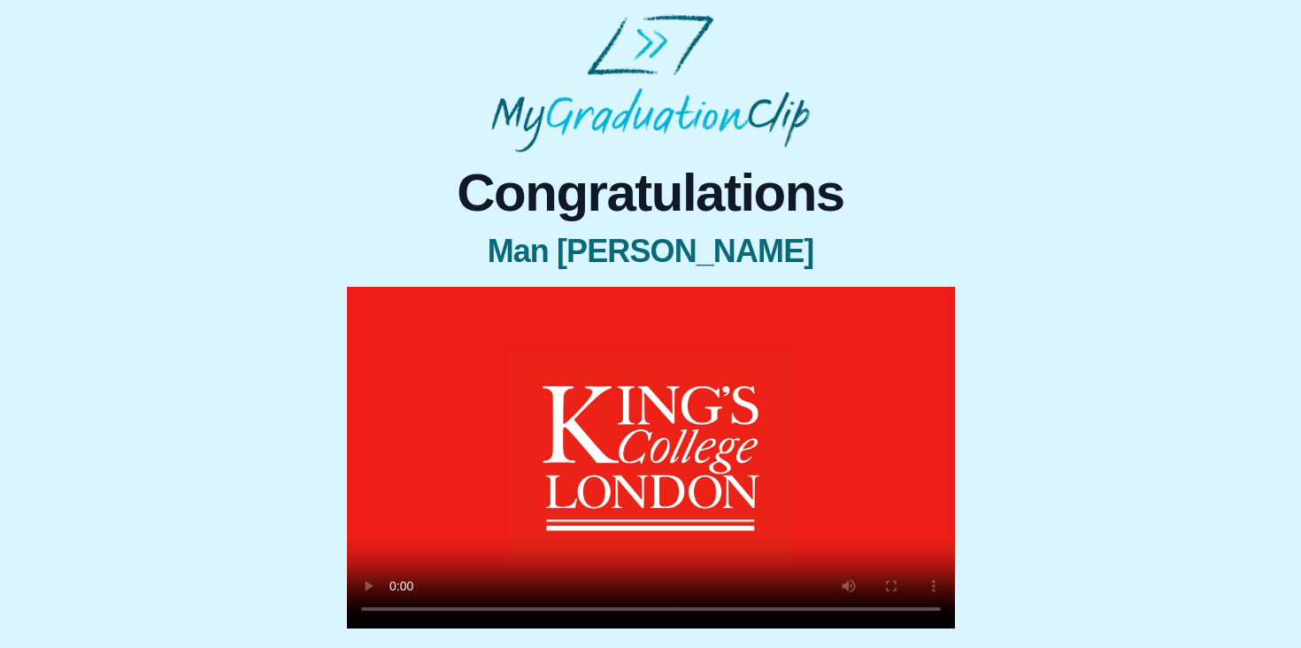
scroll to position [178, 0]
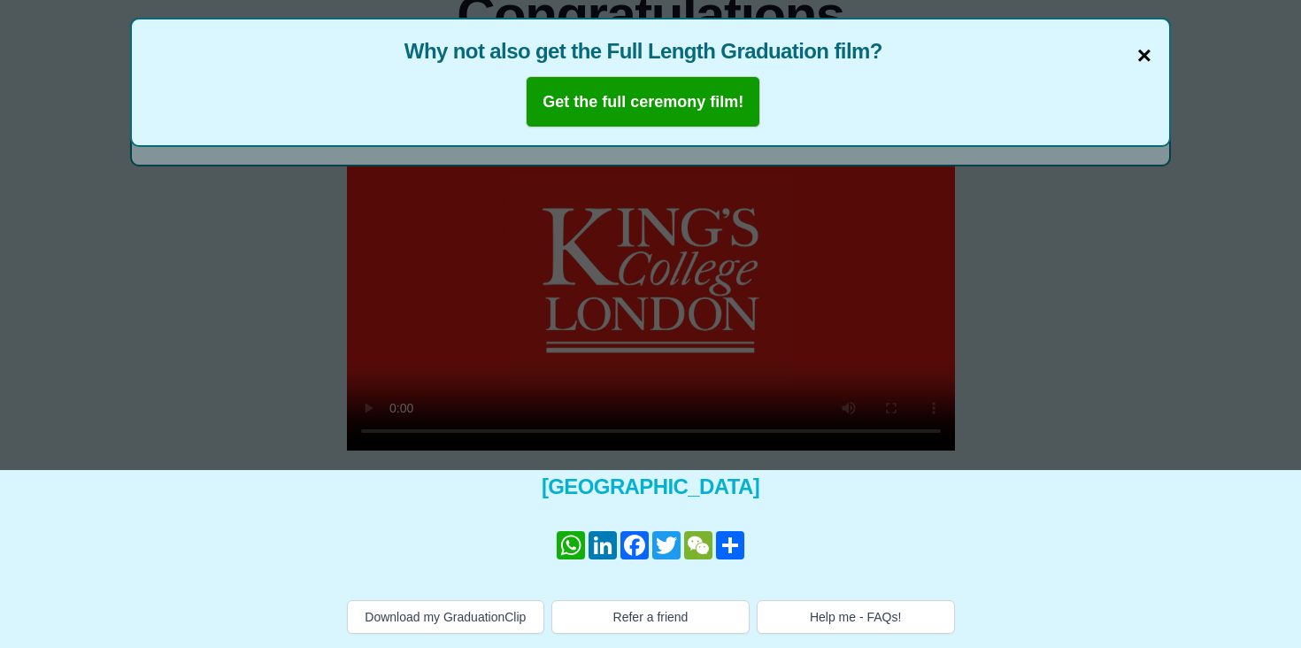
click at [1149, 60] on span "×" at bounding box center [1144, 55] width 14 height 37
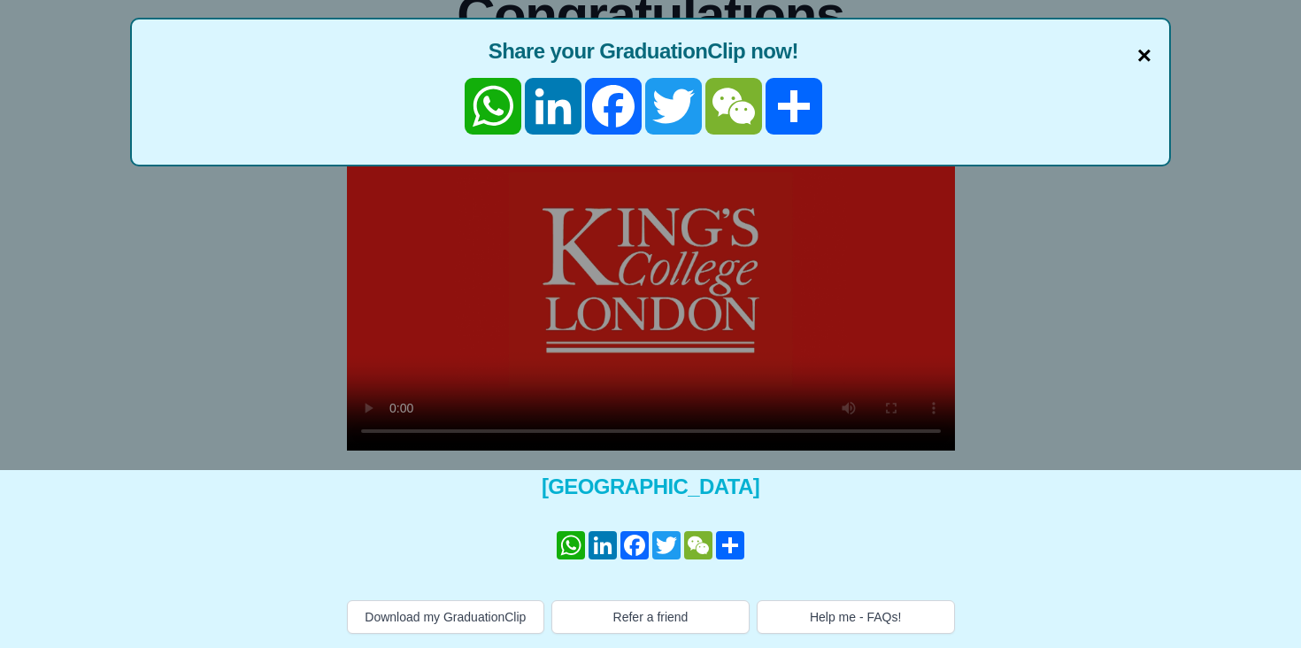
click at [1151, 58] on span "×" at bounding box center [1144, 55] width 14 height 37
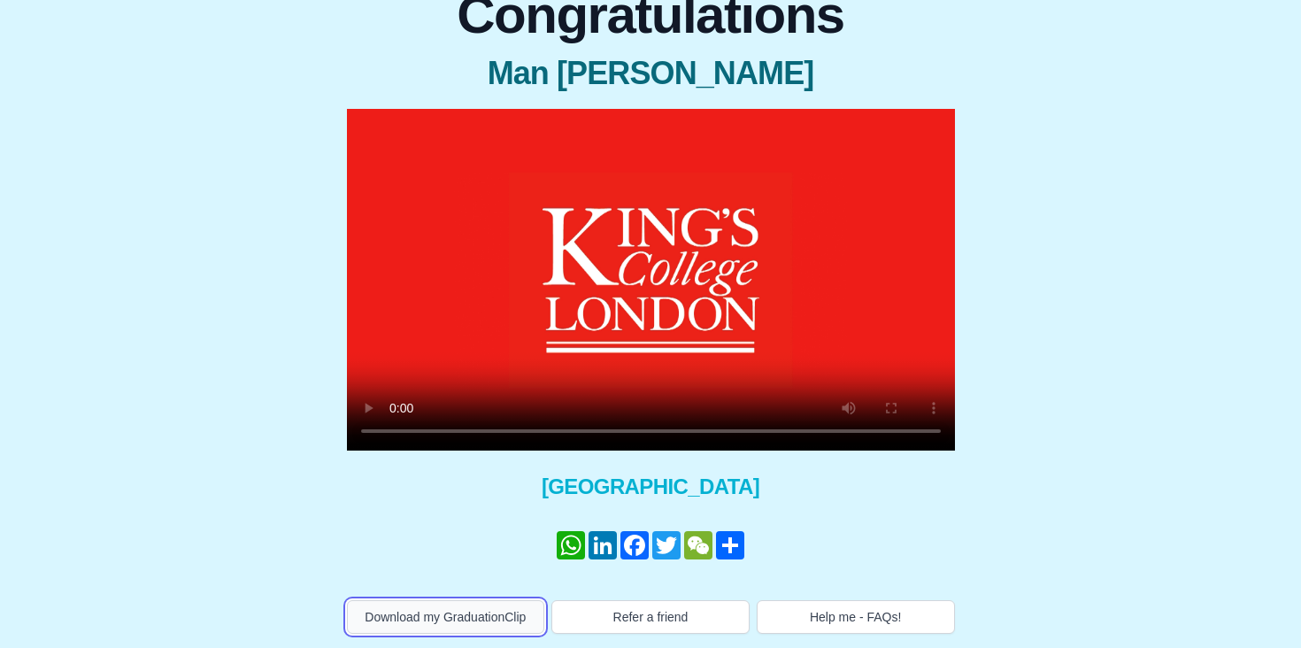
click at [457, 602] on button "Download my GraduationClip" at bounding box center [446, 617] width 198 height 34
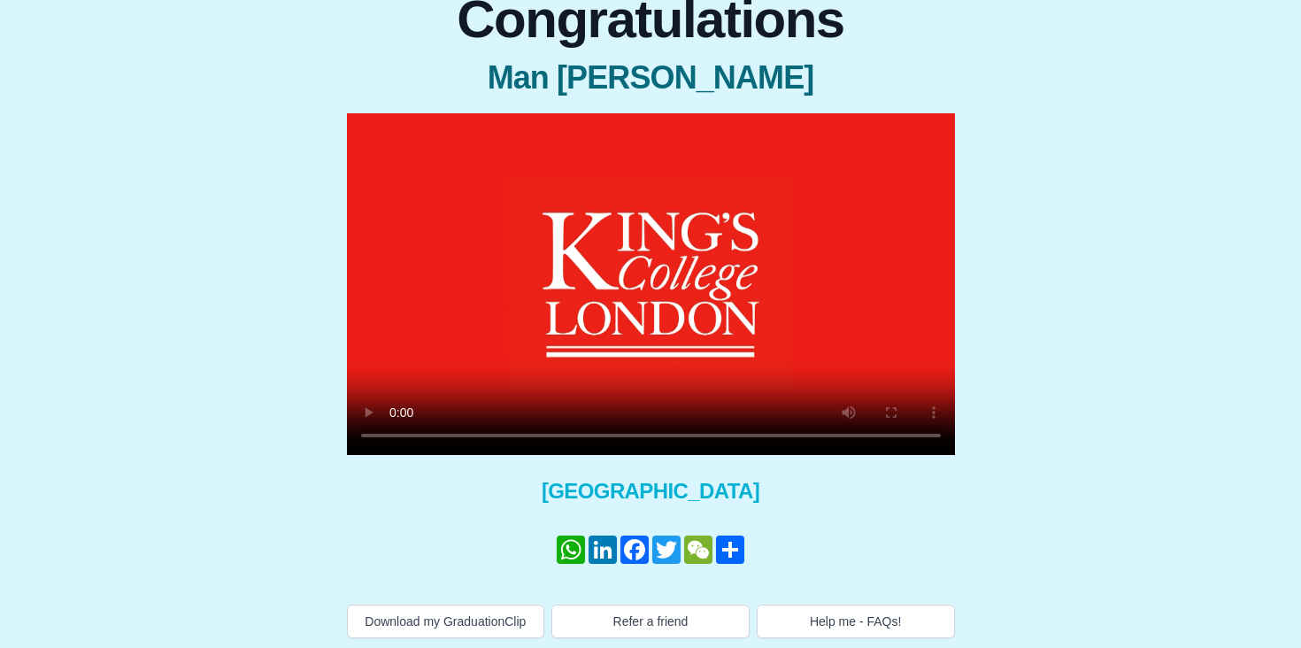
scroll to position [178, 0]
